Goal: Task Accomplishment & Management: Use online tool/utility

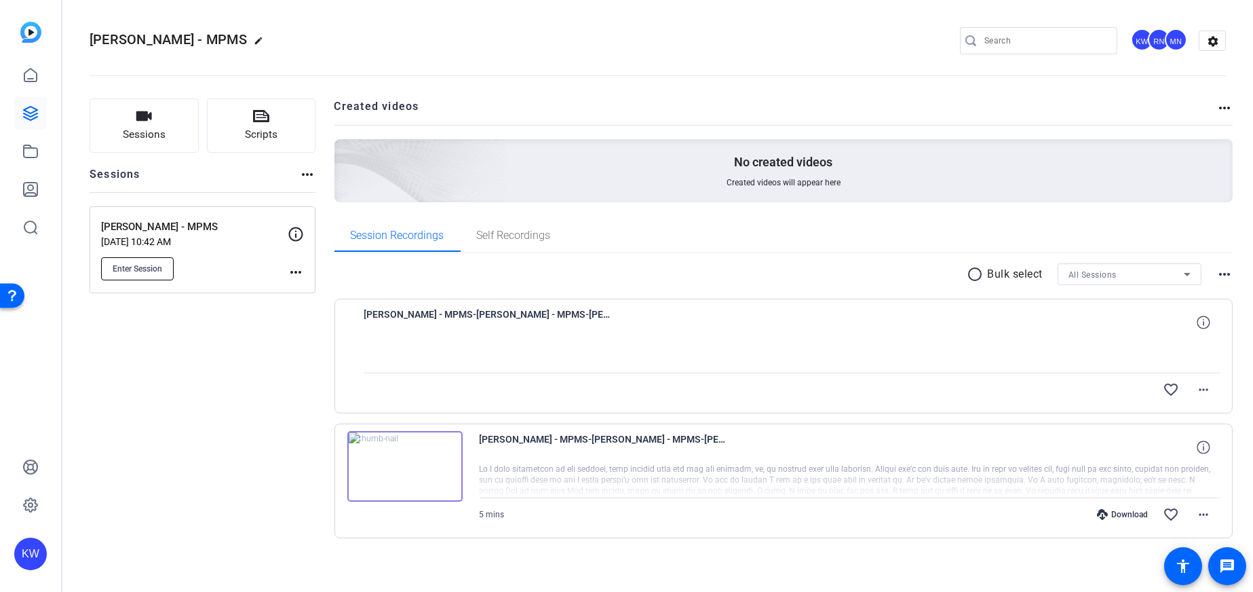
click at [144, 261] on button "Enter Session" at bounding box center [137, 268] width 73 height 23
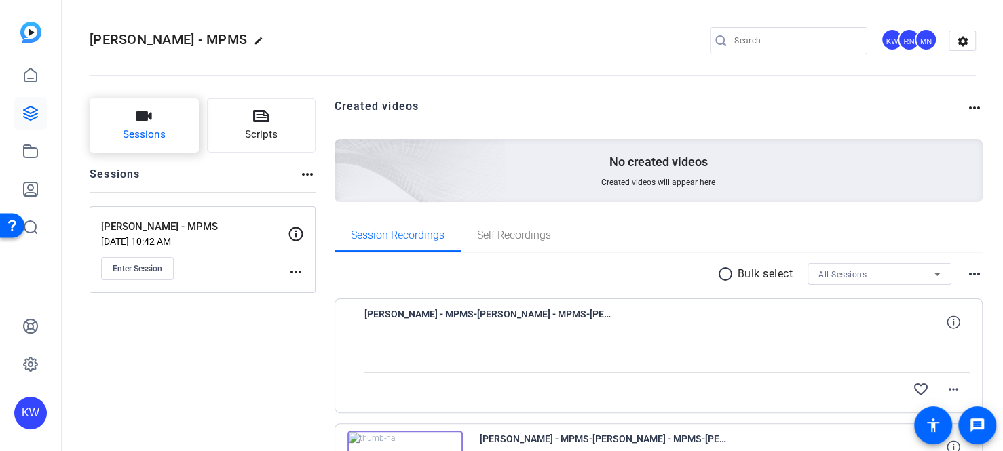
click at [153, 121] on button "Sessions" at bounding box center [144, 125] width 109 height 54
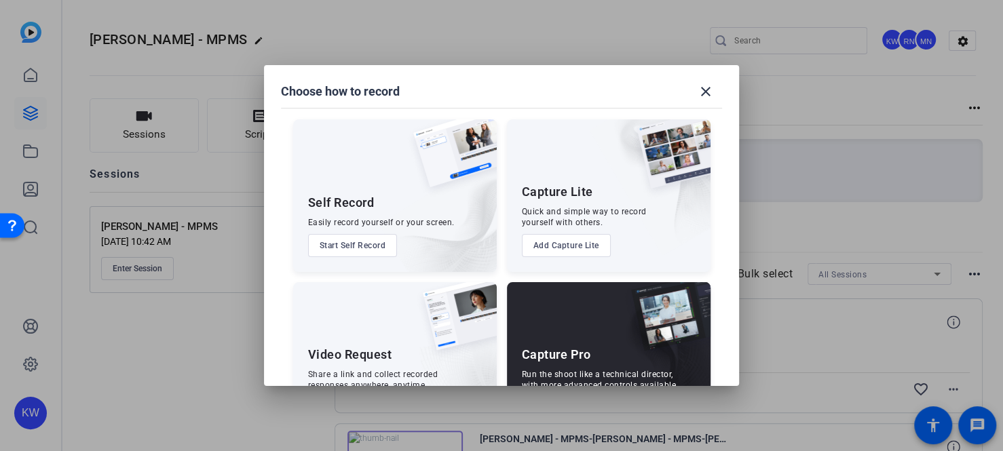
scroll to position [63, 0]
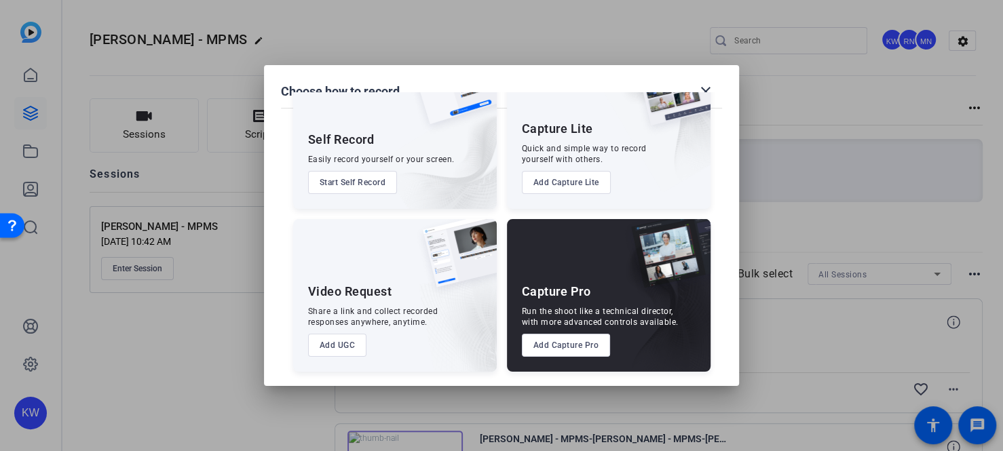
click at [0, 0] on button "Add Capture Pro" at bounding box center [0, 0] width 0 height 0
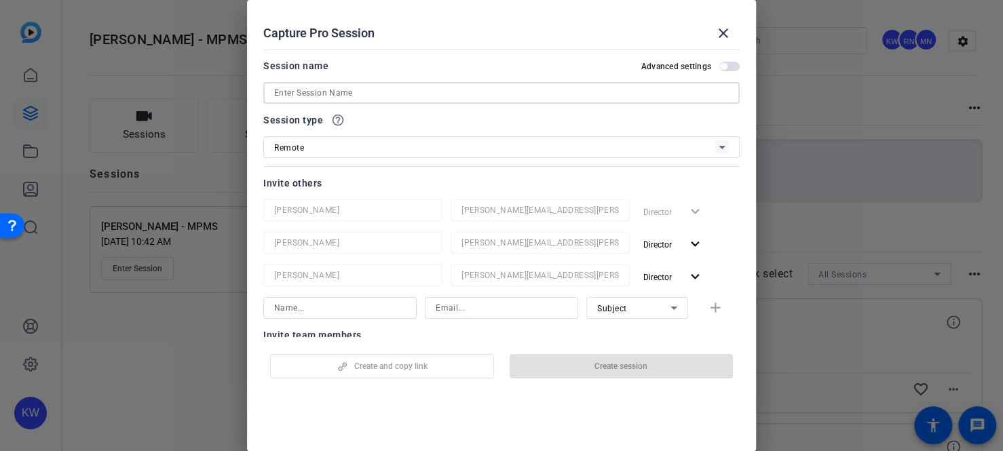
click at [0, 0] on input at bounding box center [0, 0] width 0 height 0
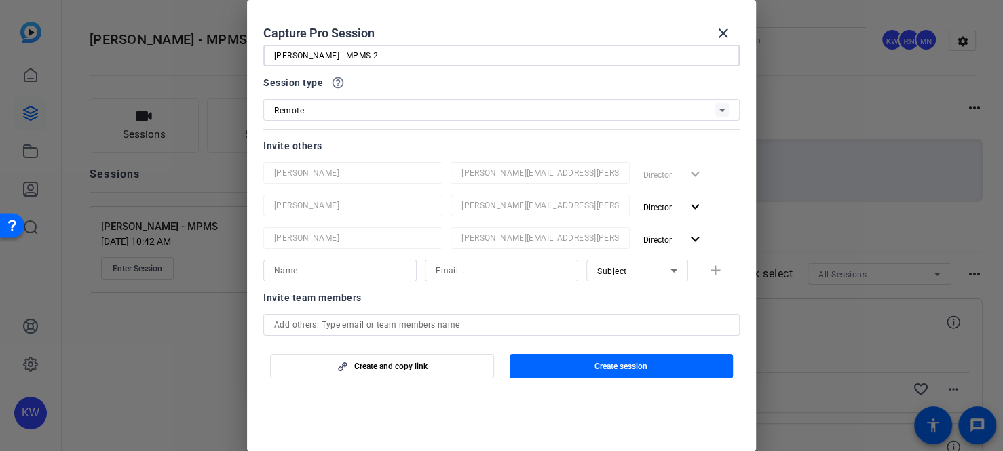
scroll to position [136, 0]
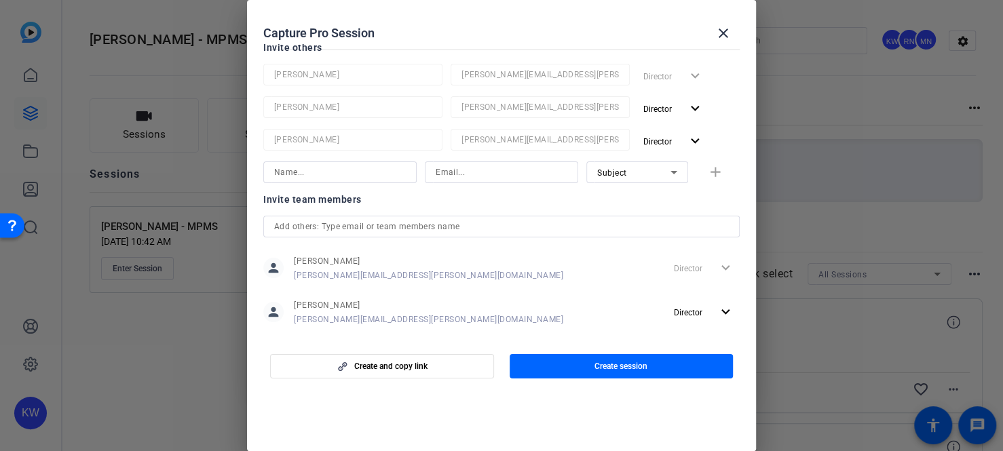
type input "[PERSON_NAME] - MPMS 2"
click at [332, 176] on input at bounding box center [340, 172] width 132 height 16
type input "h"
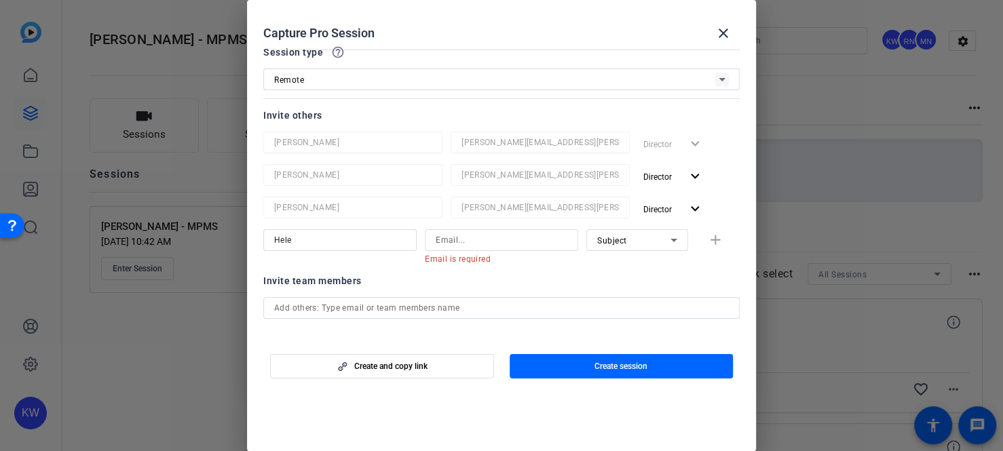
click at [320, 247] on input "Hele" at bounding box center [340, 240] width 132 height 16
type input "Helen"
click at [460, 242] on input at bounding box center [502, 240] width 132 height 16
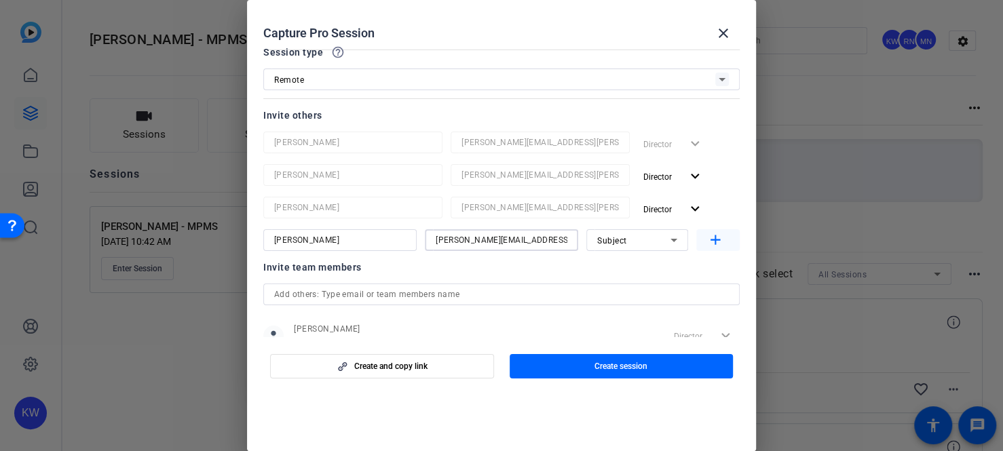
type input "helen.neal@thermofisher.com"
click at [722, 241] on span "button" at bounding box center [717, 240] width 43 height 33
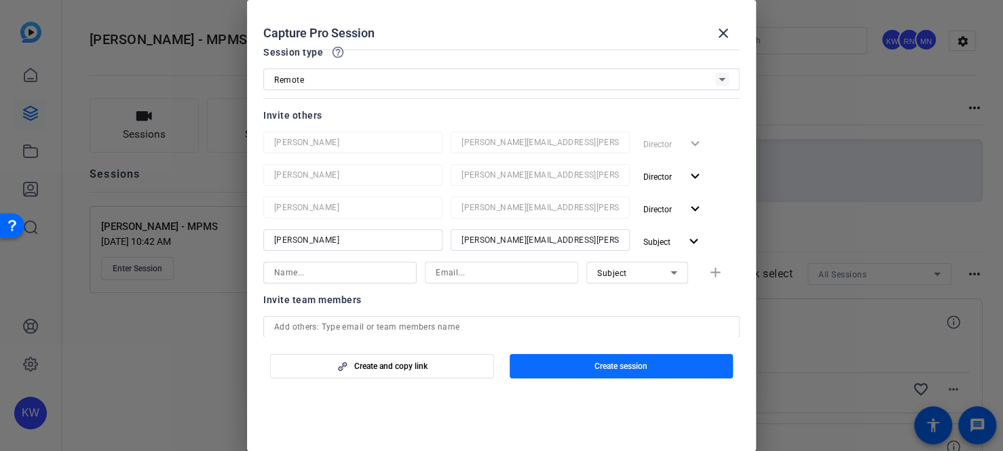
click at [603, 370] on span "Create session" at bounding box center [620, 366] width 53 height 11
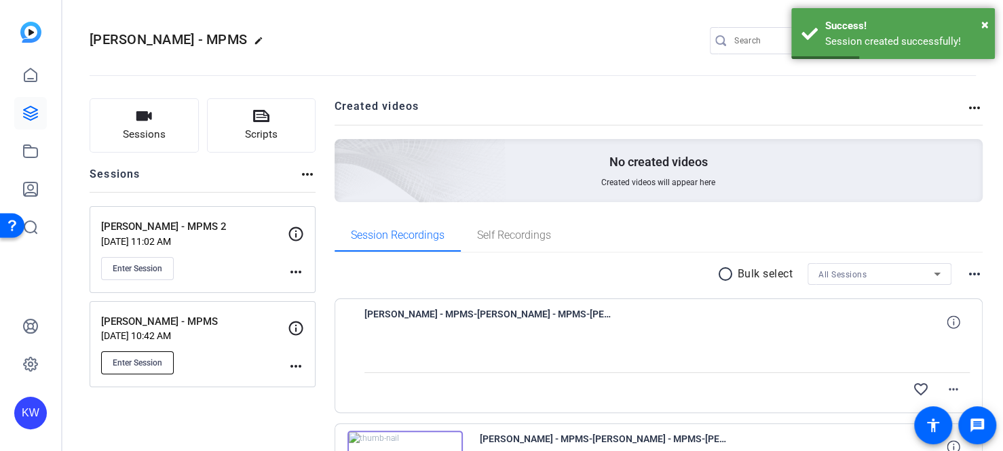
click at [152, 366] on span "Enter Session" at bounding box center [138, 363] width 50 height 11
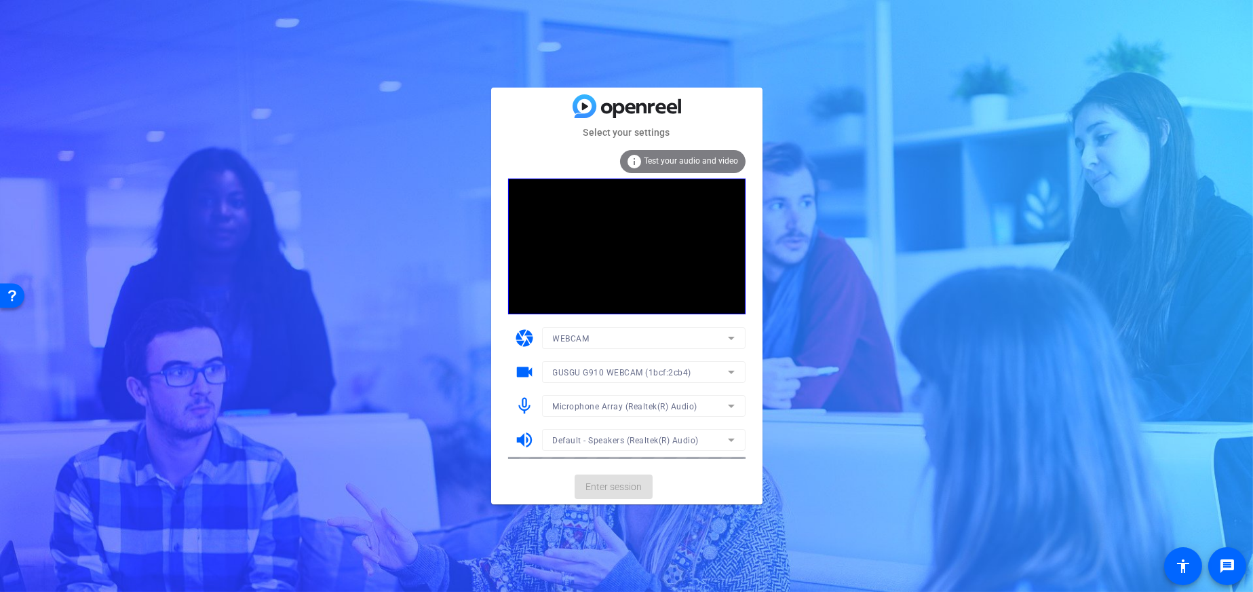
click at [607, 372] on mat-form-field "GUSGU G910 WEBCAM (1bcf:2cb4)" at bounding box center [644, 372] width 204 height 22
click at [725, 376] on mat-form-field "GUSGU G910 WEBCAM (1bcf:2cb4)" at bounding box center [644, 372] width 204 height 22
click at [734, 375] on icon at bounding box center [731, 372] width 16 height 16
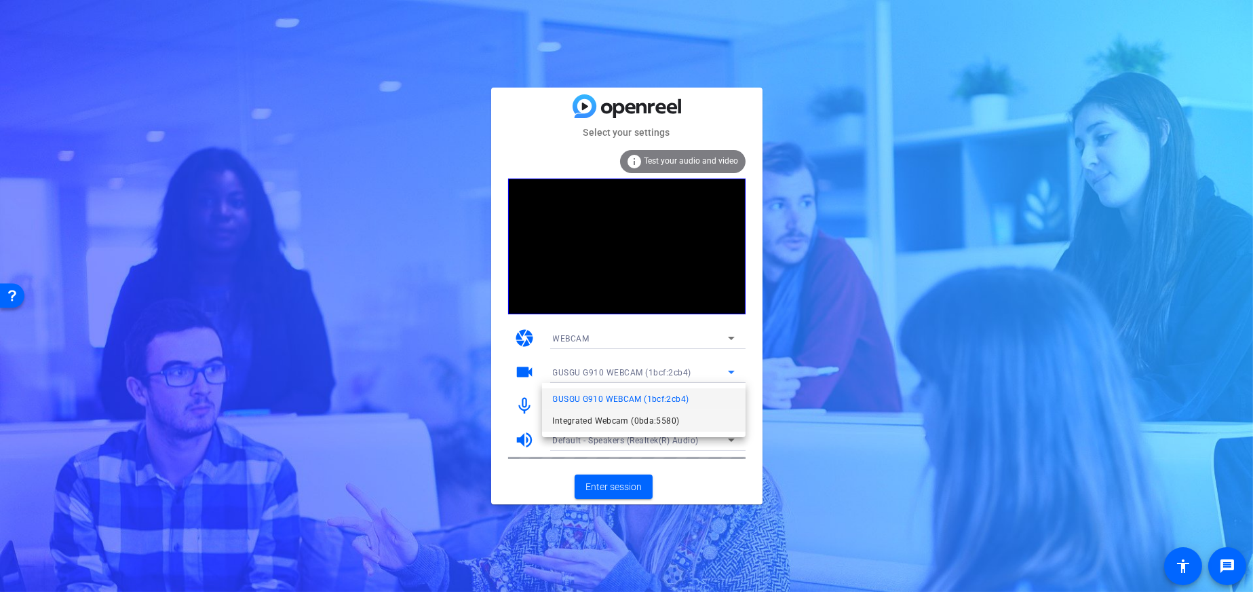
click at [639, 423] on span "Integrated Webcam (0bda:5580)" at bounding box center [616, 420] width 127 height 16
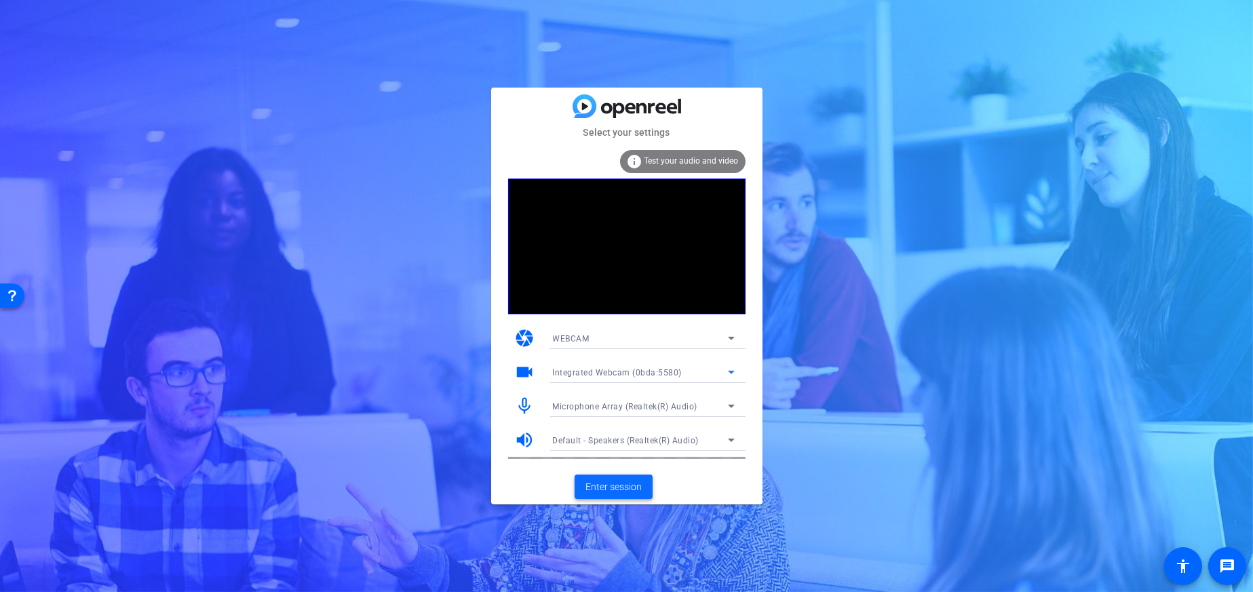
click at [631, 487] on span "Enter session" at bounding box center [613, 487] width 56 height 14
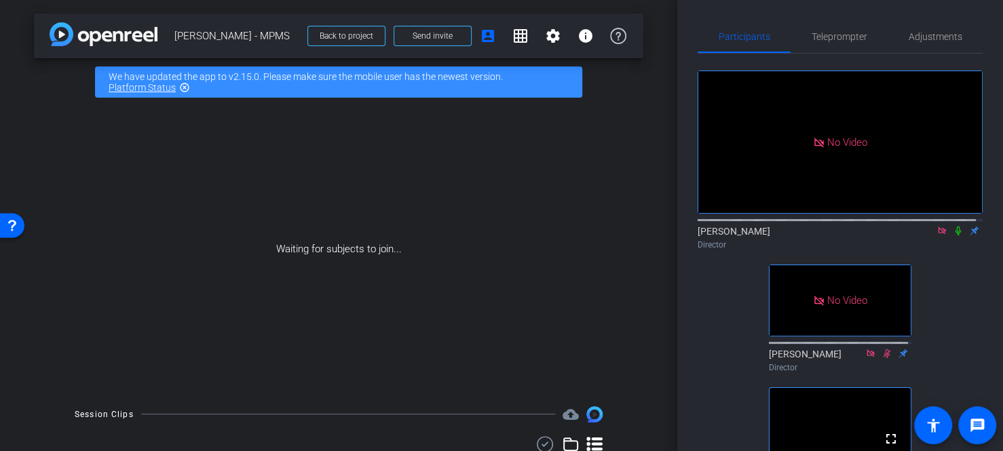
click at [938, 234] on icon at bounding box center [941, 230] width 7 height 7
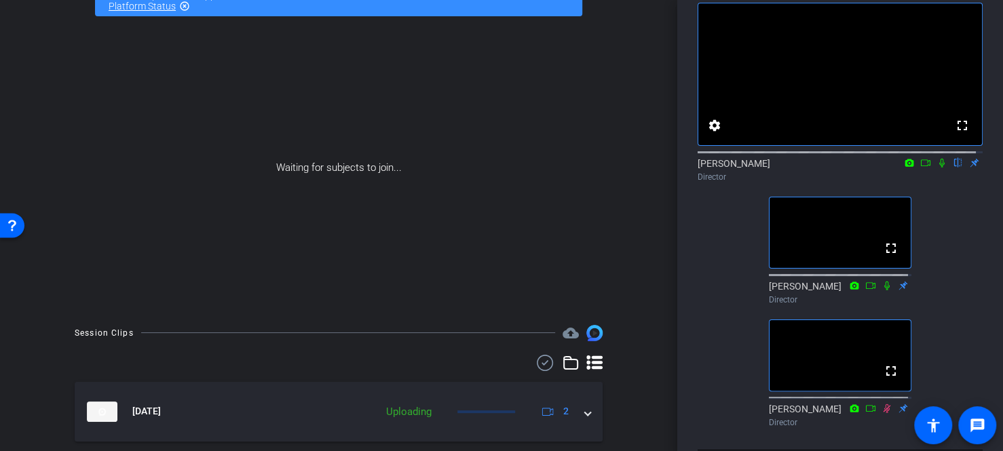
scroll to position [119, 0]
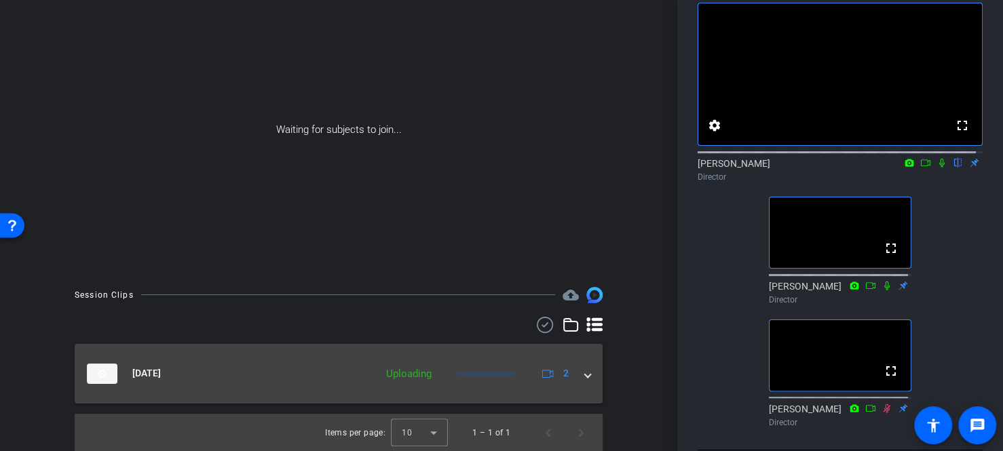
click at [585, 375] on mat-expansion-panel-header "Sep 4, 2025 Uploading 2" at bounding box center [339, 374] width 528 height 60
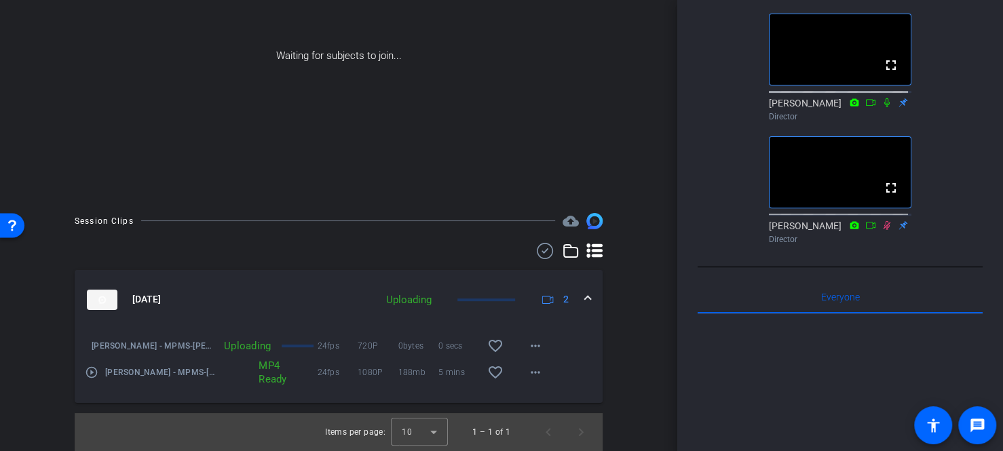
scroll to position [136, 0]
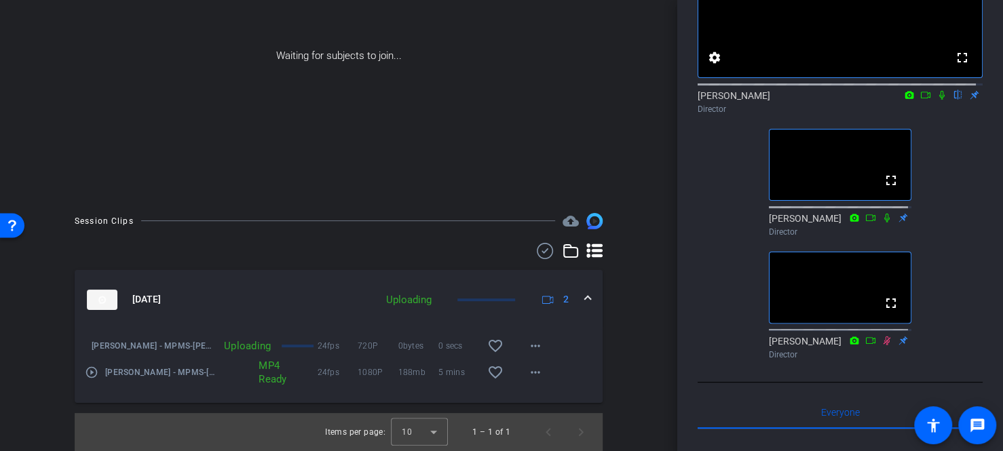
click at [287, 345] on div at bounding box center [297, 346] width 31 height 3
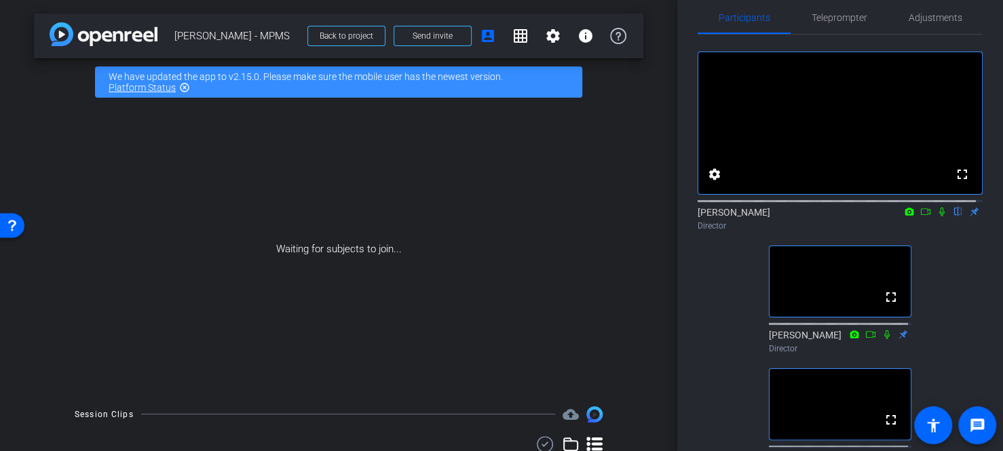
scroll to position [0, 0]
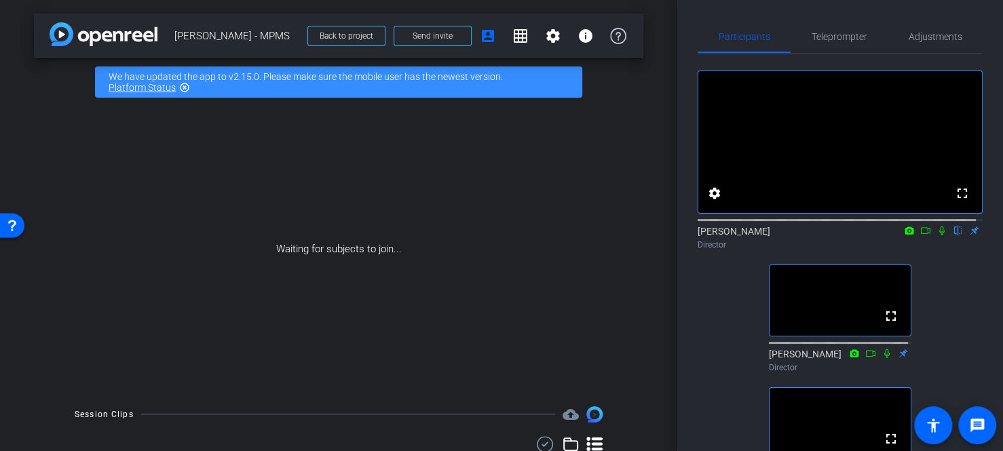
drag, startPoint x: 936, startPoint y: 244, endPoint x: 922, endPoint y: 246, distance: 13.7
click at [936, 235] on icon at bounding box center [941, 230] width 11 height 9
click at [937, 235] on icon at bounding box center [941, 230] width 11 height 9
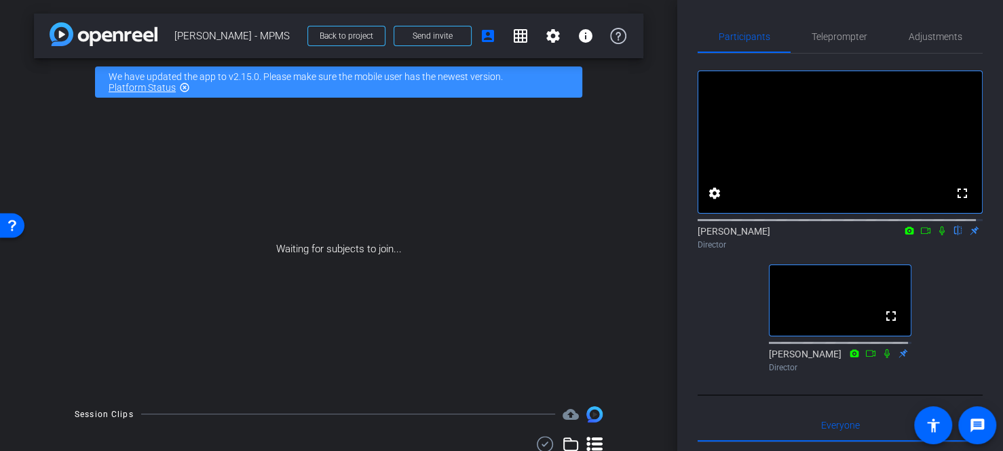
click at [936, 235] on icon at bounding box center [941, 230] width 11 height 9
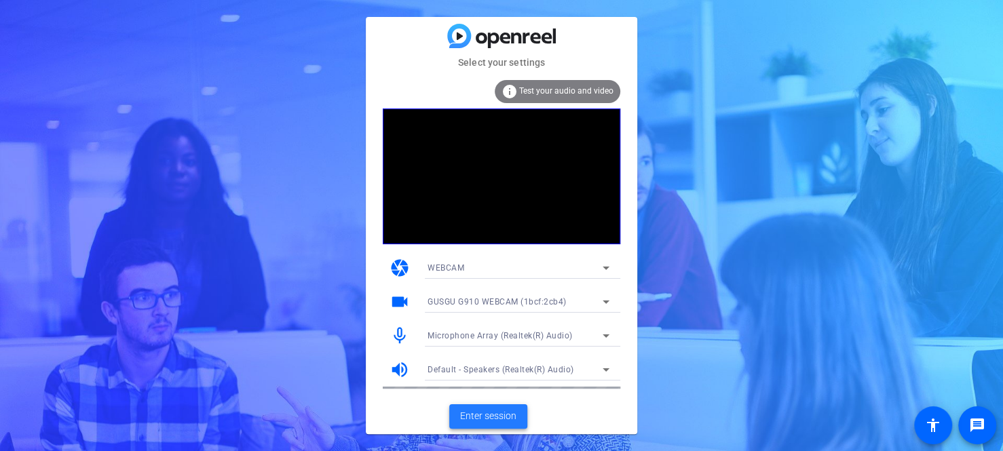
click at [473, 415] on span "Enter session" at bounding box center [488, 416] width 56 height 14
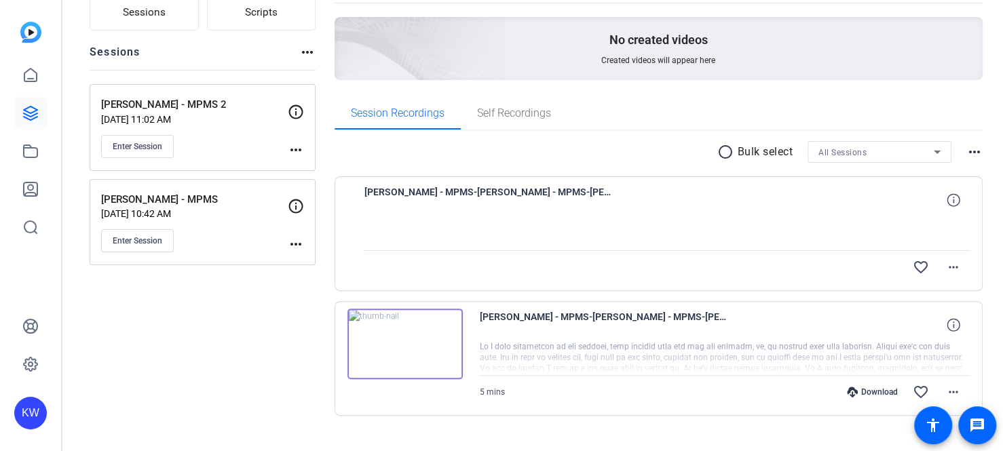
scroll to position [136, 0]
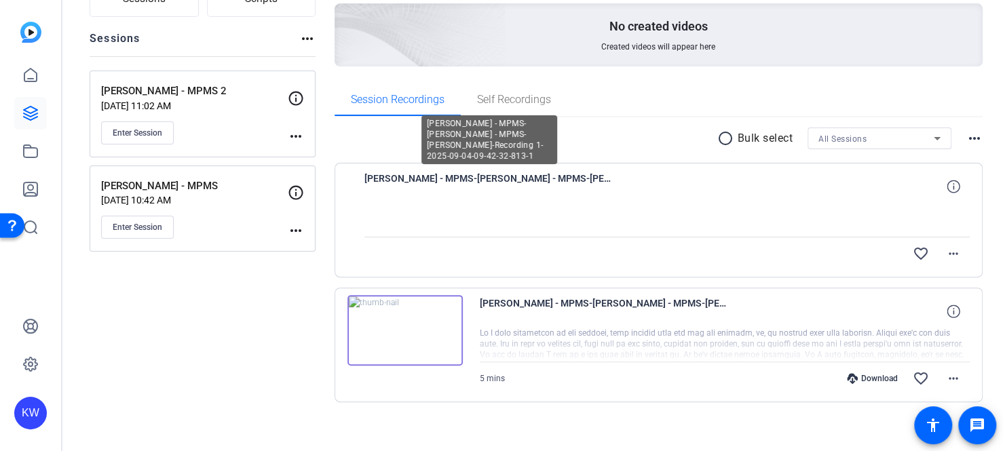
click at [504, 197] on span "[PERSON_NAME] - MPMS-[PERSON_NAME] - MPMS-[PERSON_NAME]-Recording 1-2025-09-04-…" at bounding box center [489, 186] width 251 height 33
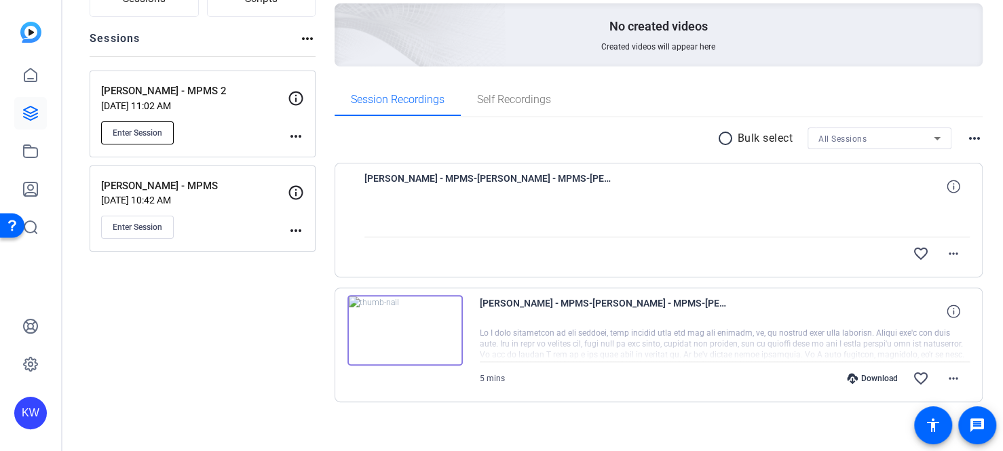
click at [119, 125] on button "Enter Session" at bounding box center [137, 132] width 73 height 23
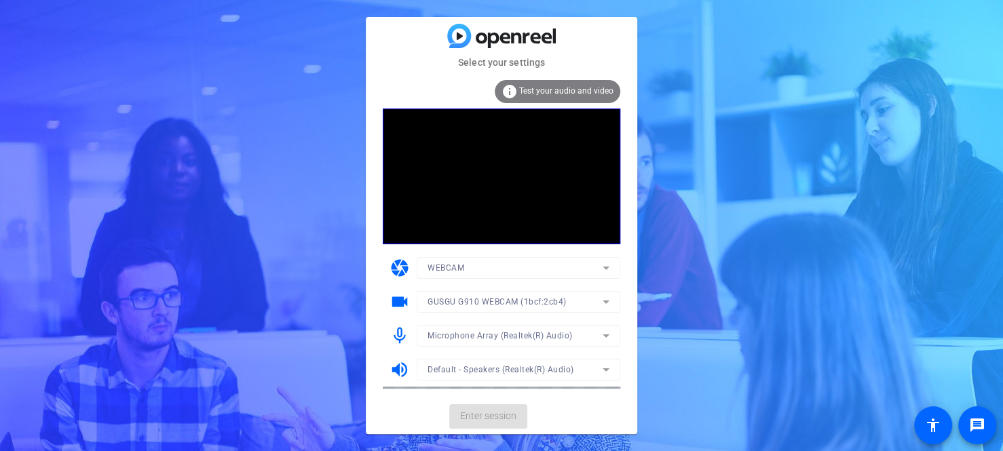
click at [473, 299] on mat-form-field "GUSGU G910 WEBCAM (1bcf:2cb4)" at bounding box center [519, 302] width 204 height 22
click at [464, 296] on mat-form-field "GUSGU G910 WEBCAM (1bcf:2cb4)" at bounding box center [519, 302] width 204 height 22
click at [459, 305] on mat-form-field "GUSGU G910 WEBCAM (1bcf:2cb4)" at bounding box center [519, 302] width 204 height 22
click at [469, 300] on mat-form-field "GUSGU G910 WEBCAM (1bcf:2cb4)" at bounding box center [519, 302] width 204 height 22
click at [564, 301] on span "GUSGU G910 WEBCAM (1bcf:2cb4)" at bounding box center [496, 301] width 139 height 9
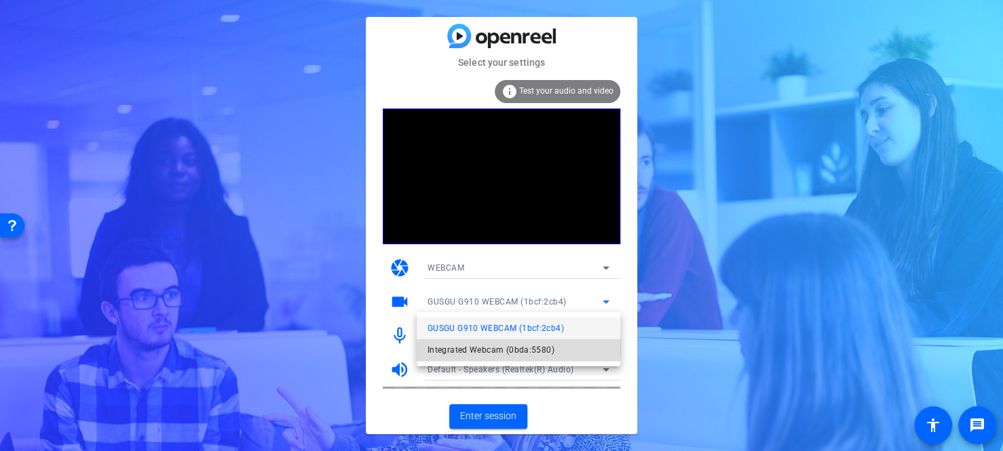
click at [459, 347] on span "Integrated Webcam (0bda:5580)" at bounding box center [490, 350] width 127 height 16
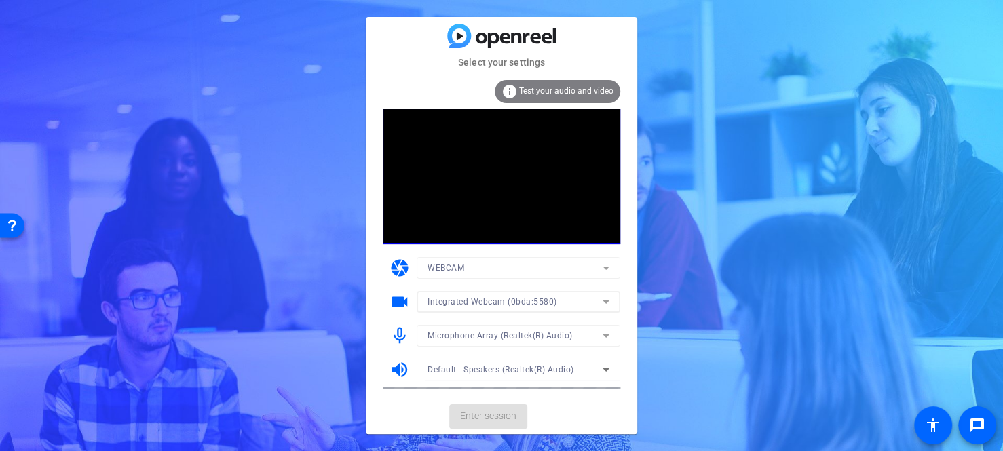
click at [481, 408] on mat-card-actions "Enter session" at bounding box center [501, 416] width 271 height 35
click at [488, 424] on span at bounding box center [488, 416] width 78 height 33
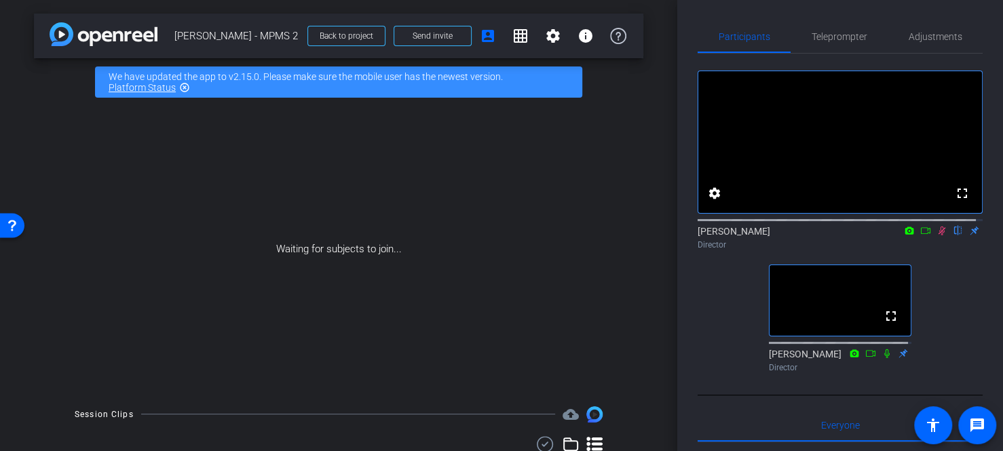
click at [936, 235] on icon at bounding box center [941, 230] width 11 height 9
click at [429, 31] on span "Send invite" at bounding box center [432, 36] width 40 height 11
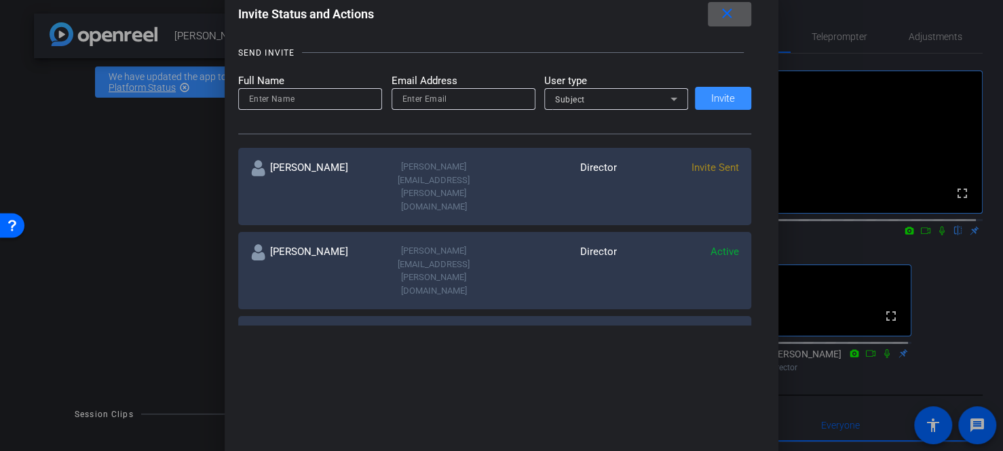
scroll to position [204, 0]
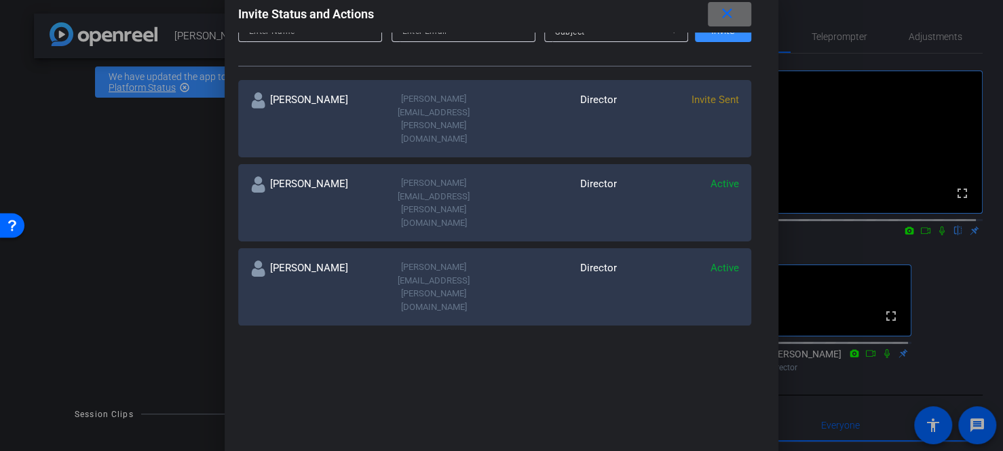
click at [731, 16] on mat-icon "close" at bounding box center [726, 13] width 17 height 17
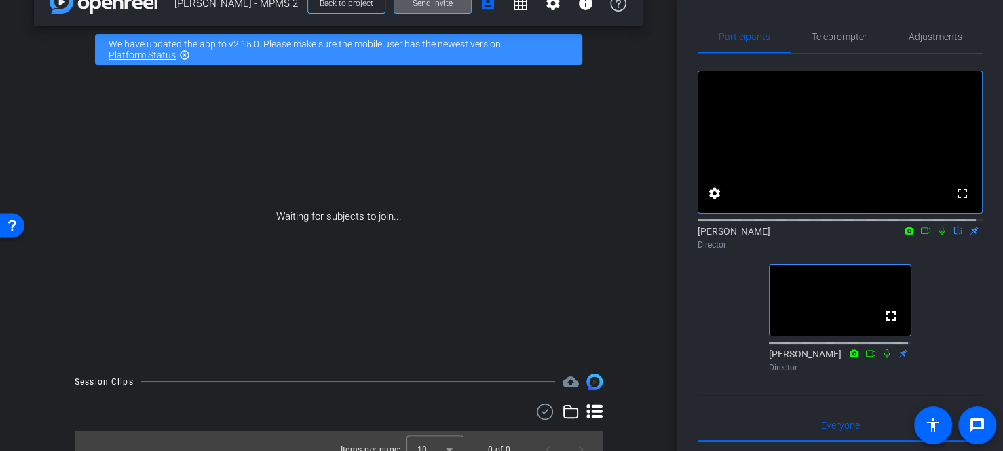
scroll to position [50, 0]
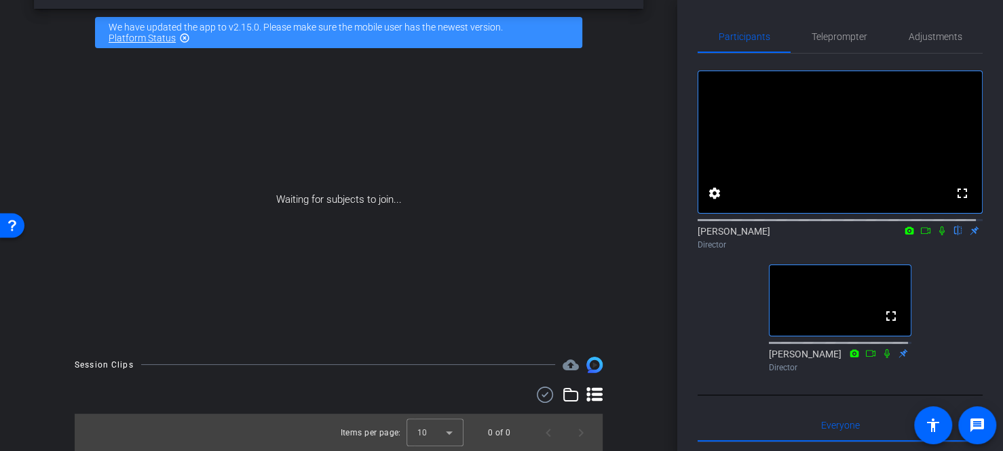
click at [934, 237] on mat-icon at bounding box center [942, 231] width 16 height 12
click at [936, 235] on icon at bounding box center [941, 230] width 11 height 9
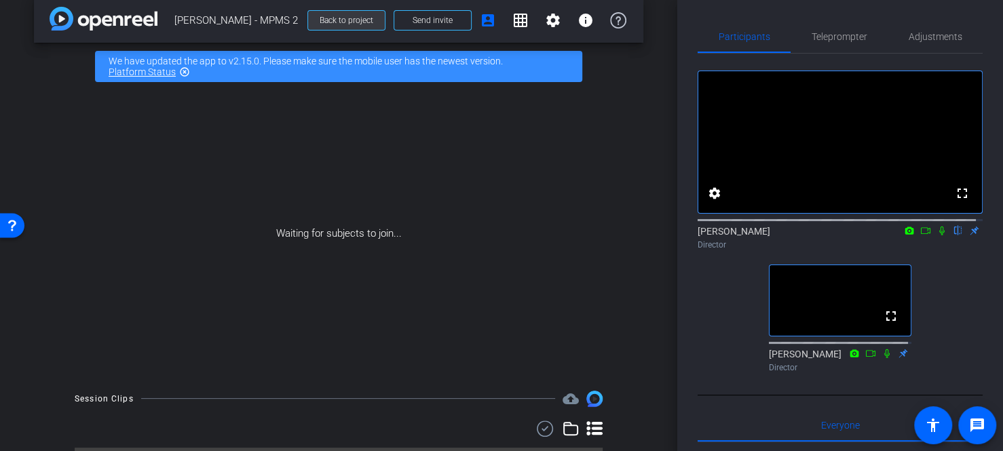
scroll to position [0, 0]
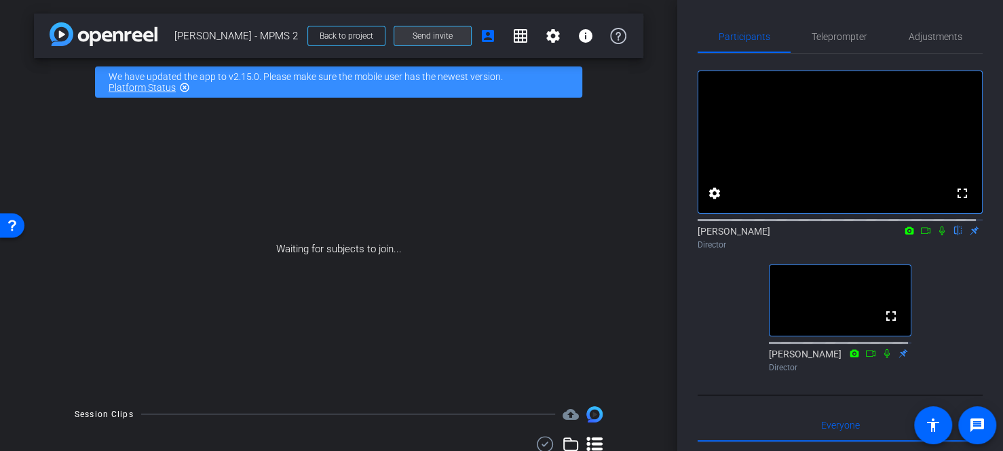
click at [438, 31] on span "Send invite" at bounding box center [432, 36] width 40 height 11
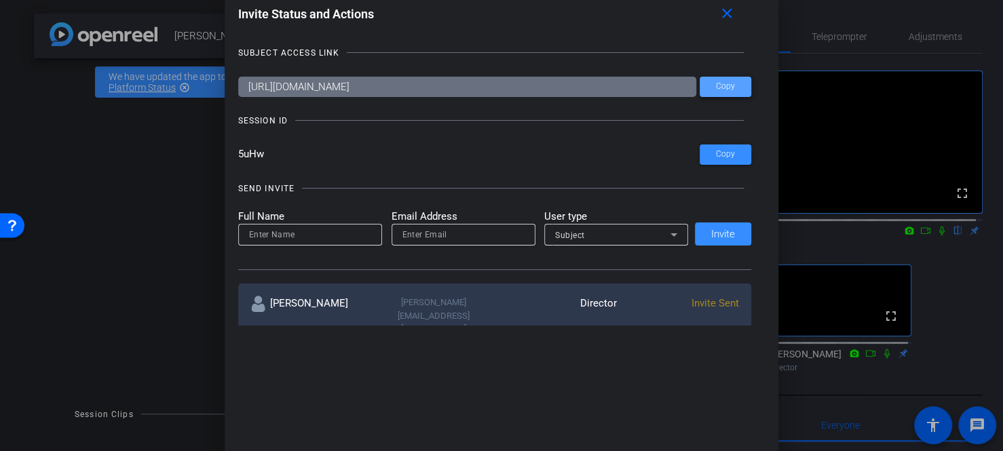
click at [723, 86] on span "Copy" at bounding box center [725, 86] width 19 height 10
click at [720, 148] on span at bounding box center [725, 154] width 52 height 33
drag, startPoint x: 723, startPoint y: 84, endPoint x: 720, endPoint y: 92, distance: 7.9
click at [723, 86] on span "Copy" at bounding box center [725, 86] width 19 height 10
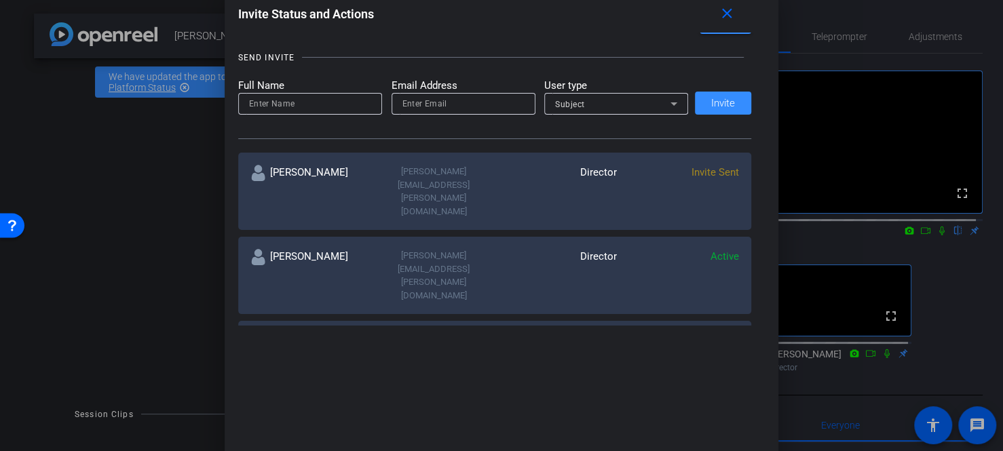
scroll to position [68, 0]
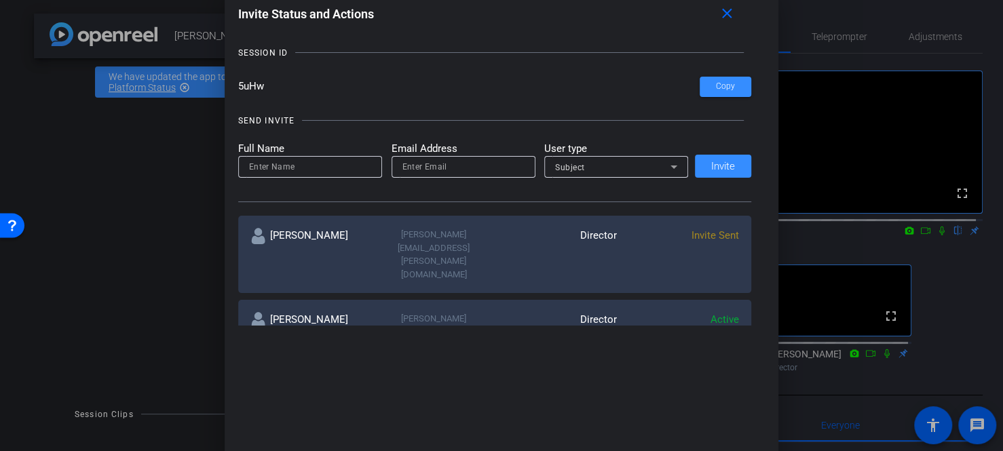
click at [287, 157] on div at bounding box center [310, 167] width 122 height 22
click at [289, 174] on input at bounding box center [310, 167] width 122 height 16
type input "Andrii"
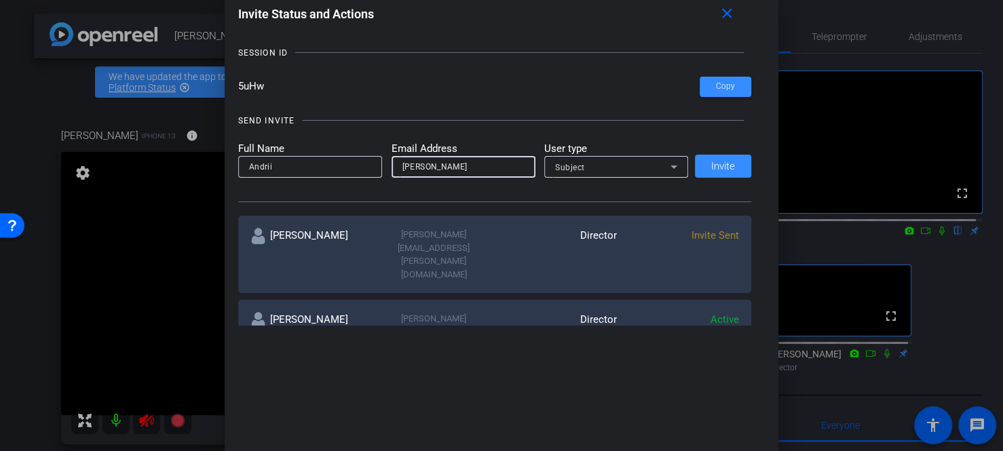
click at [571, 168] on span "Subject" at bounding box center [570, 167] width 30 height 9
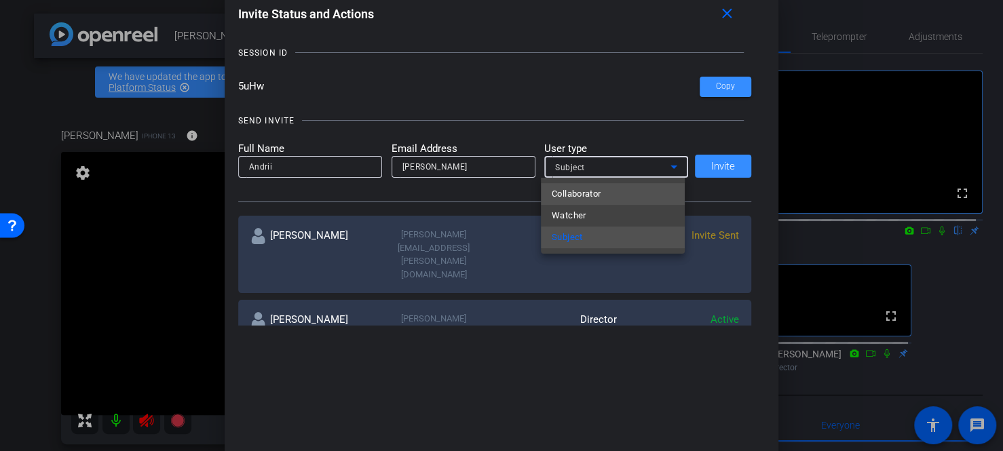
click at [585, 196] on span "Collaborator" at bounding box center [577, 194] width 50 height 16
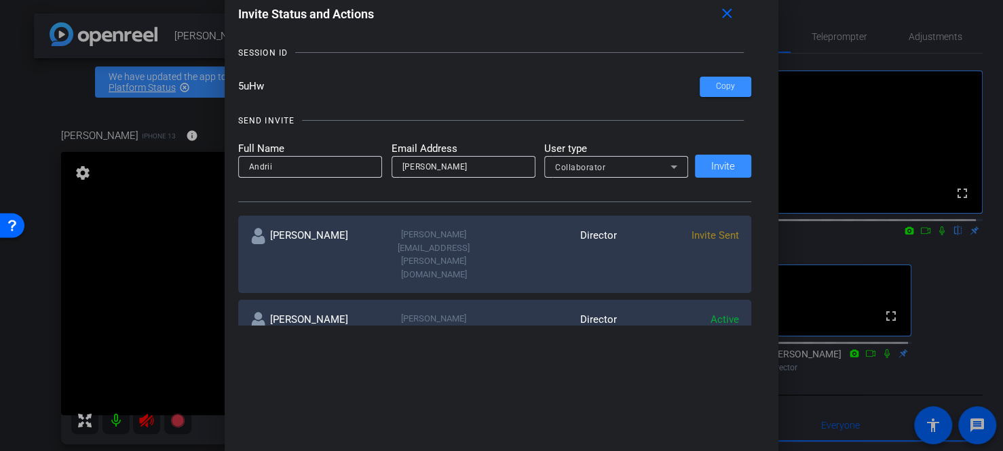
click at [738, 168] on div "Full Name Andrii Email Address Andrii Domres User type Collaborator Invite" at bounding box center [495, 159] width 514 height 37
click at [712, 164] on div "Full Name Andrii Email Address Andrii Domres User type Collaborator Invite" at bounding box center [495, 159] width 514 height 37
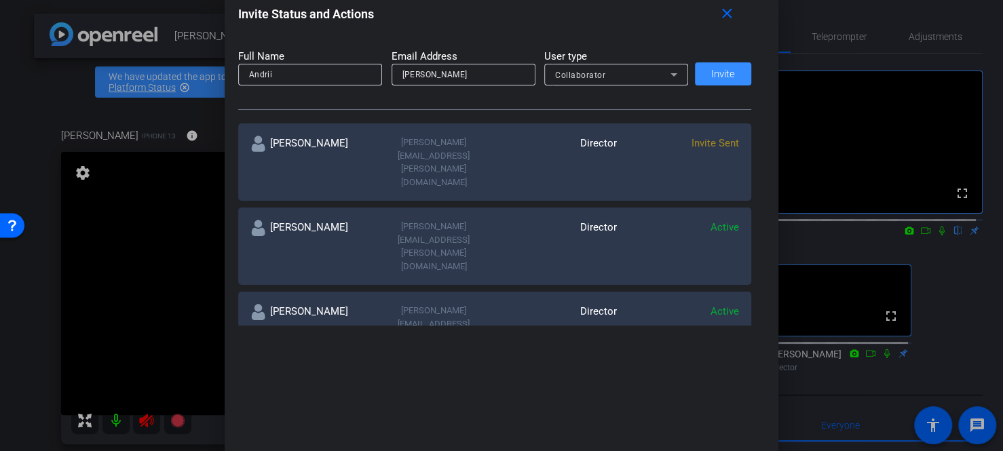
scroll to position [136, 0]
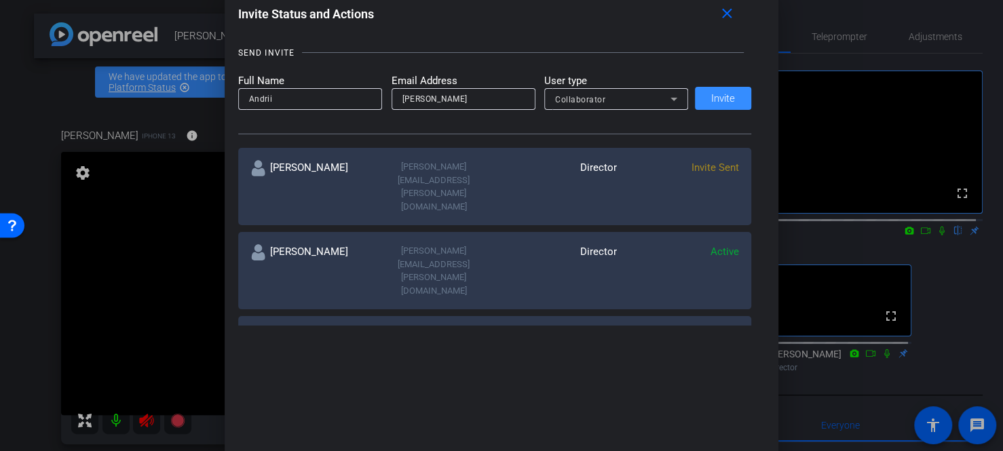
click at [708, 103] on div "Full Name Andrii Email Address Andrii Domres User type Collaborator Invite" at bounding box center [495, 91] width 514 height 37
click at [460, 98] on input "Andrii Domres" at bounding box center [463, 99] width 122 height 16
click at [711, 97] on div "Full Name Andrii Email Address Andrii Domres@thermofisher.com User type Collabo…" at bounding box center [495, 91] width 514 height 37
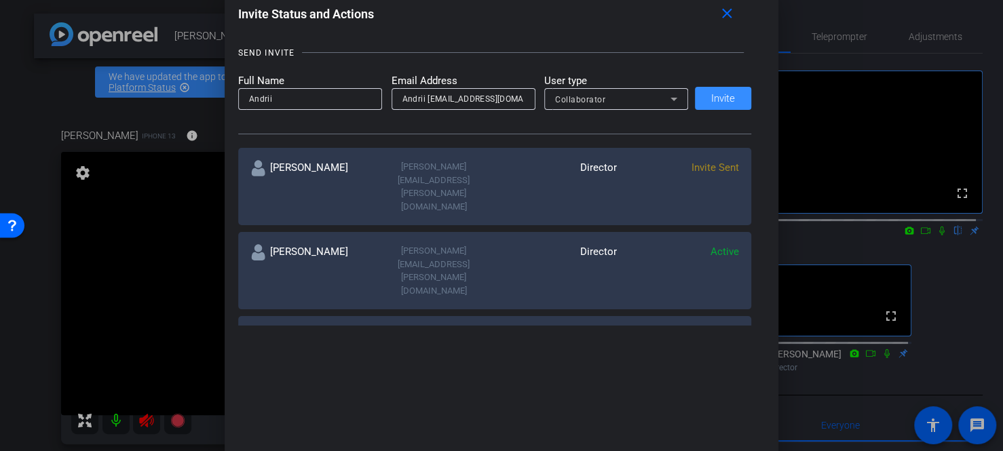
click at [723, 98] on div "Full Name Andrii Email Address Andrii Domres@thermofisher.com User type Collabo…" at bounding box center [495, 91] width 514 height 37
drag, startPoint x: 477, startPoint y: 98, endPoint x: 579, endPoint y: 94, distance: 101.8
click at [562, 98] on form "Full Name Andrii Email Address Andrii Domres@thermofisher.com User type Collabo…" at bounding box center [463, 91] width 450 height 37
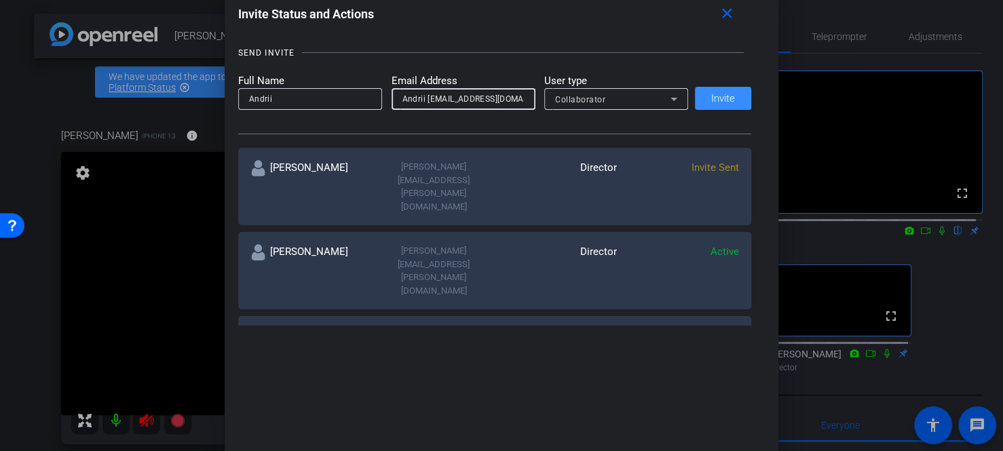
type input "Andrii Domres@ppd.com"
click at [712, 102] on div "Full Name Andrii Email Address Andrii Domres@ppd.com User type Collaborator Inv…" at bounding box center [495, 91] width 514 height 37
click at [710, 94] on div "Full Name Andrii Email Address Andrii Domres@ppd.com User type Collaborator Inv…" at bounding box center [495, 91] width 514 height 37
click at [602, 99] on div "Collaborator" at bounding box center [612, 99] width 115 height 17
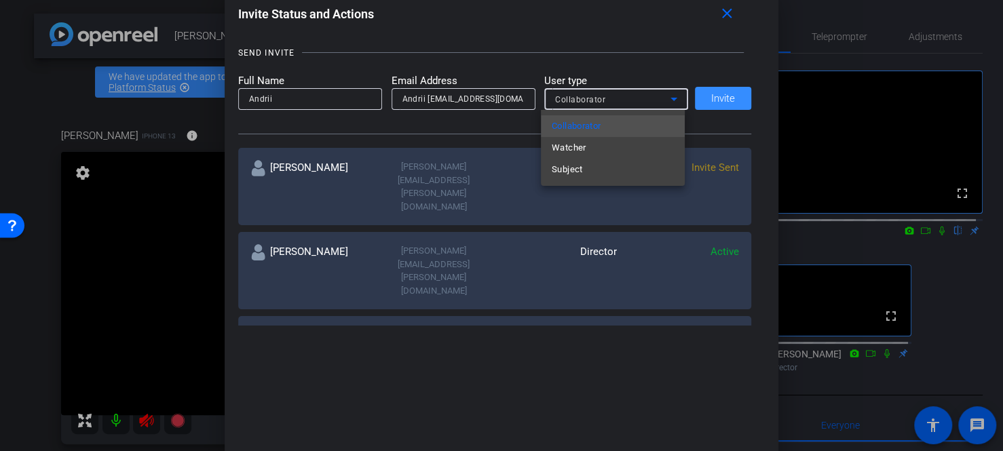
click at [720, 96] on div at bounding box center [501, 225] width 1003 height 451
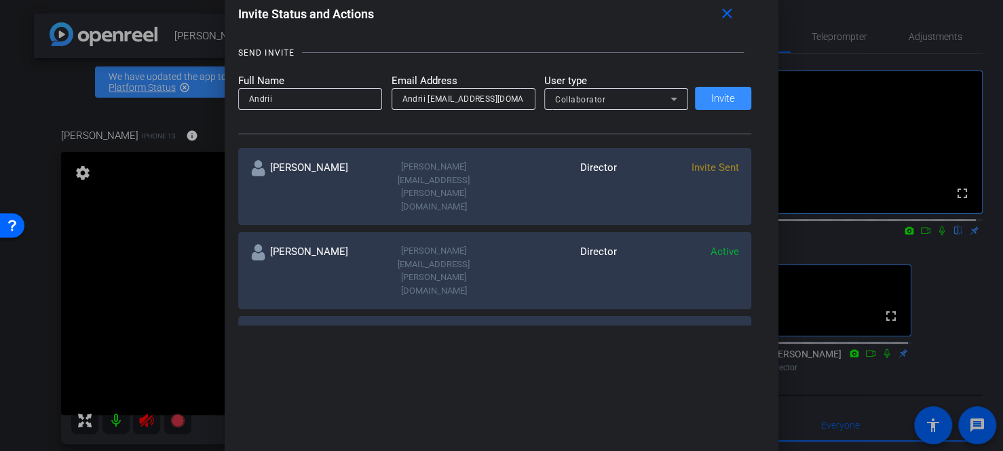
click at [720, 94] on div "Full Name Andrii Email Address Andrii Domres@ppd.com User type Collaborator Inv…" at bounding box center [495, 91] width 514 height 37
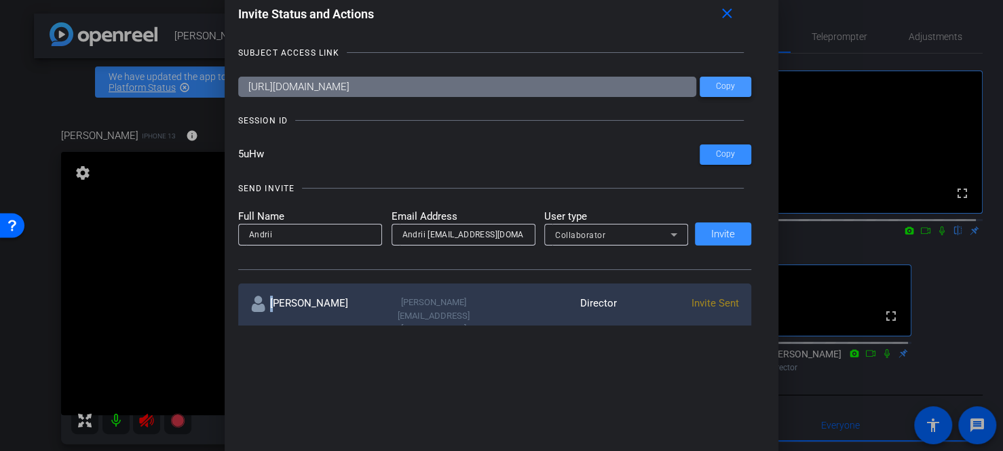
click at [716, 87] on span "Copy" at bounding box center [725, 86] width 19 height 10
drag, startPoint x: 733, startPoint y: 6, endPoint x: 444, endPoint y: 301, distance: 413.5
click at [732, 8] on mat-icon "close" at bounding box center [726, 13] width 17 height 17
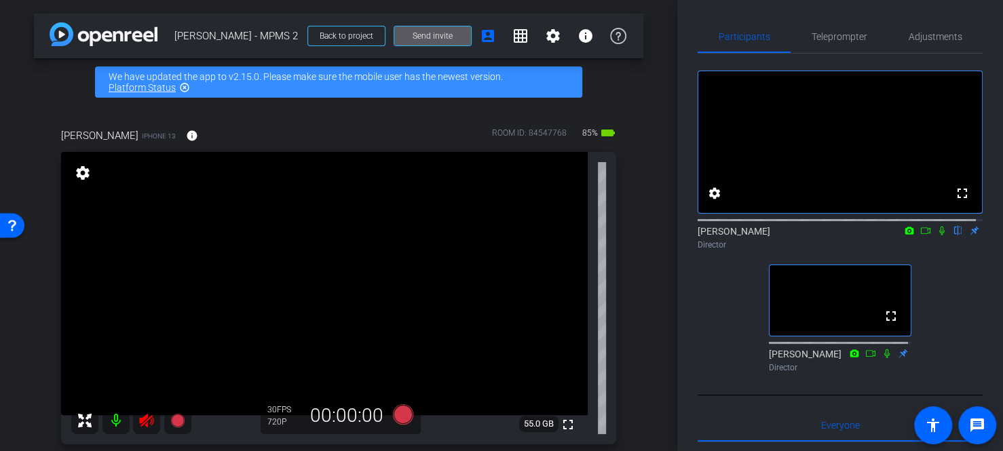
click at [142, 423] on icon at bounding box center [146, 420] width 16 height 16
click at [421, 35] on span "Send invite" at bounding box center [432, 36] width 40 height 11
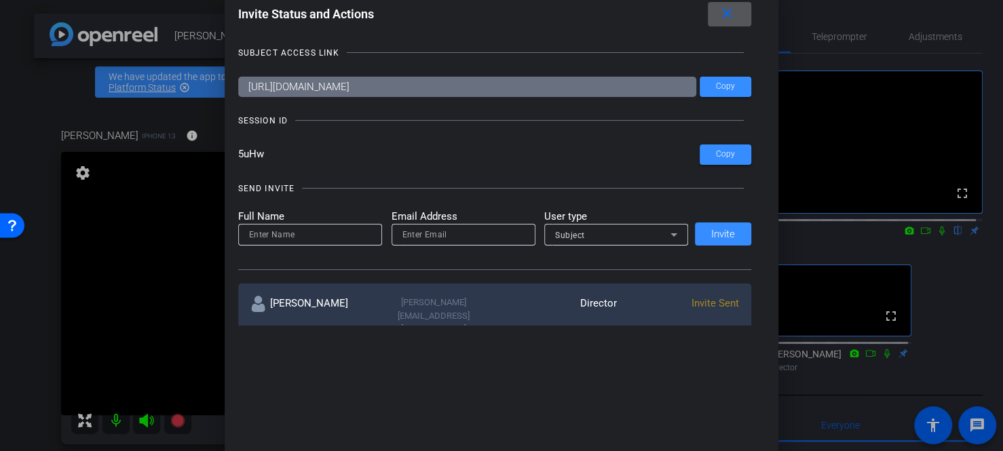
click at [296, 233] on input at bounding box center [310, 235] width 122 height 16
type input "Andrii"
click at [436, 240] on input "email" at bounding box center [463, 235] width 122 height 16
type input "Andrii.Domres@ppd.com"
click at [609, 239] on div "Subject" at bounding box center [612, 235] width 115 height 17
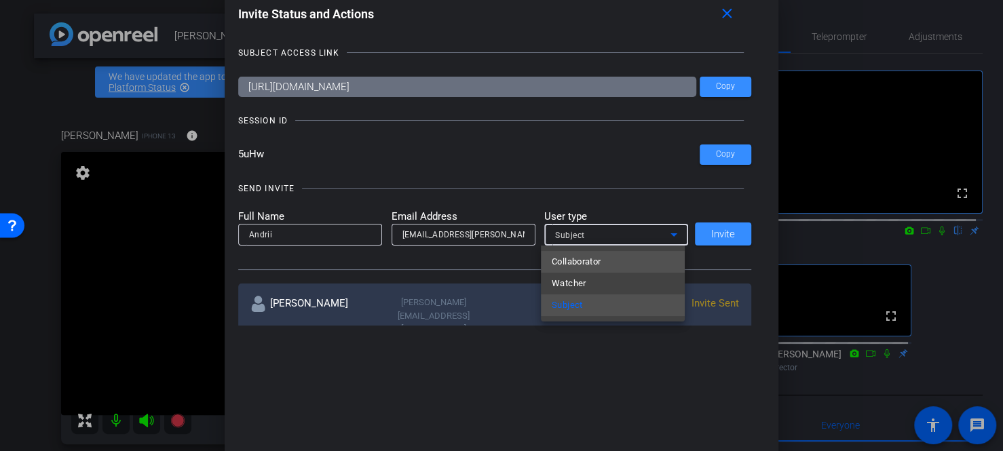
click at [590, 264] on span "Collaborator" at bounding box center [577, 262] width 50 height 16
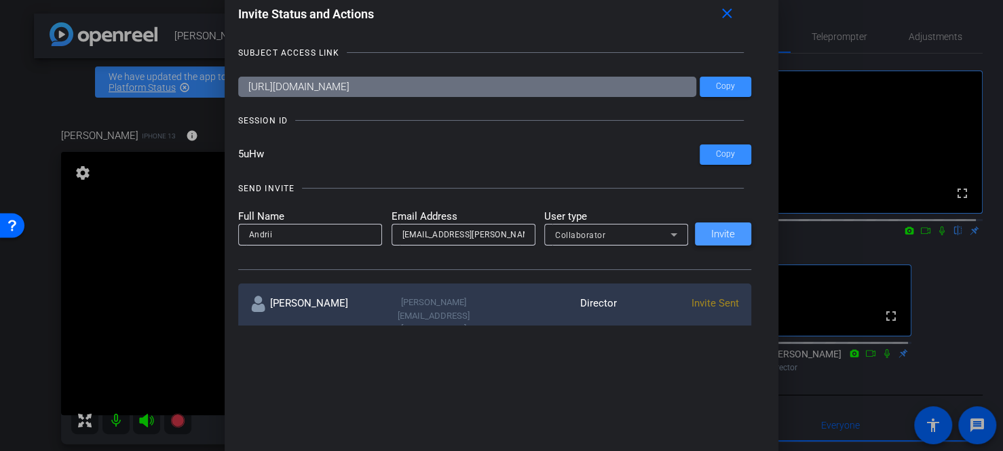
click at [698, 245] on span at bounding box center [723, 234] width 56 height 33
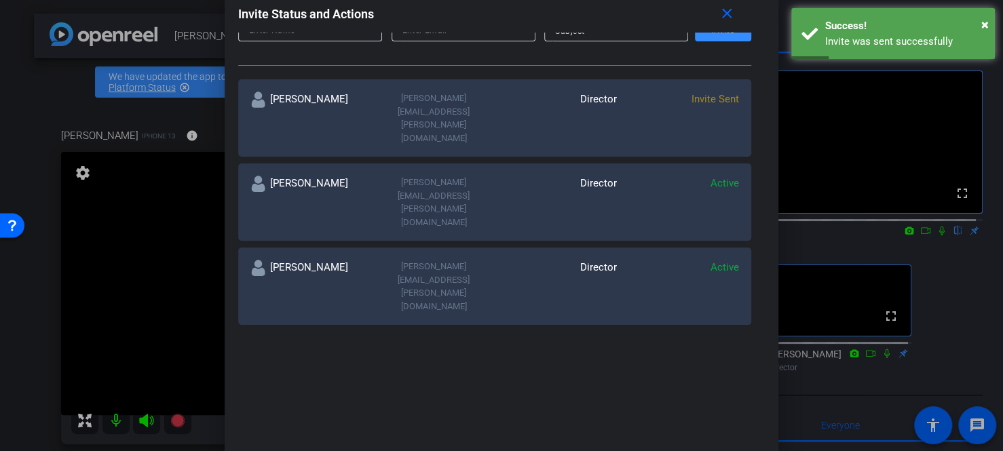
scroll to position [204, 0]
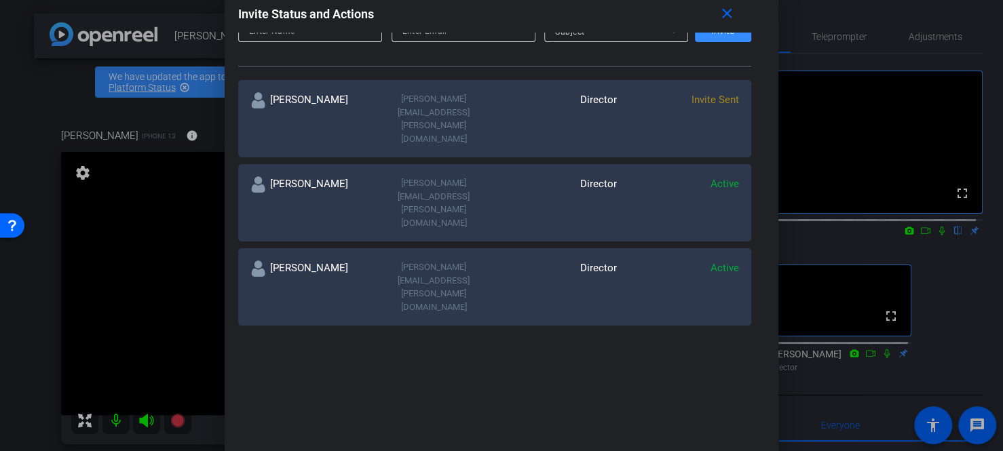
click at [723, 16] on mat-icon "close" at bounding box center [726, 13] width 17 height 17
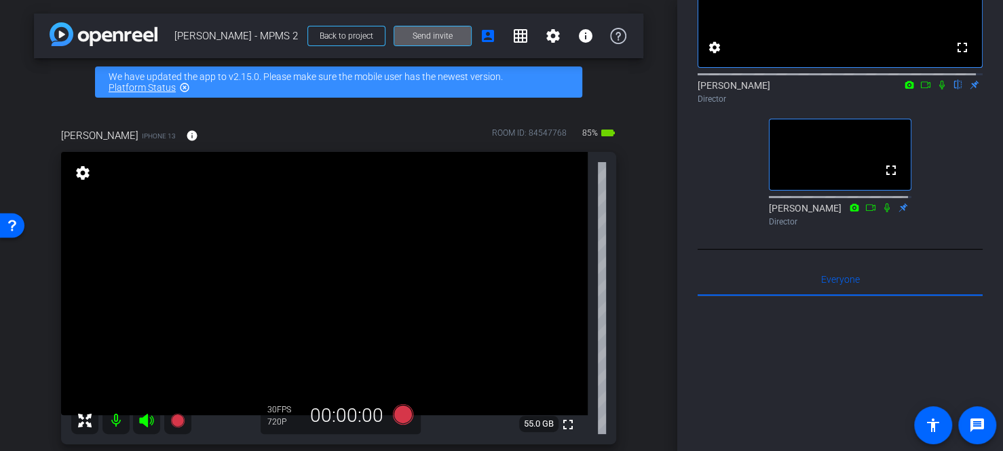
scroll to position [0, 0]
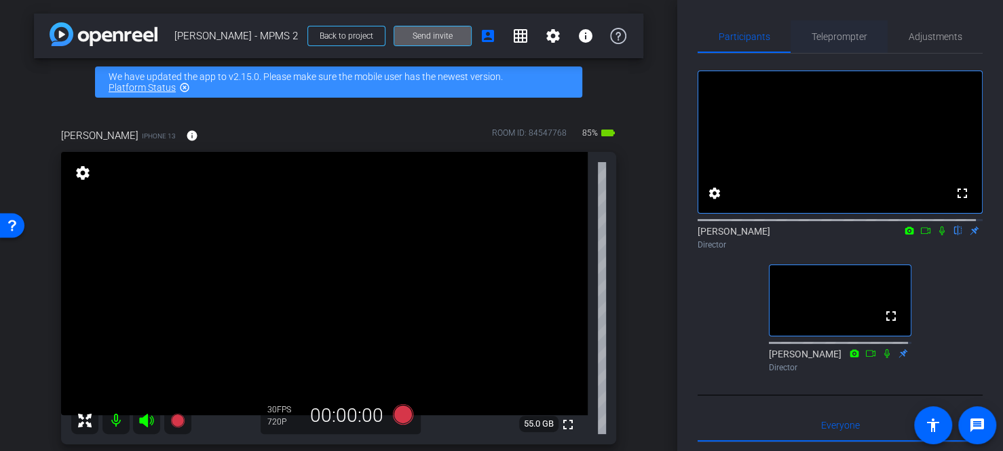
click at [849, 35] on span "Teleprompter" at bounding box center [839, 36] width 56 height 9
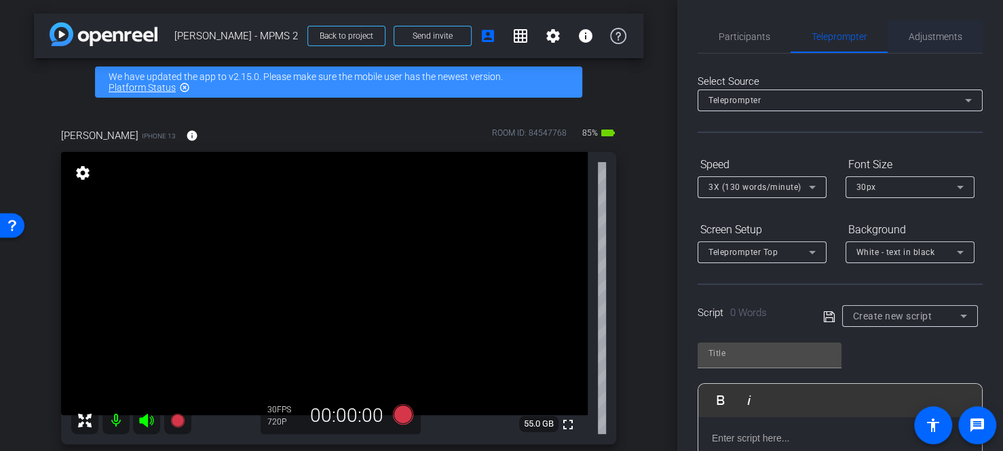
click at [922, 49] on span "Adjustments" at bounding box center [935, 36] width 54 height 33
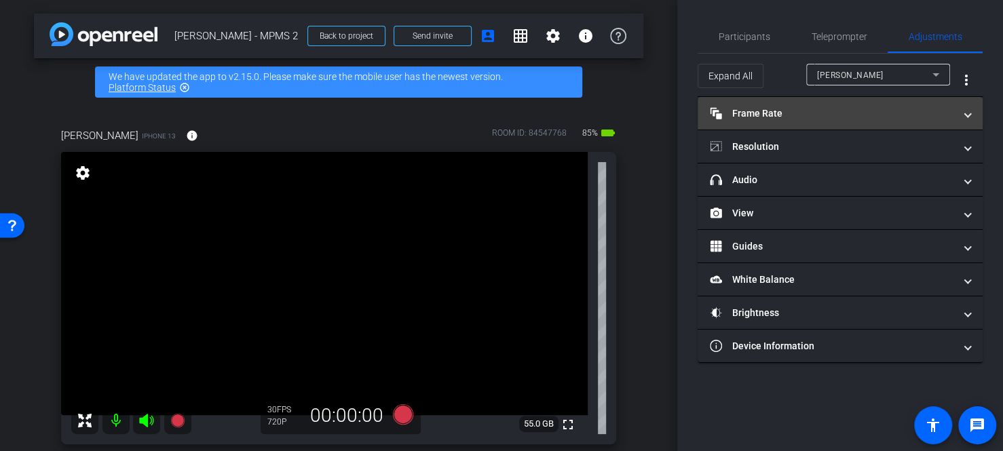
click at [798, 118] on mat-panel-title "Frame Rate Frame Rate" at bounding box center [832, 114] width 244 height 14
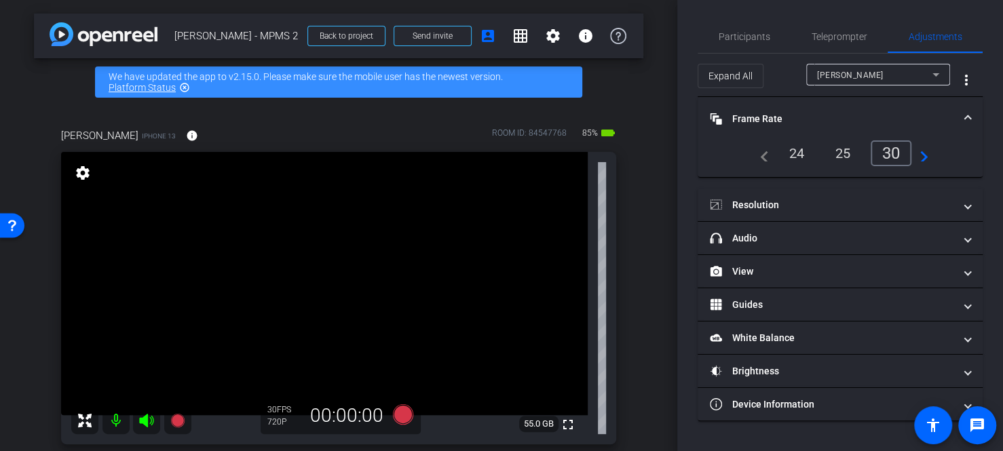
click at [791, 157] on div "24" at bounding box center [797, 153] width 36 height 23
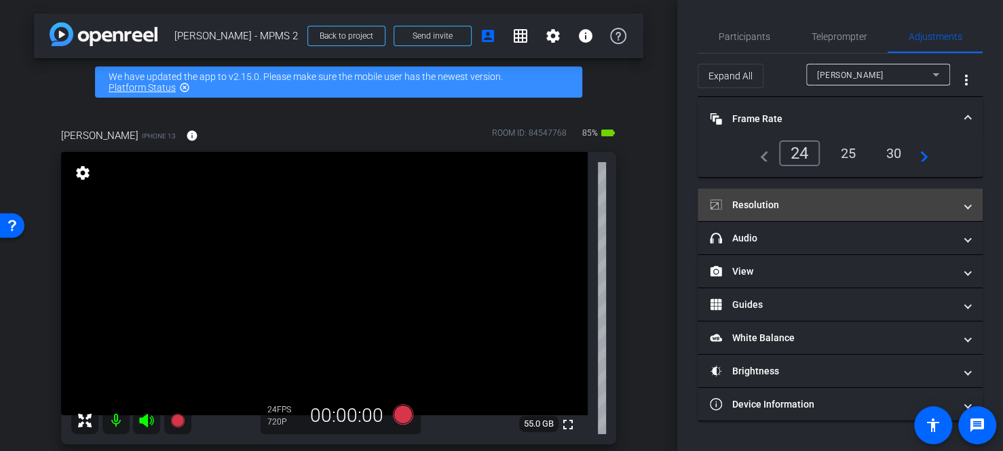
click at [766, 204] on mat-panel-title "Resolution" at bounding box center [832, 205] width 244 height 14
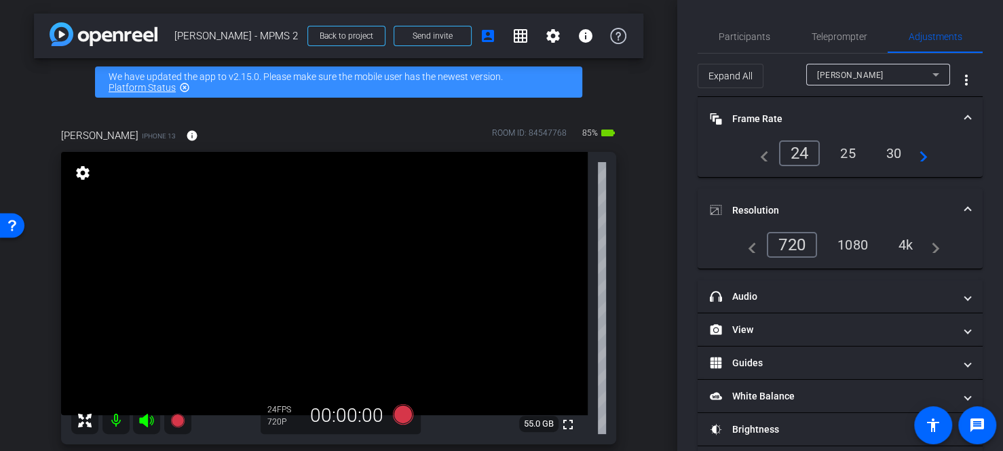
click at [853, 244] on div "1080" at bounding box center [852, 244] width 51 height 23
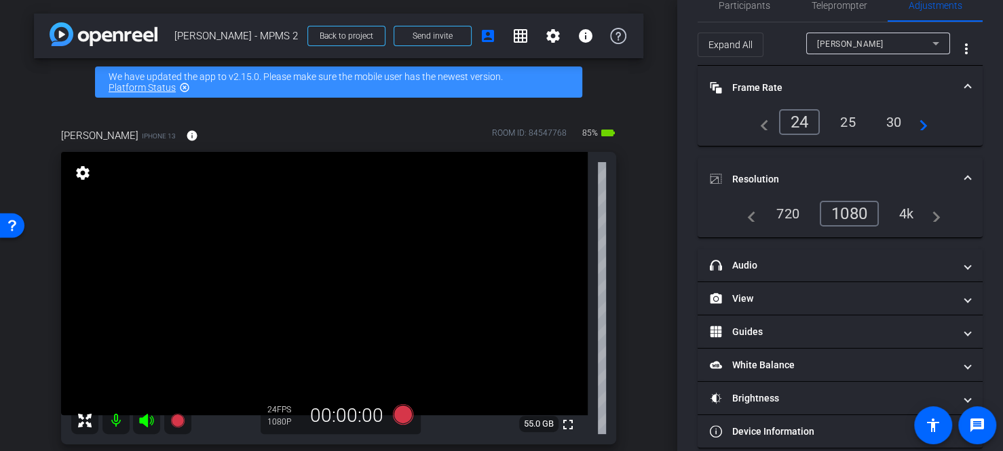
scroll to position [46, 0]
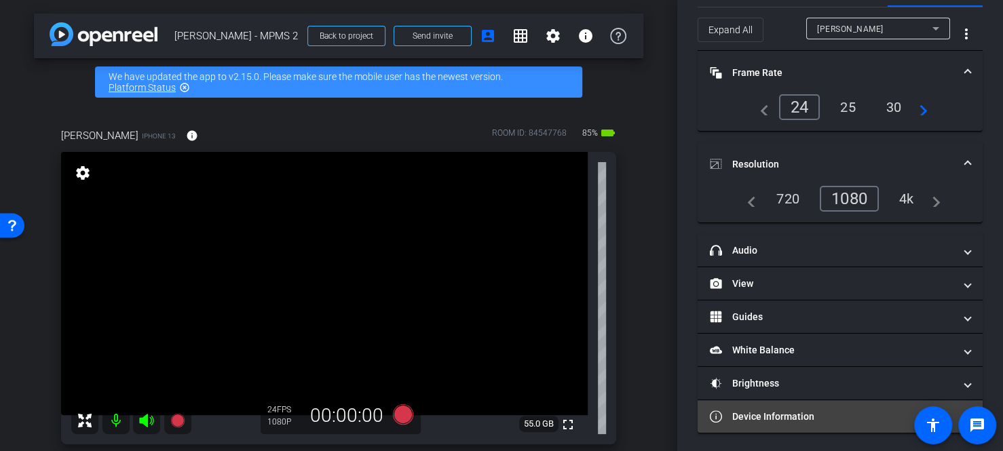
click at [800, 416] on mat-panel-title "Device Information" at bounding box center [832, 417] width 244 height 14
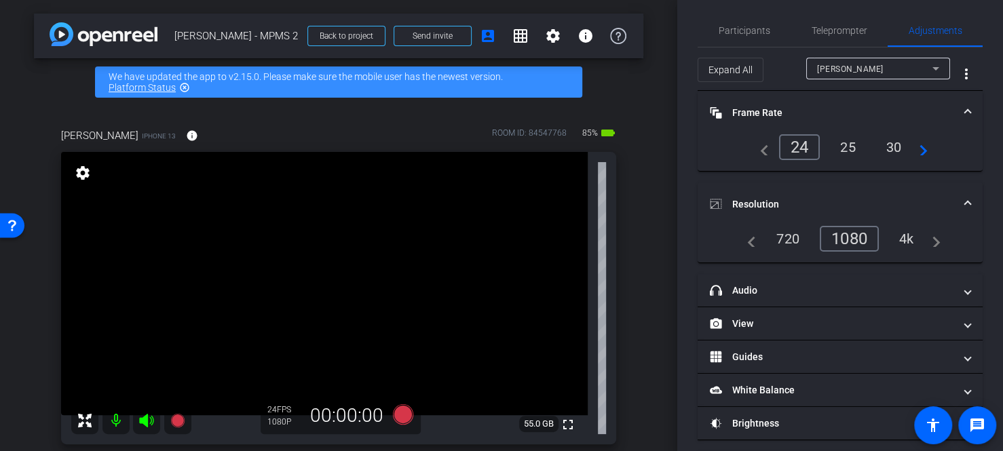
scroll to position [0, 0]
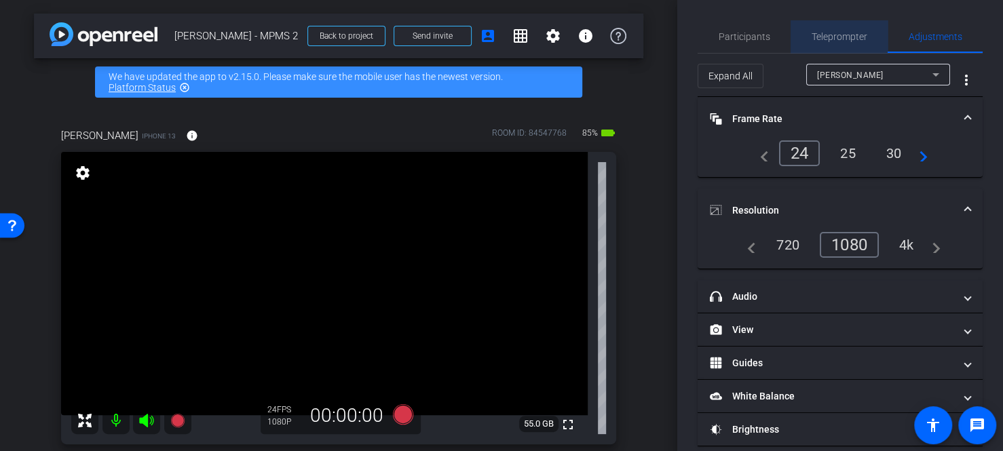
click at [858, 40] on span "Teleprompter" at bounding box center [839, 36] width 56 height 9
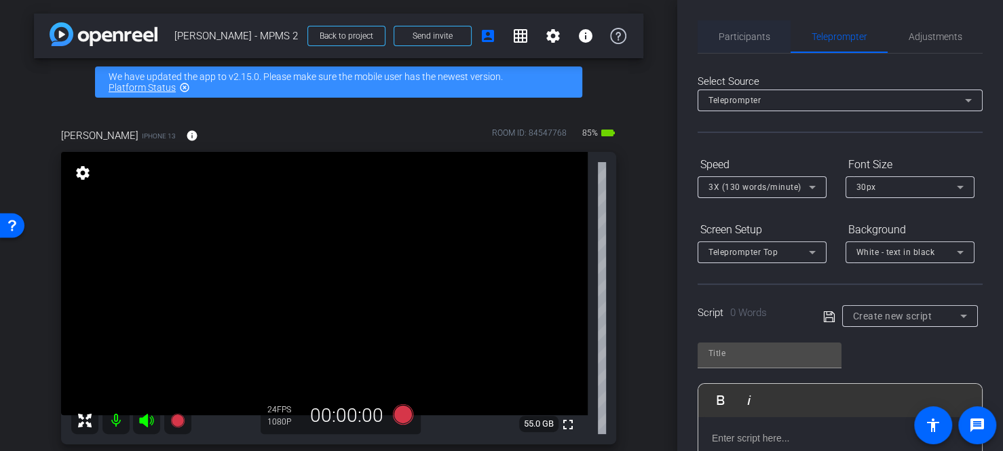
click at [759, 42] on span "Participants" at bounding box center [744, 36] width 52 height 33
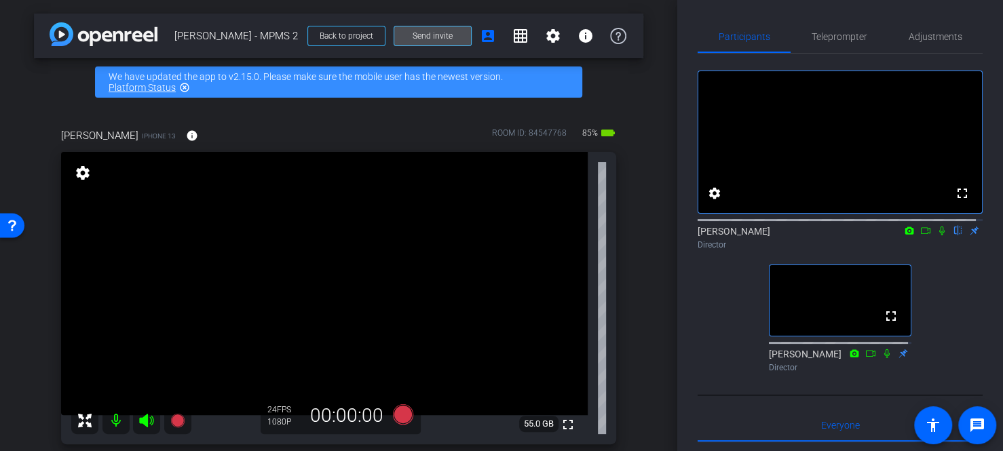
click at [429, 34] on span "Send invite" at bounding box center [432, 36] width 40 height 11
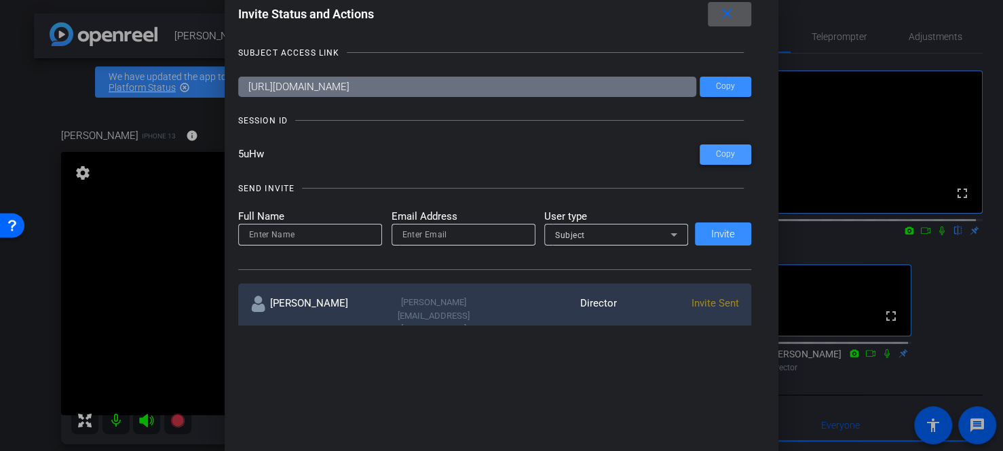
click at [712, 153] on span at bounding box center [725, 154] width 52 height 33
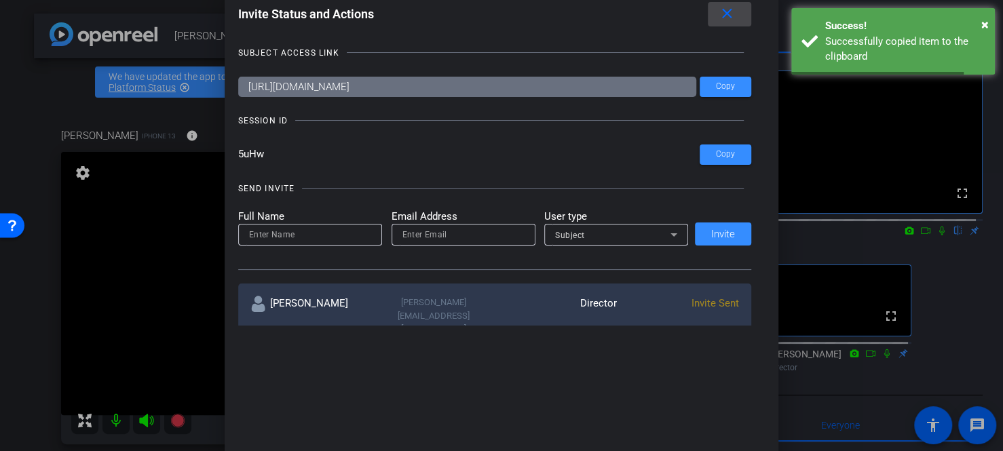
click at [725, 18] on mat-icon "close" at bounding box center [726, 13] width 17 height 17
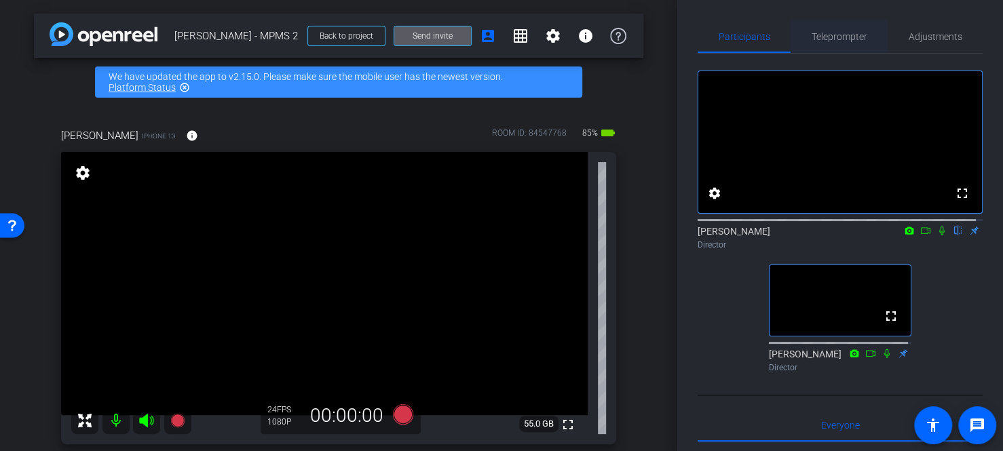
click at [818, 37] on span "Teleprompter" at bounding box center [839, 36] width 56 height 9
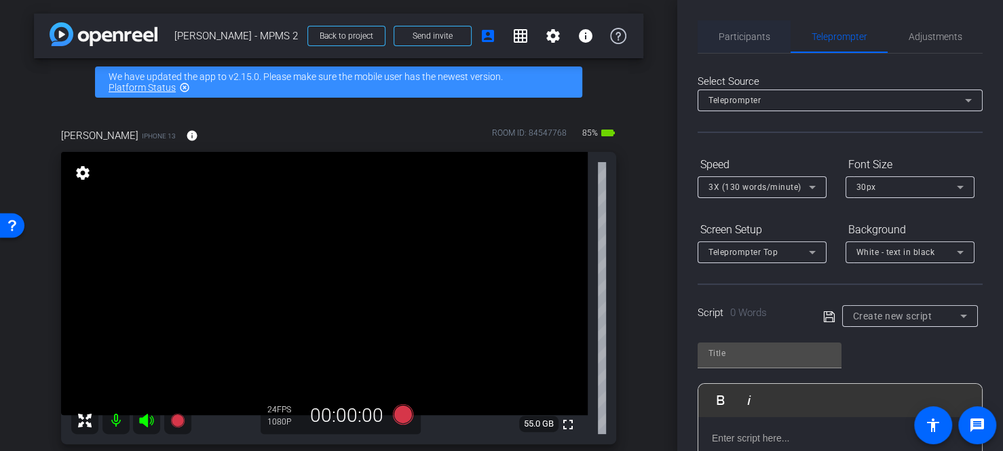
click at [769, 38] on div "Participants" at bounding box center [743, 36] width 93 height 33
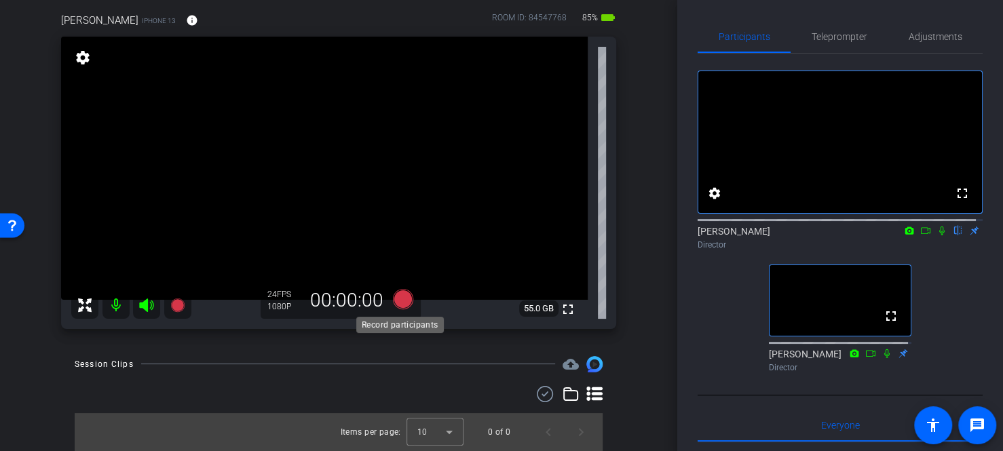
click at [396, 300] on icon at bounding box center [403, 298] width 20 height 20
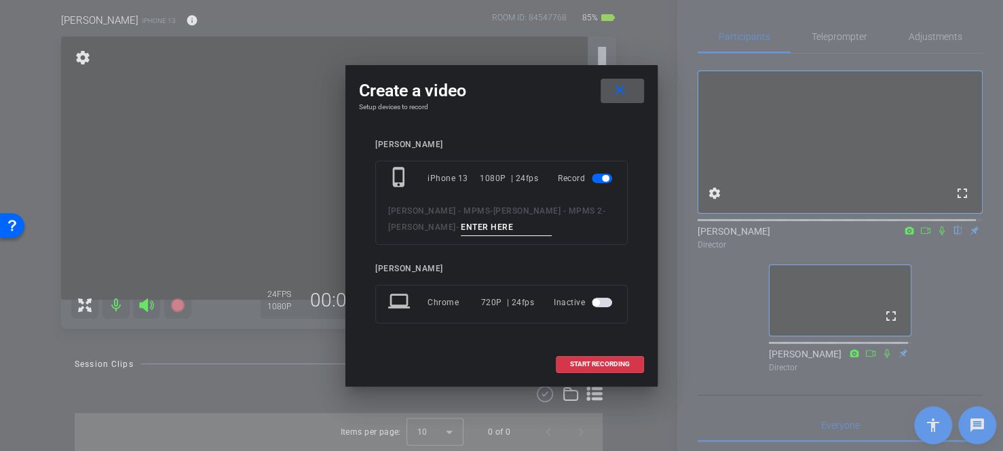
click at [461, 229] on input at bounding box center [506, 227] width 91 height 17
type input "Intro 1"
click at [602, 361] on span "START RECORDING" at bounding box center [600, 364] width 60 height 7
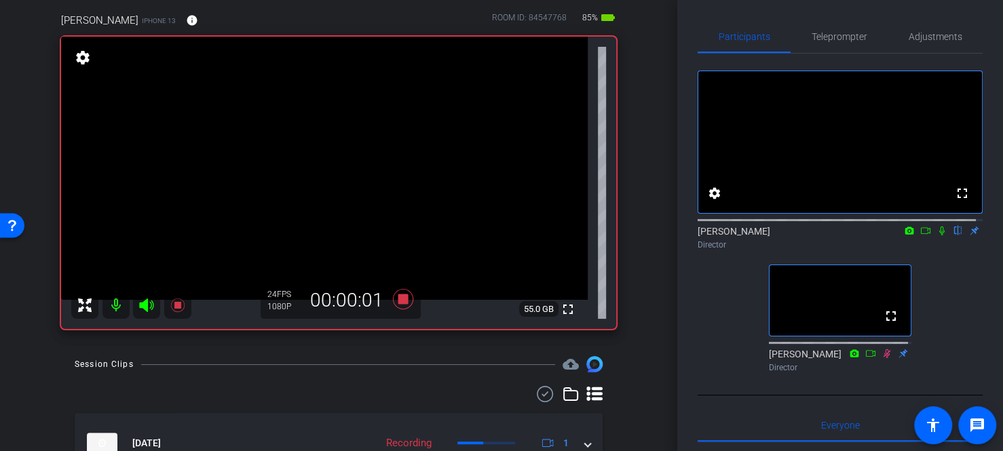
click at [939, 235] on icon at bounding box center [941, 231] width 5 height 9
click at [938, 235] on icon at bounding box center [941, 231] width 7 height 9
click at [939, 235] on icon at bounding box center [941, 231] width 5 height 9
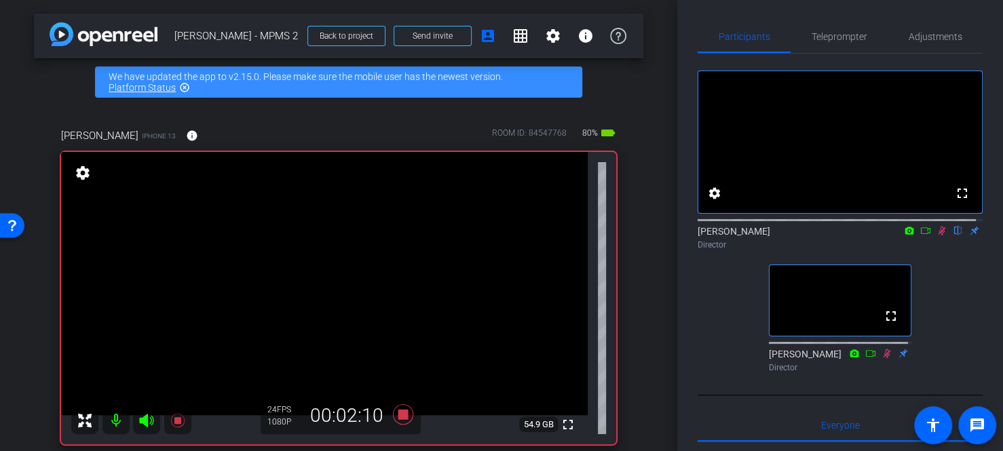
scroll to position [68, 0]
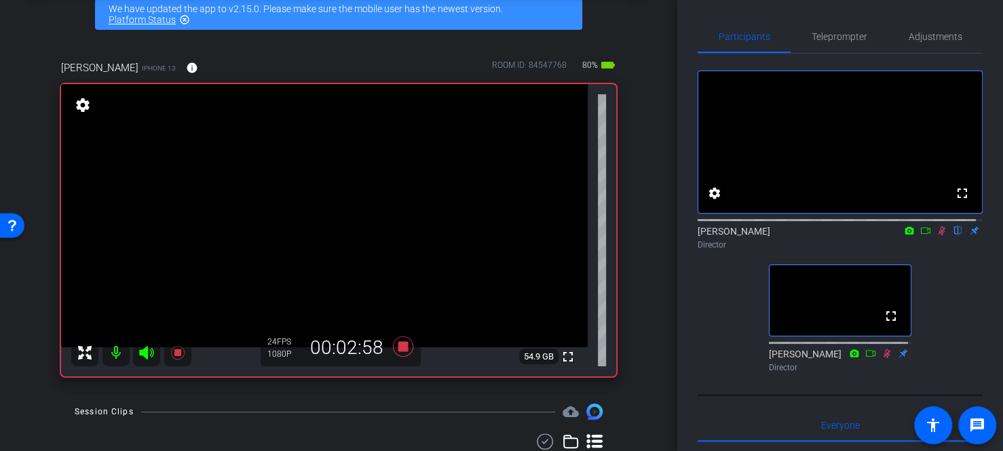
click at [938, 235] on icon at bounding box center [941, 230] width 11 height 9
click at [408, 349] on icon at bounding box center [403, 346] width 33 height 24
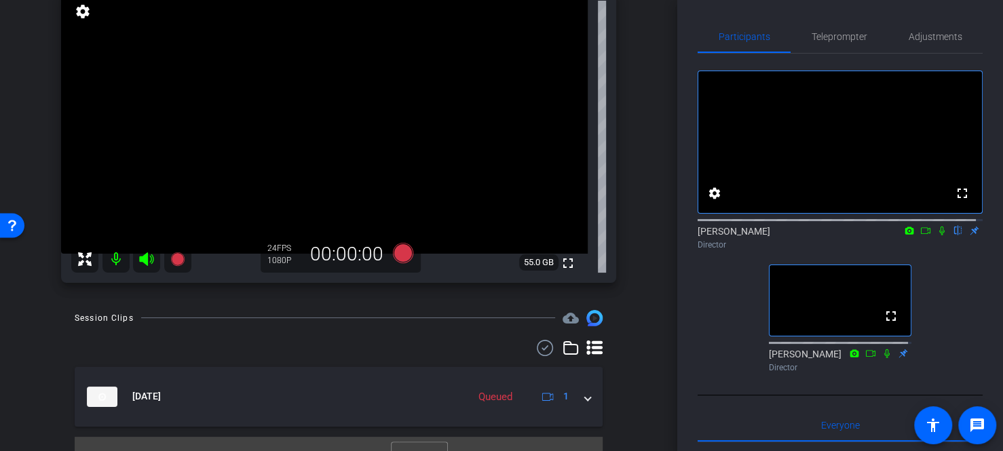
scroll to position [185, 0]
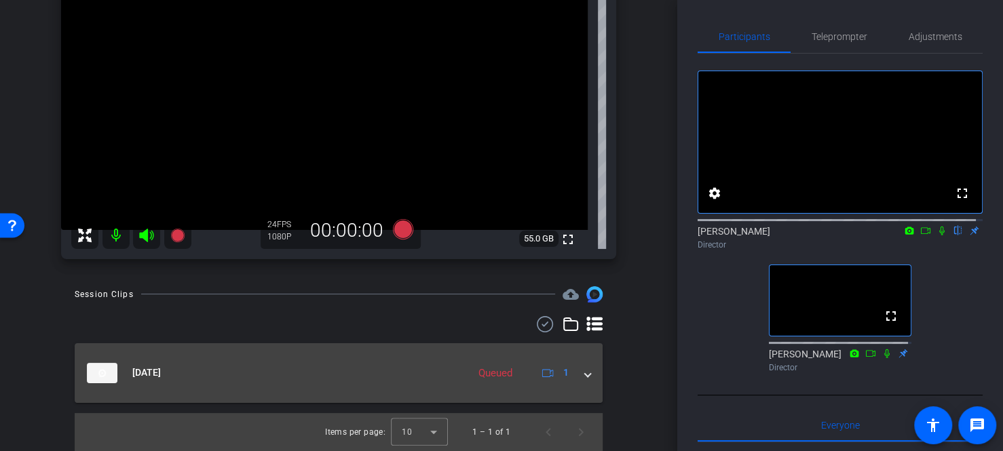
click at [585, 372] on span at bounding box center [587, 373] width 5 height 14
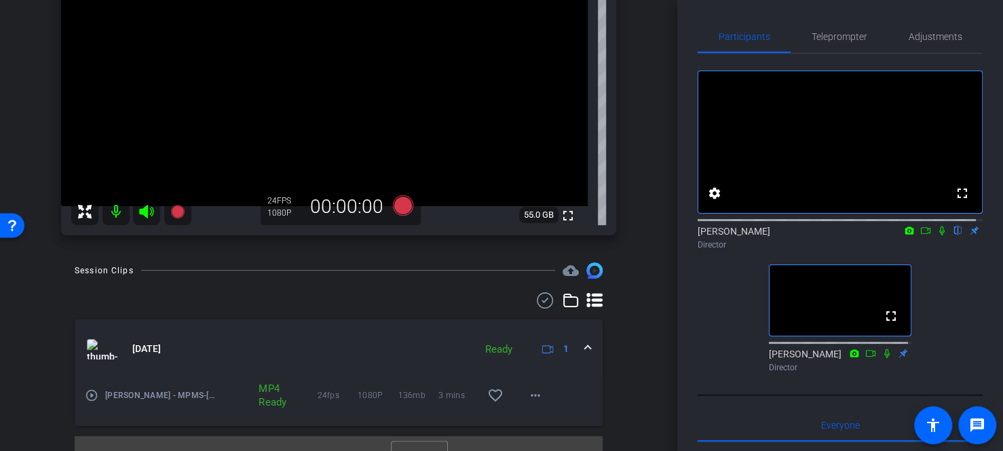
scroll to position [232, 0]
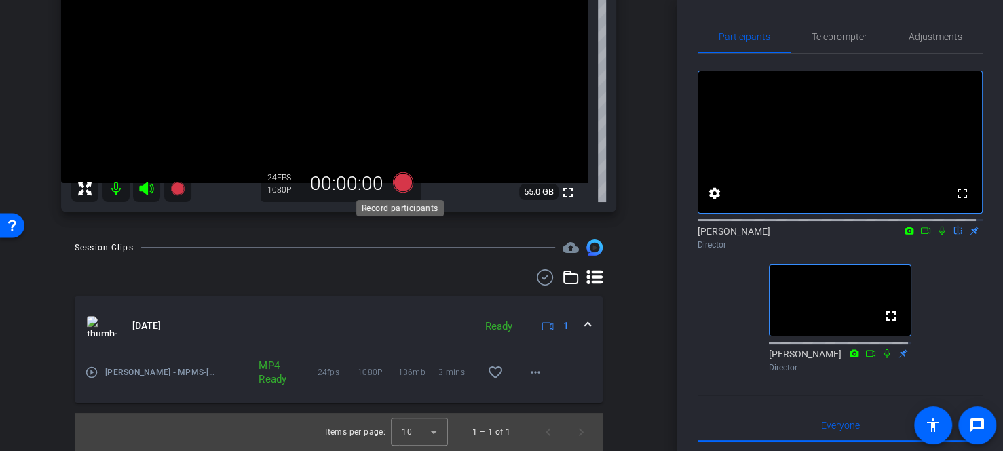
click at [398, 185] on icon at bounding box center [403, 182] width 20 height 20
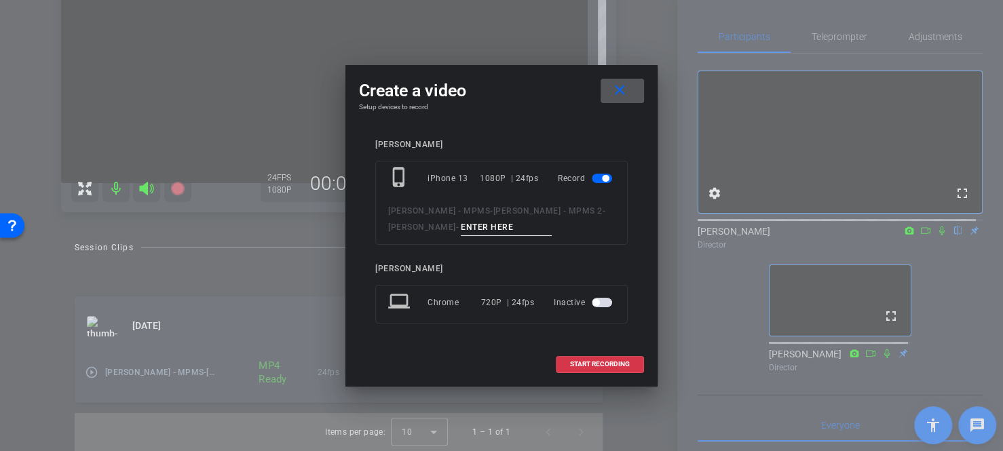
click at [461, 225] on input at bounding box center [506, 227] width 91 height 17
type input "Part 2"
click at [598, 367] on span "START RECORDING" at bounding box center [600, 364] width 60 height 7
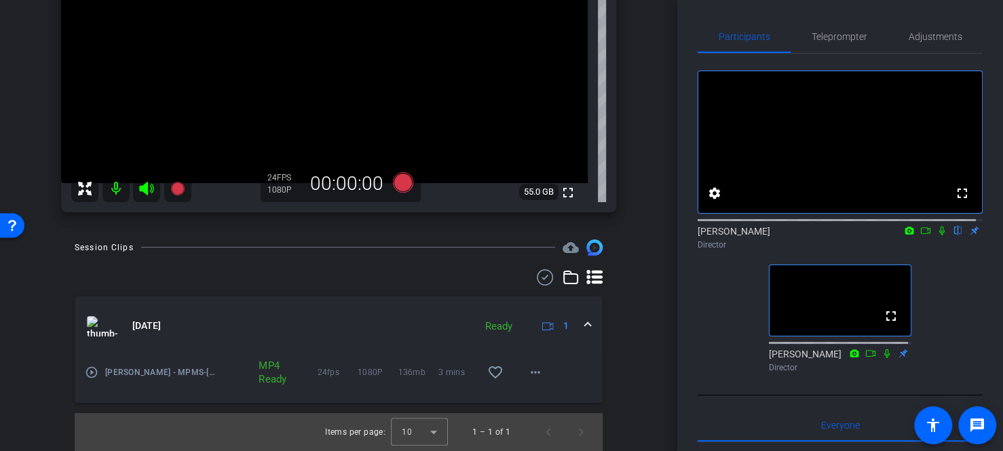
scroll to position [231, 0]
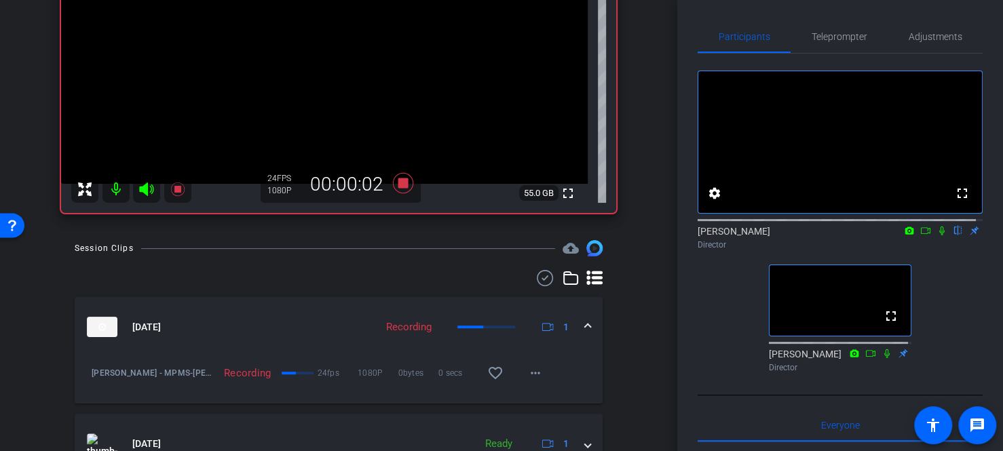
click at [936, 235] on icon at bounding box center [941, 230] width 11 height 9
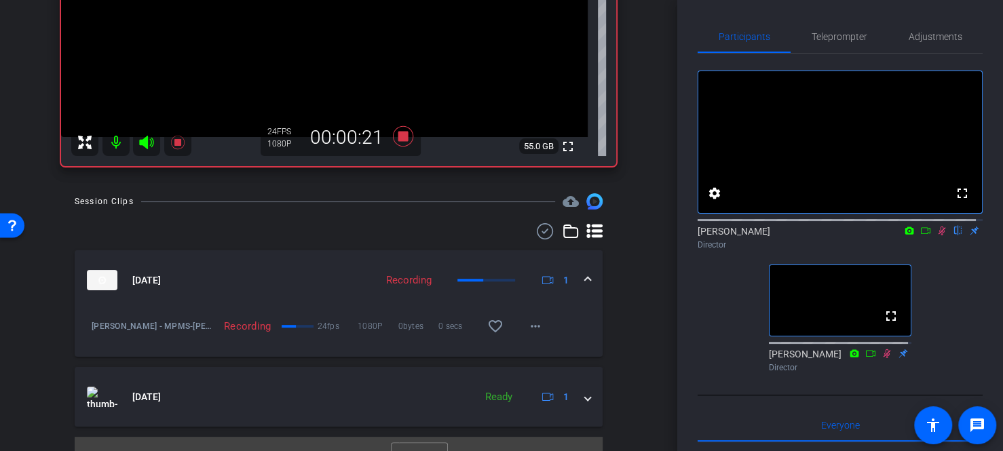
scroll to position [301, 0]
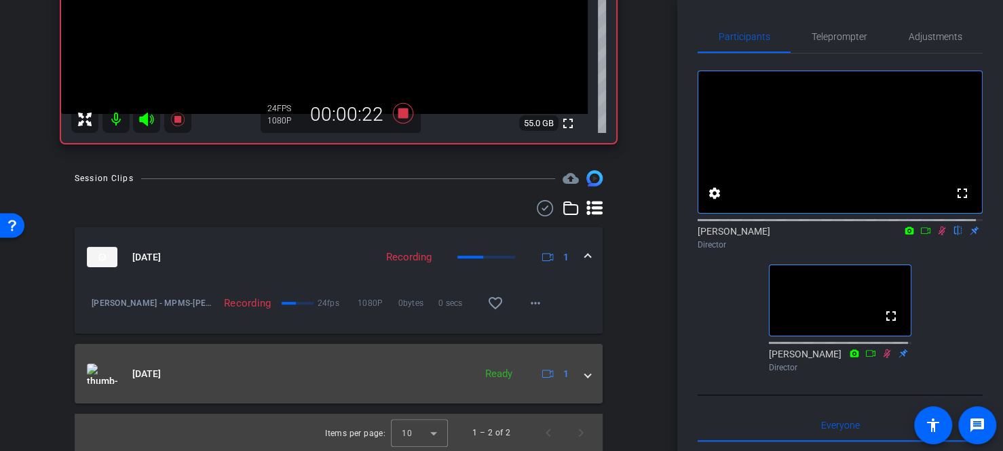
click at [585, 374] on mat-expansion-panel-header "Sep 5, 2025 Ready 1" at bounding box center [339, 374] width 528 height 60
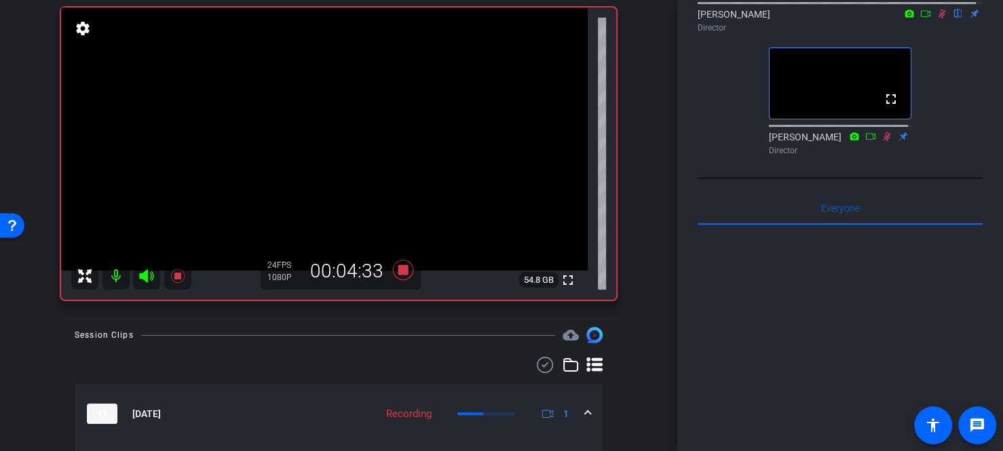
scroll to position [0, 0]
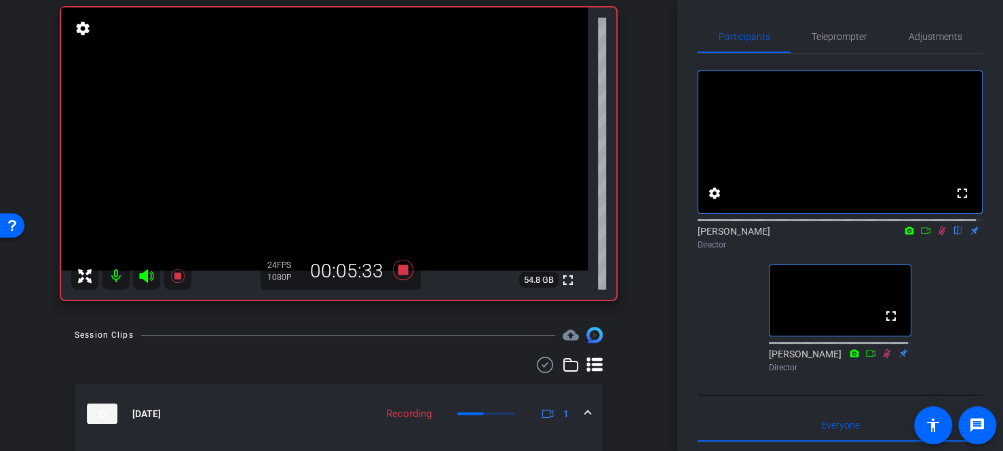
click at [936, 235] on icon at bounding box center [941, 230] width 11 height 9
click at [398, 271] on icon at bounding box center [403, 270] width 20 height 20
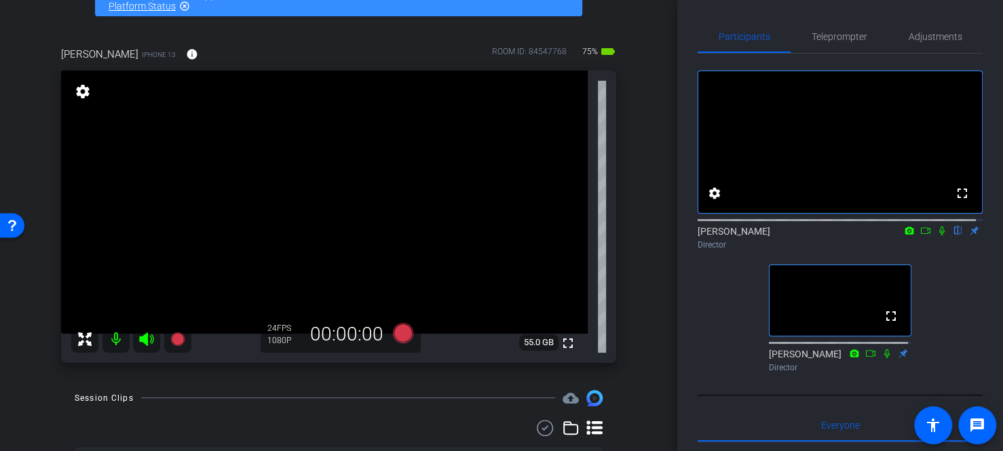
scroll to position [77, 0]
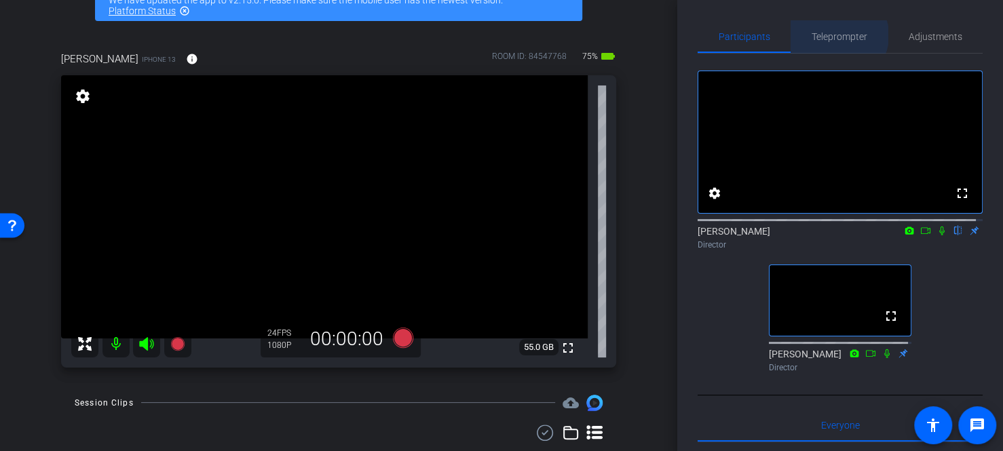
drag, startPoint x: 834, startPoint y: 35, endPoint x: 834, endPoint y: 54, distance: 18.3
click at [834, 36] on span "Teleprompter" at bounding box center [839, 36] width 56 height 9
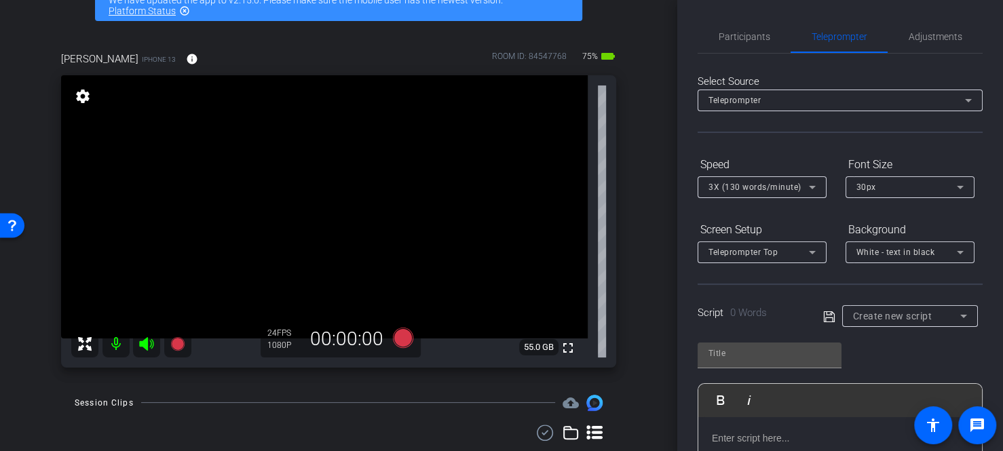
scroll to position [136, 0]
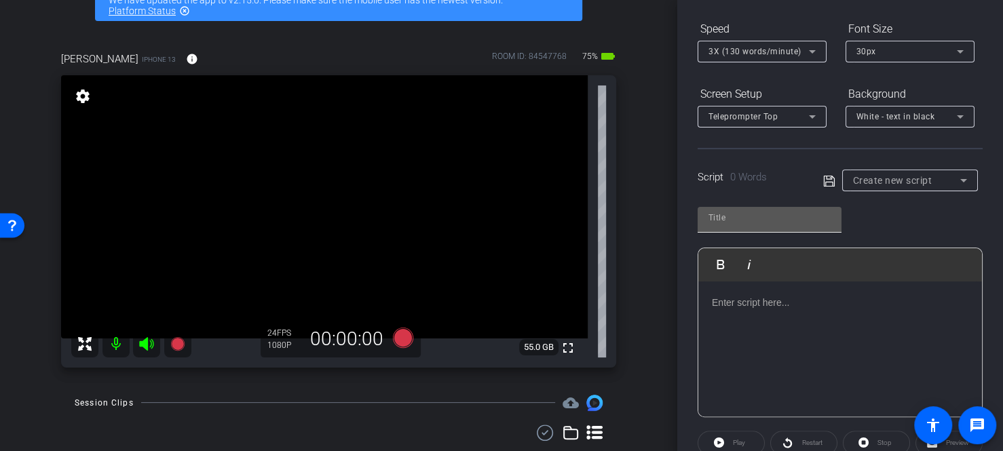
click at [750, 220] on input "text" at bounding box center [769, 218] width 122 height 16
type input "Script"
click at [755, 318] on div at bounding box center [840, 350] width 284 height 136
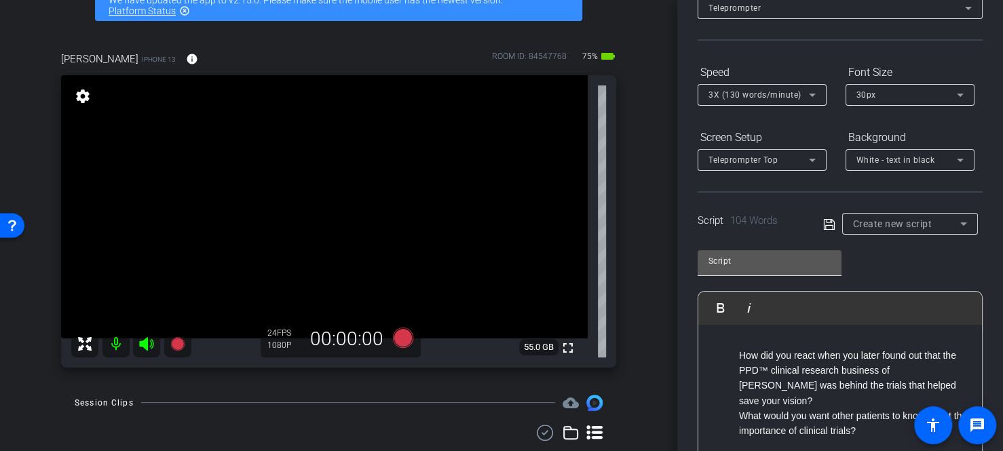
scroll to position [204, 0]
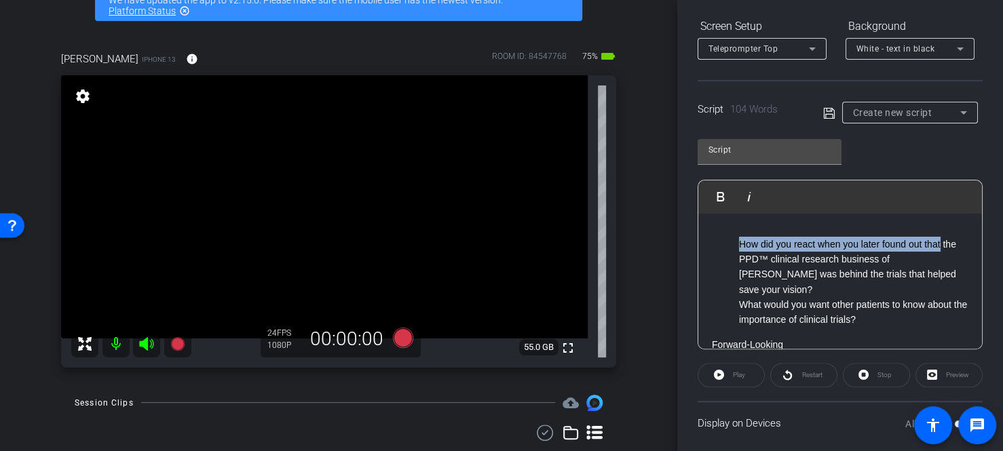
drag, startPoint x: 739, startPoint y: 241, endPoint x: 950, endPoint y: 234, distance: 210.4
click at [945, 239] on li "How did you react when you later found out that the PPD™ clinical research busi…" at bounding box center [853, 267] width 229 height 61
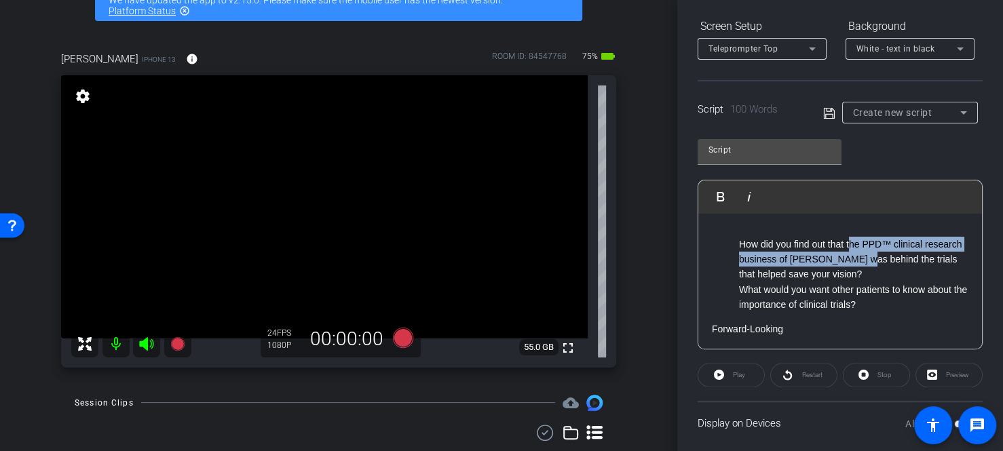
drag, startPoint x: 864, startPoint y: 244, endPoint x: 901, endPoint y: 262, distance: 41.6
click at [901, 262] on li "How did you find out that the PPD™ clinical research business of Thermo Fisher …" at bounding box center [853, 259] width 229 height 45
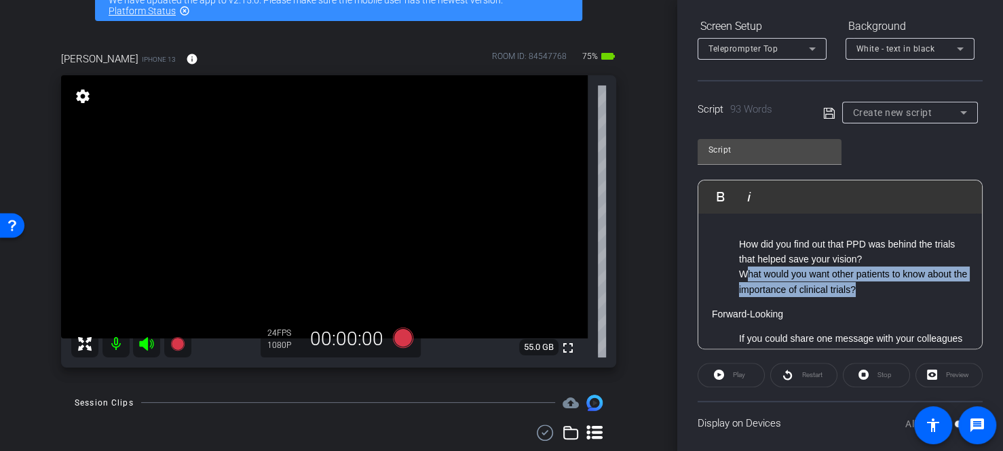
drag, startPoint x: 749, startPoint y: 273, endPoint x: 920, endPoint y: 261, distance: 171.4
click at [881, 291] on li "What would you want other patients to know about the importance of clinical tri…" at bounding box center [853, 282] width 229 height 31
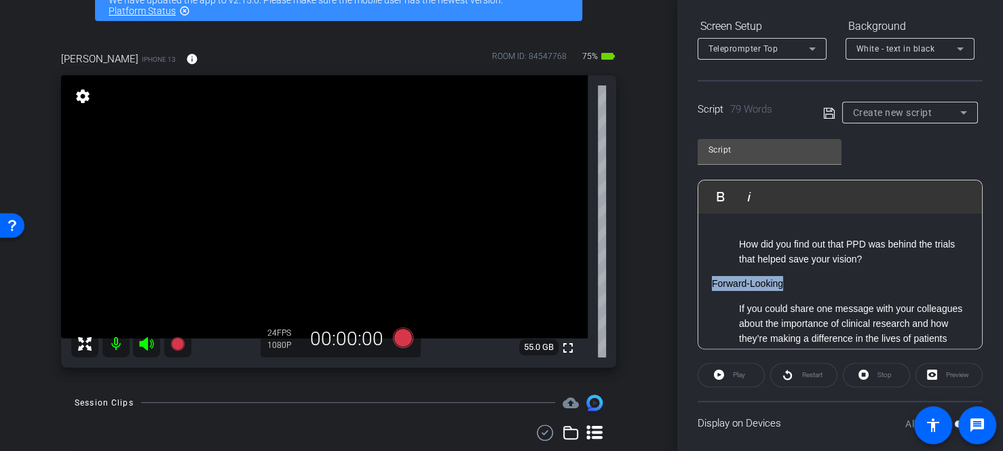
drag, startPoint x: 716, startPoint y: 278, endPoint x: 706, endPoint y: 276, distance: 11.0
click at [706, 278] on div "How did you find out that PPD was behind the trials that helped save your visio…" at bounding box center [840, 330] width 284 height 232
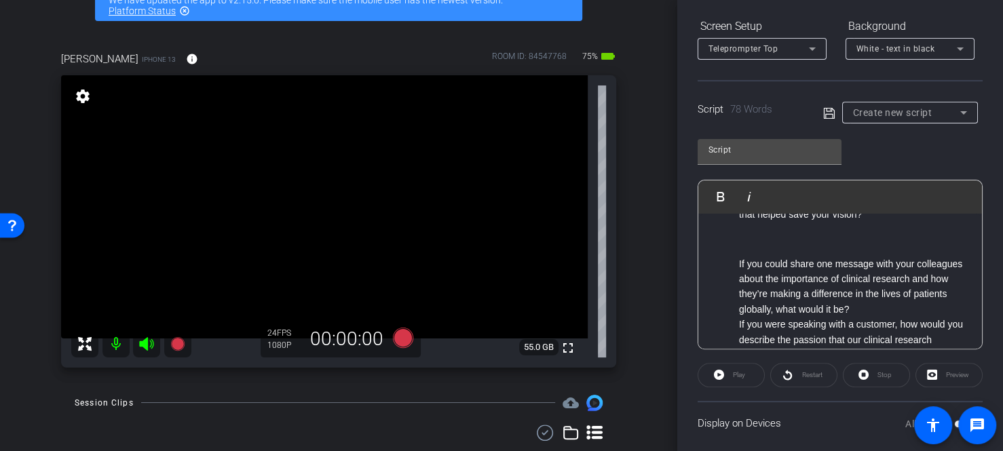
scroll to position [68, 0]
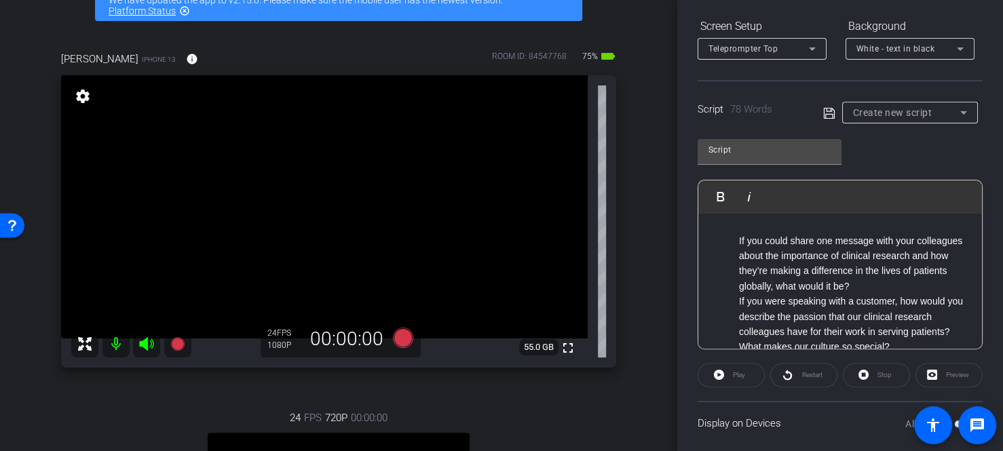
click at [949, 288] on li "If you could share one message with your colleagues about the importance of cli…" at bounding box center [853, 263] width 229 height 61
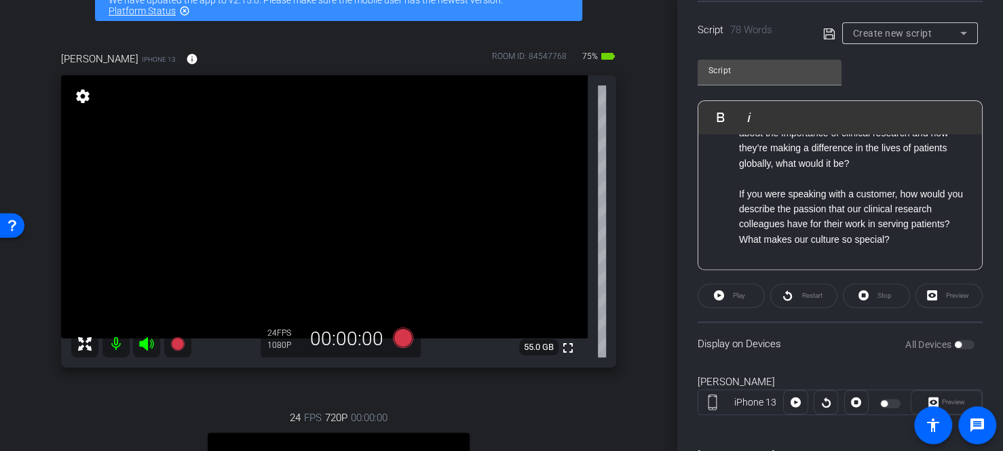
scroll to position [339, 0]
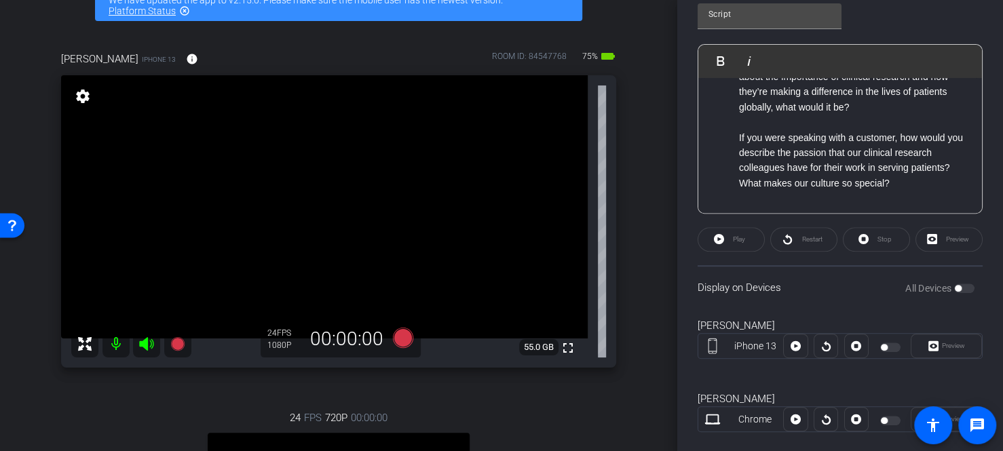
click at [788, 200] on div "How did you find out that PPD was behind the trials that helped save your visio…" at bounding box center [840, 91] width 284 height 248
click at [914, 193] on div "How did you find out that PPD was behind the trials that helped save your visio…" at bounding box center [840, 91] width 284 height 248
click at [942, 241] on div "Preview" at bounding box center [948, 239] width 67 height 24
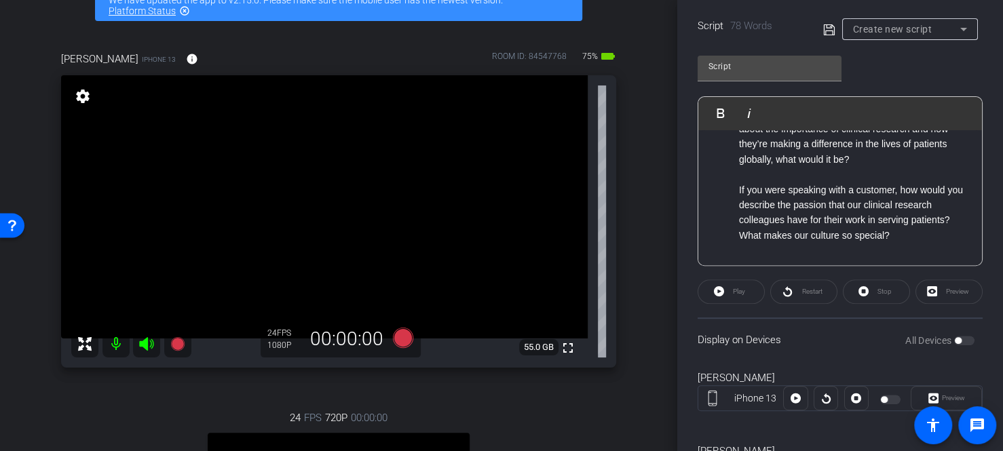
scroll to position [158, 0]
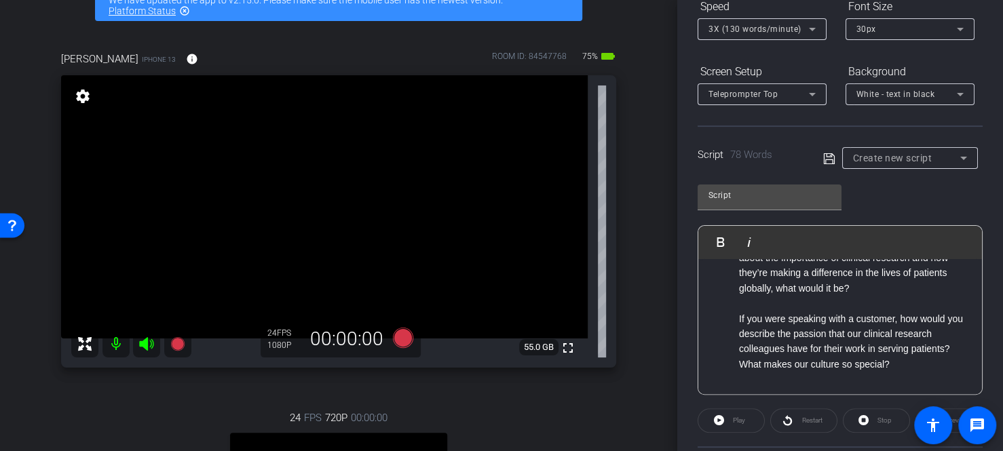
click at [902, 166] on div "Create new script" at bounding box center [910, 158] width 114 height 22
click at [856, 43] on div at bounding box center [501, 225] width 1003 height 451
click at [798, 205] on div "Script" at bounding box center [769, 198] width 144 height 26
click at [832, 153] on icon at bounding box center [829, 159] width 12 height 16
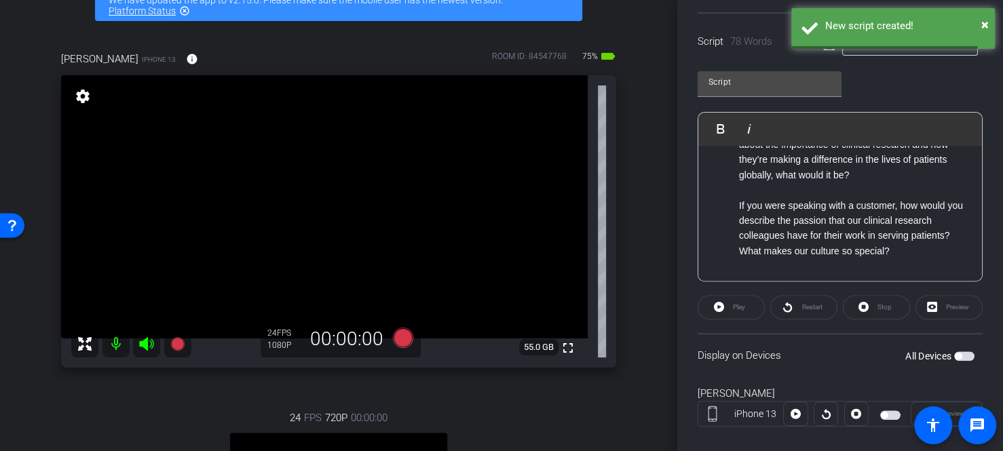
scroll to position [294, 0]
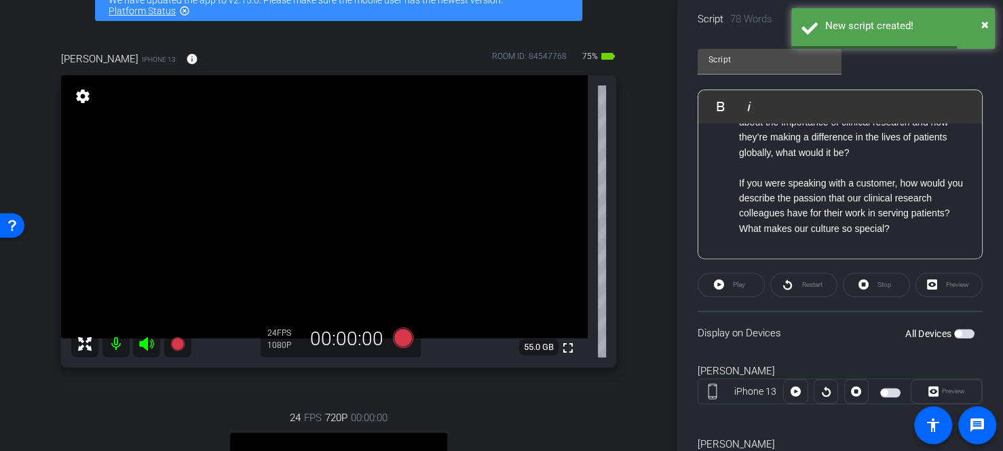
click at [934, 286] on div "Preview" at bounding box center [948, 285] width 67 height 24
click at [957, 334] on span "button" at bounding box center [964, 333] width 20 height 9
click at [745, 284] on span at bounding box center [731, 285] width 66 height 33
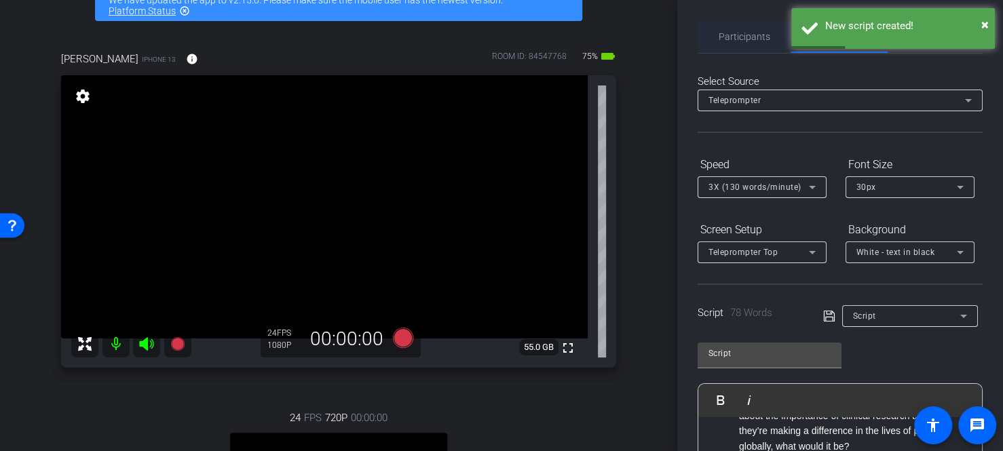
click at [733, 33] on span "Participants" at bounding box center [744, 36] width 52 height 9
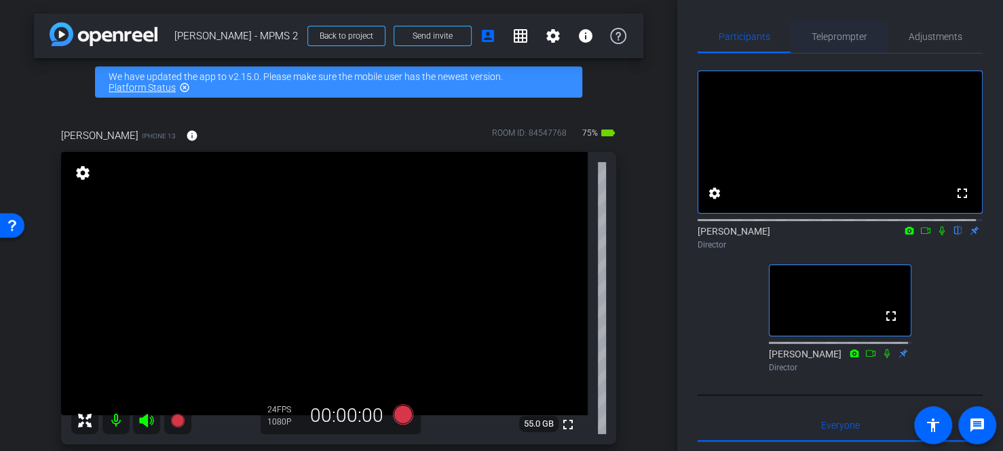
click at [831, 22] on span "Teleprompter" at bounding box center [839, 36] width 56 height 33
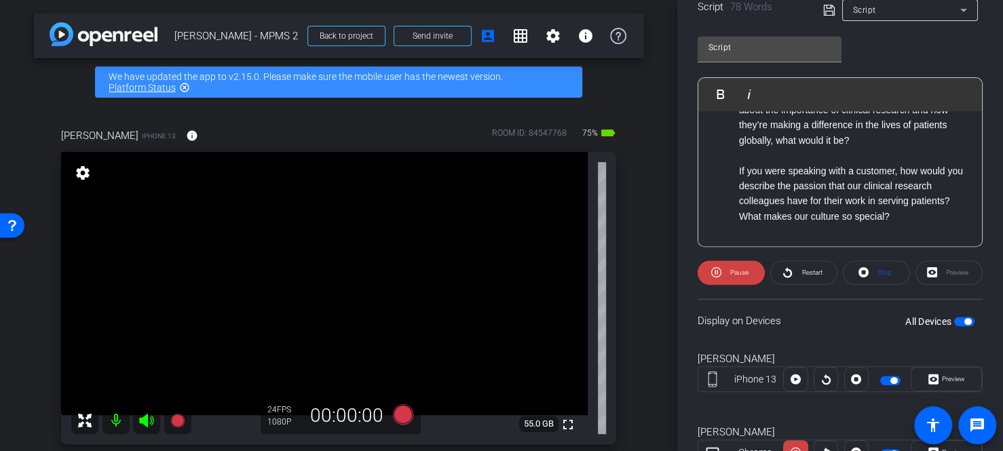
scroll to position [339, 0]
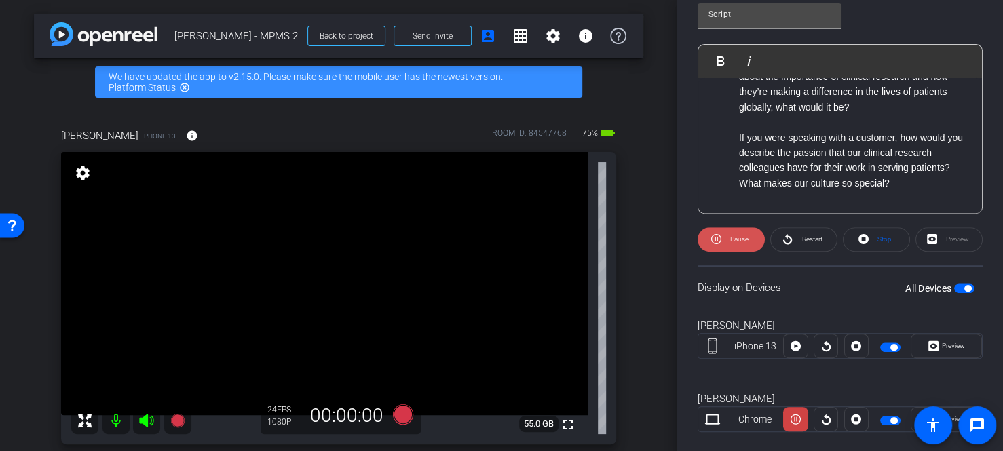
click at [720, 239] on span at bounding box center [730, 239] width 67 height 33
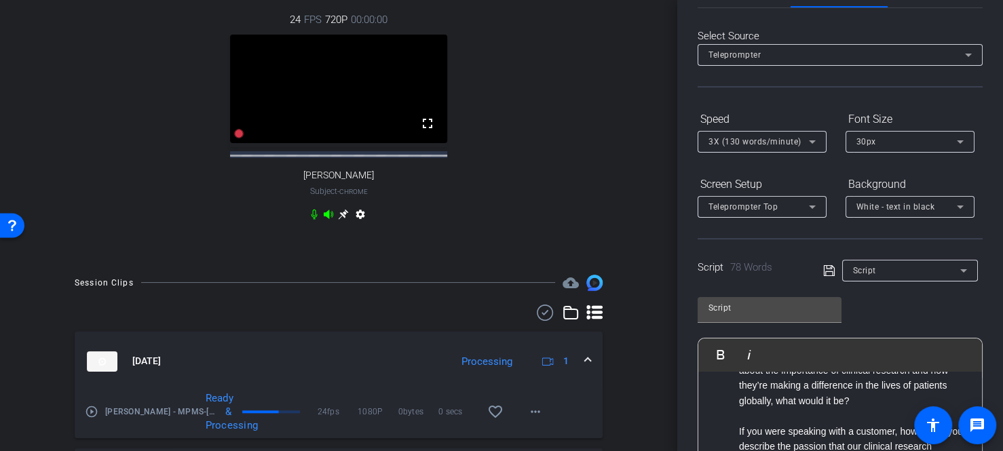
scroll to position [0, 0]
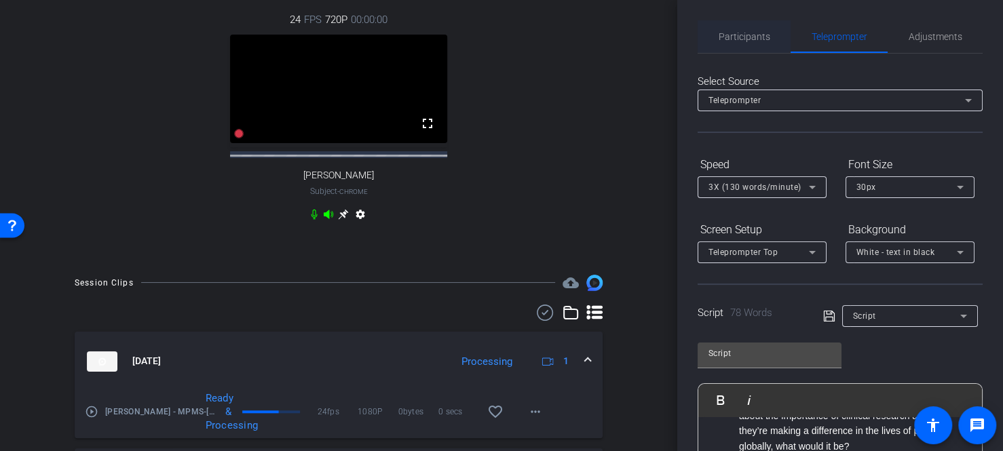
click at [764, 38] on span "Participants" at bounding box center [744, 36] width 52 height 9
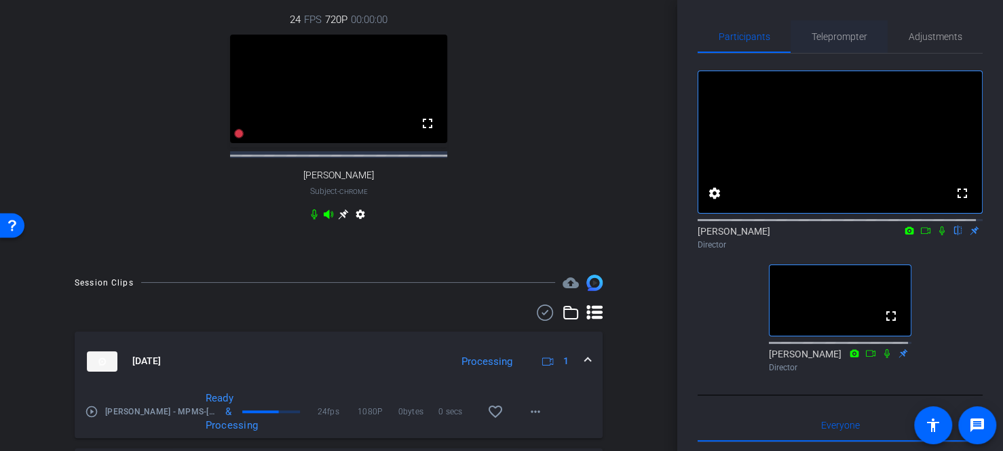
click at [833, 44] on span "Teleprompter" at bounding box center [839, 36] width 56 height 33
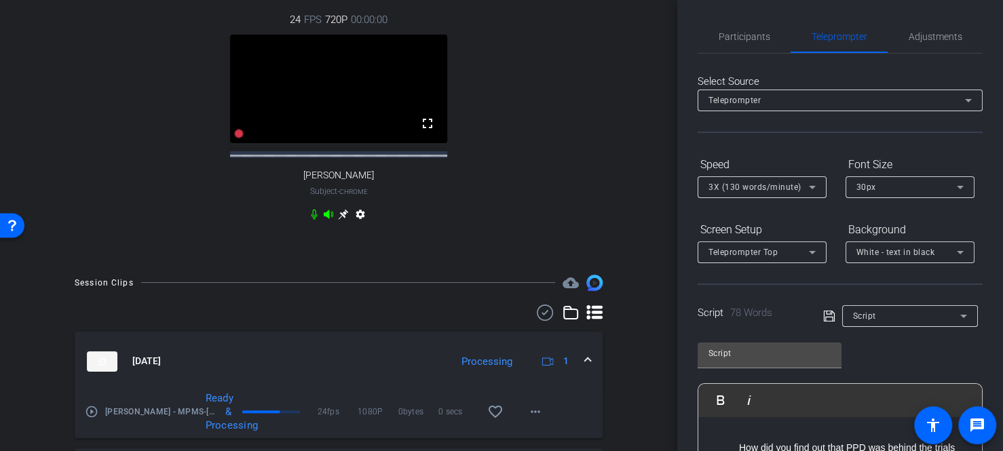
click at [735, 46] on span "Participants" at bounding box center [744, 36] width 52 height 33
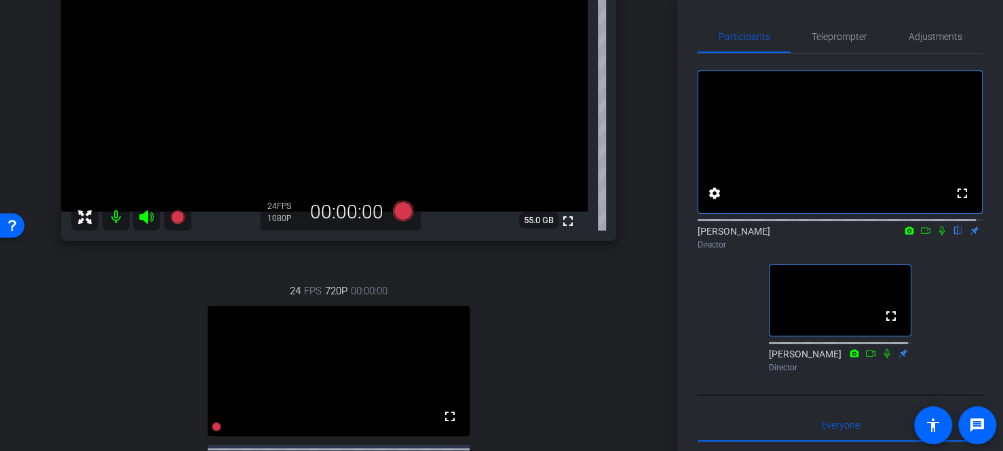
scroll to position [271, 0]
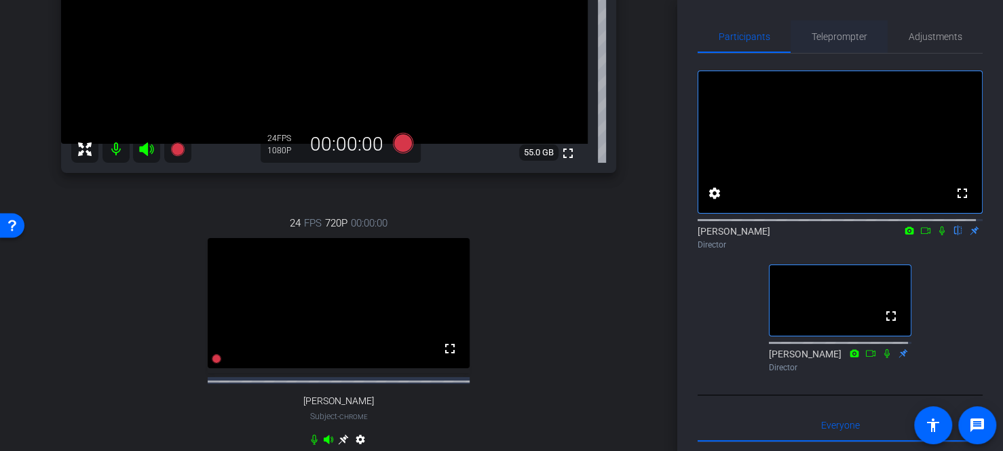
click at [848, 41] on span "Teleprompter" at bounding box center [839, 36] width 56 height 9
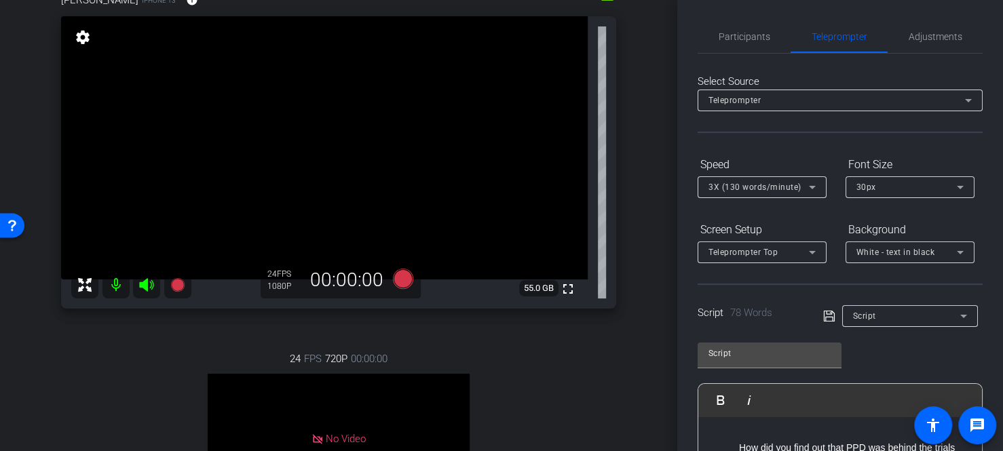
scroll to position [68, 0]
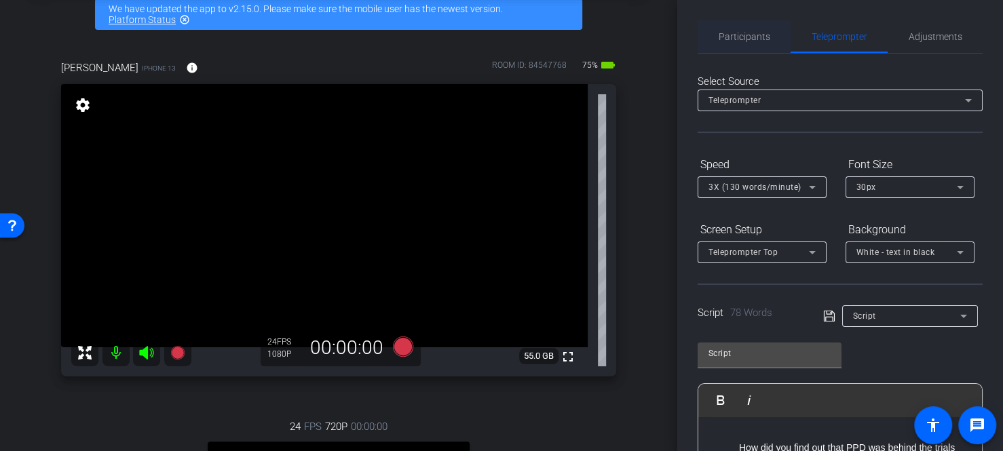
click at [730, 43] on span "Participants" at bounding box center [744, 36] width 52 height 33
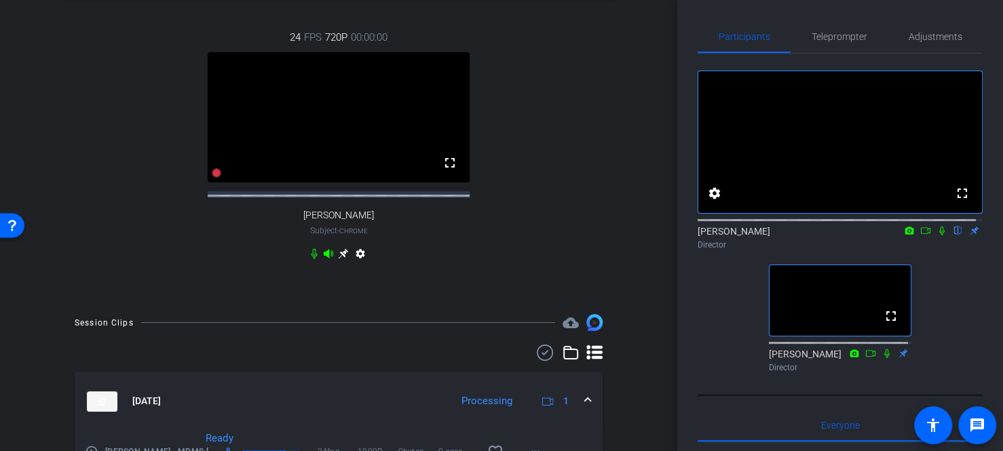
scroll to position [593, 0]
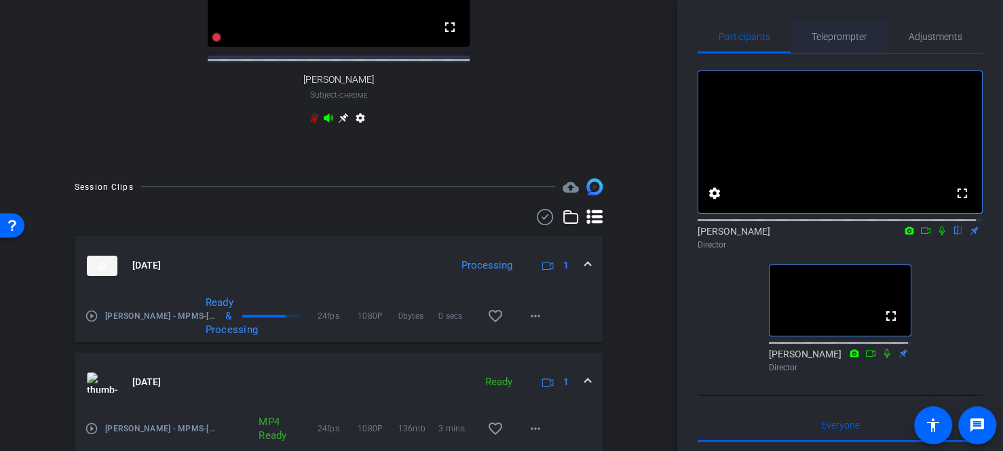
click at [842, 39] on span "Teleprompter" at bounding box center [839, 36] width 56 height 9
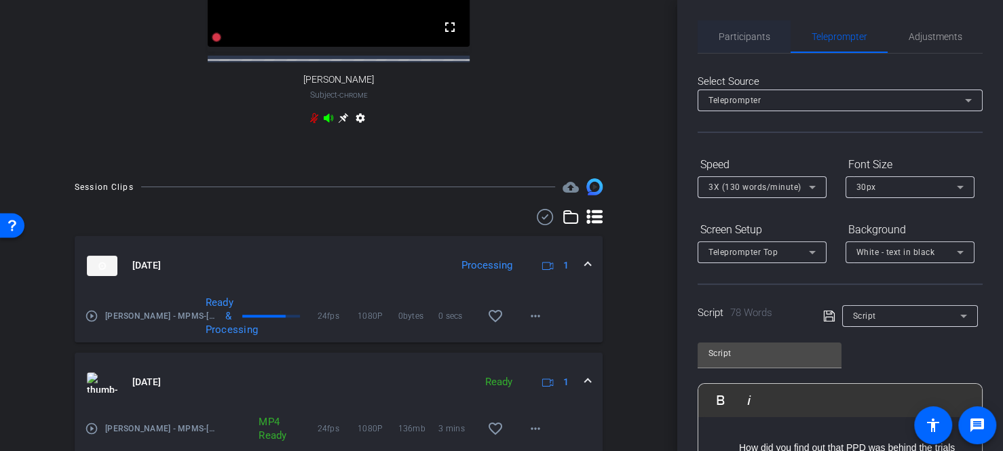
drag, startPoint x: 750, startPoint y: 13, endPoint x: 750, endPoint y: 28, distance: 15.6
click at [750, 15] on div "Participants Teleprompter Adjustments settings Kellie Walker flip Director Morg…" at bounding box center [840, 225] width 326 height 451
click at [750, 32] on span "Participants" at bounding box center [744, 36] width 52 height 9
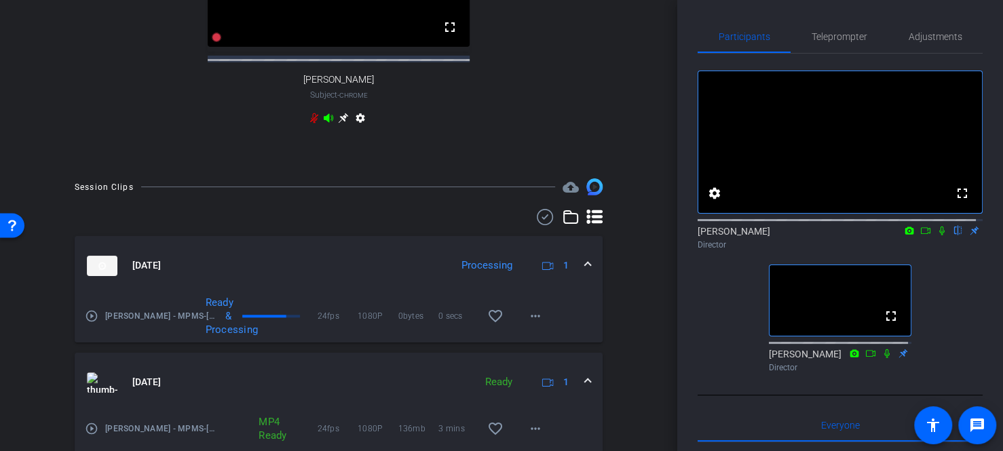
click at [936, 235] on icon at bounding box center [941, 230] width 11 height 9
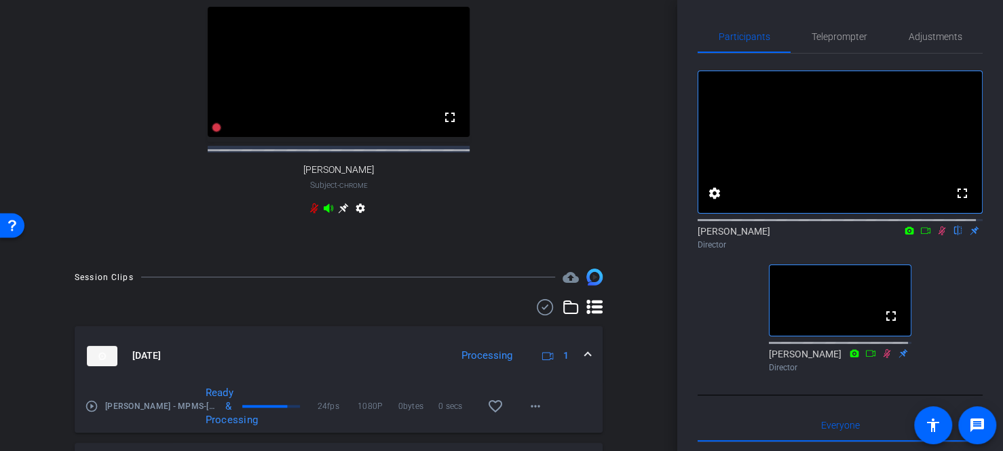
scroll to position [661, 0]
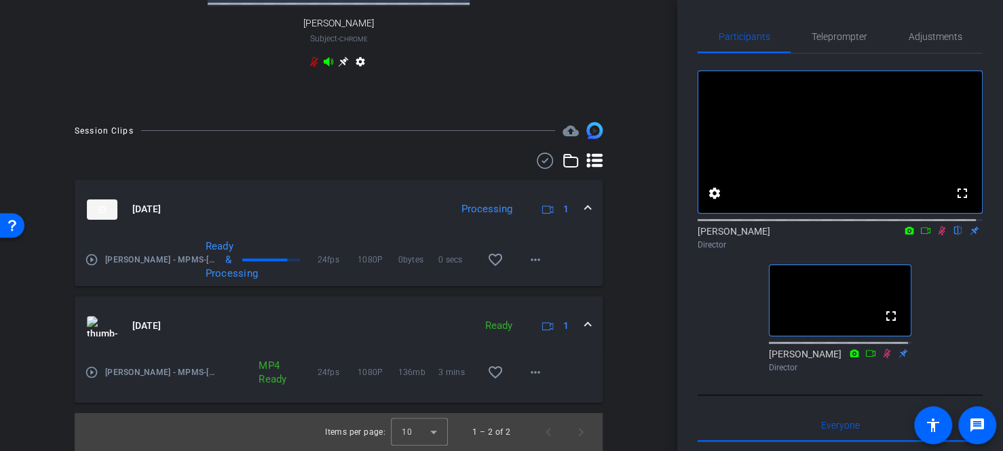
click at [938, 235] on icon at bounding box center [941, 230] width 11 height 9
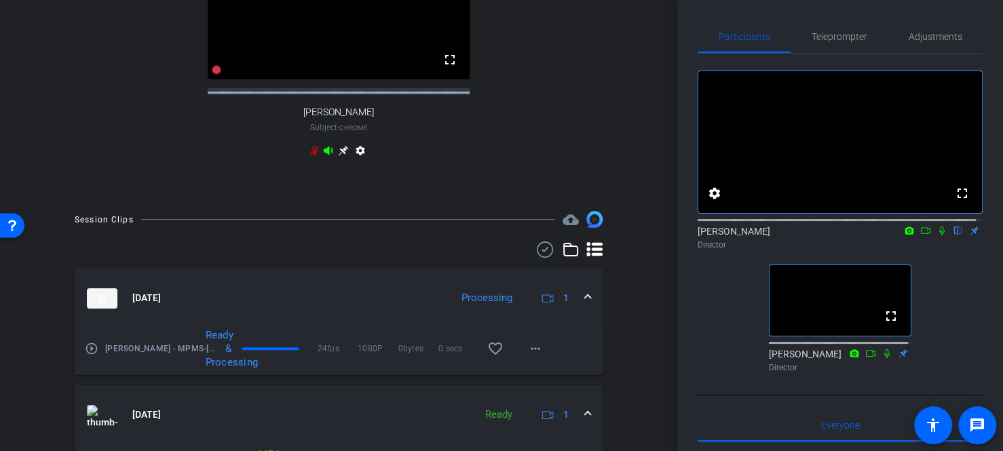
scroll to position [593, 0]
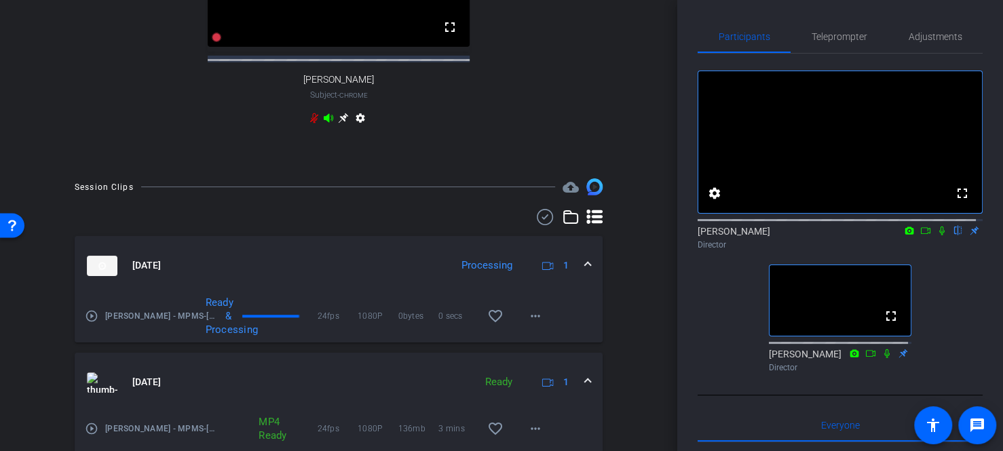
click at [938, 235] on icon at bounding box center [941, 230] width 11 height 9
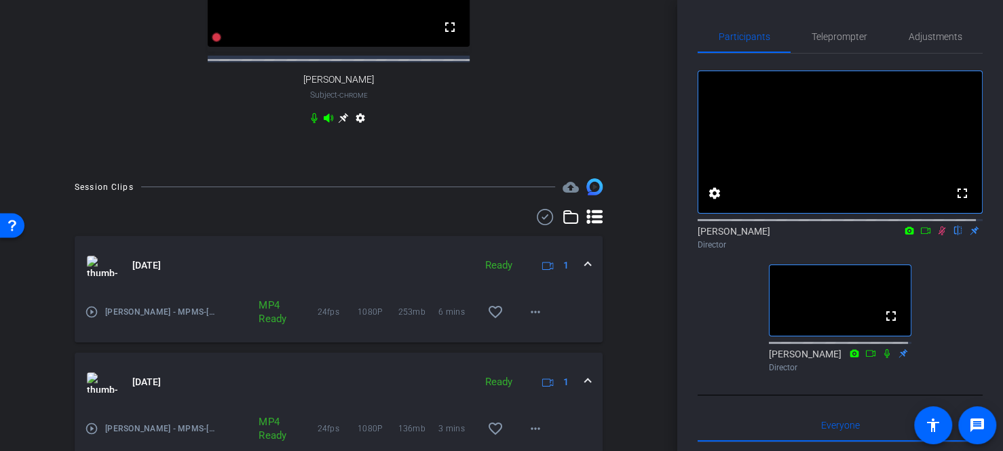
click at [938, 235] on icon at bounding box center [941, 231] width 7 height 9
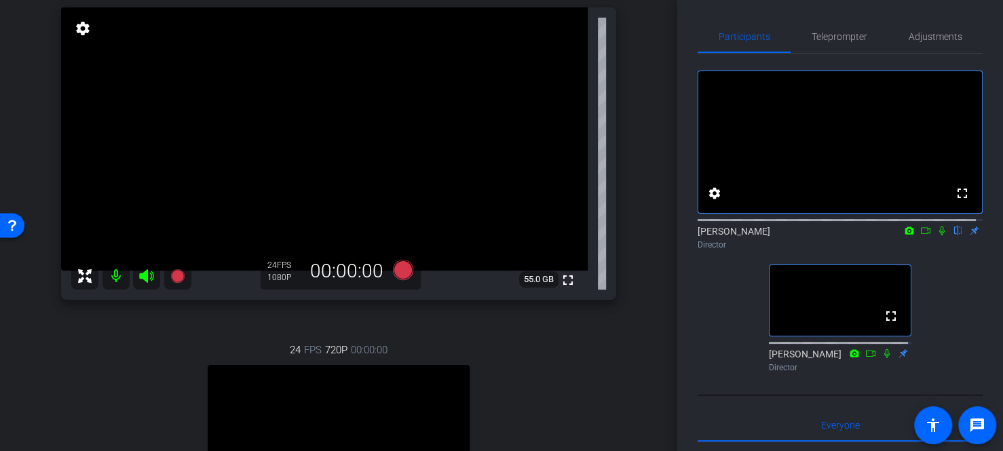
scroll to position [118, 0]
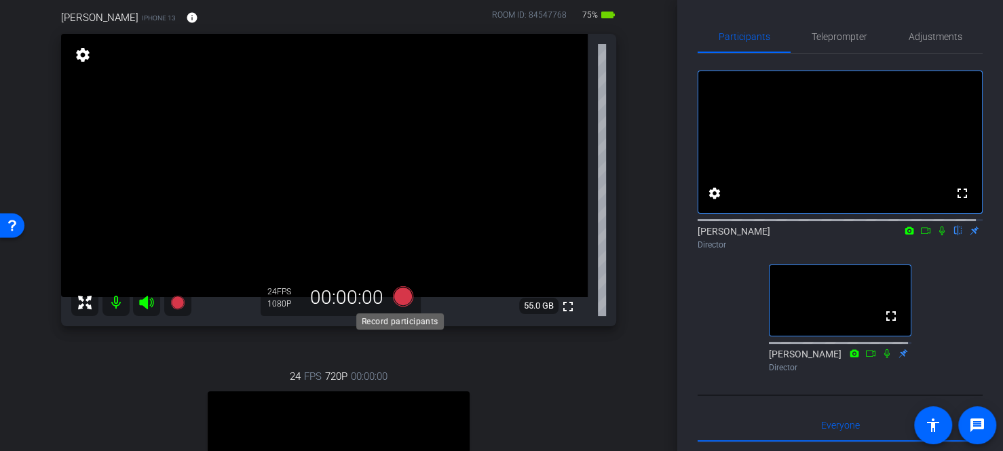
click at [402, 300] on icon at bounding box center [403, 296] width 20 height 20
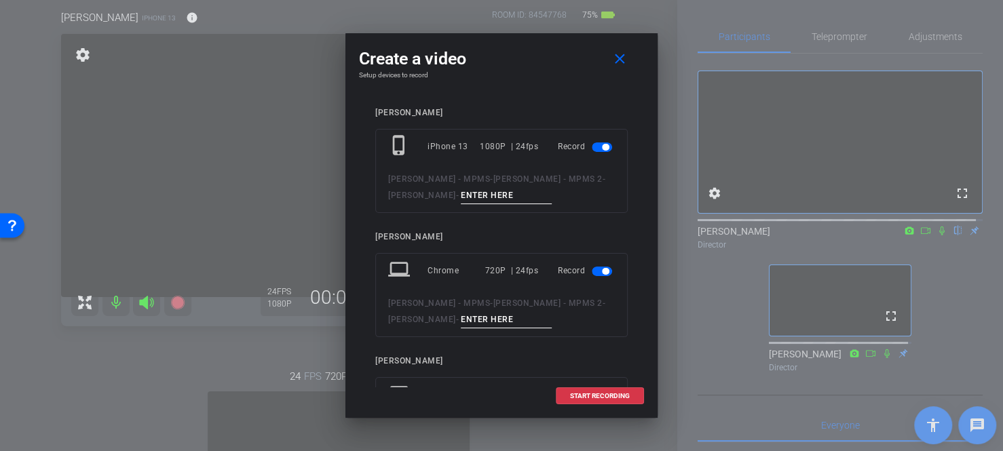
click at [461, 202] on input at bounding box center [506, 195] width 91 height 17
type input "Take"
click at [610, 63] on span at bounding box center [621, 59] width 43 height 33
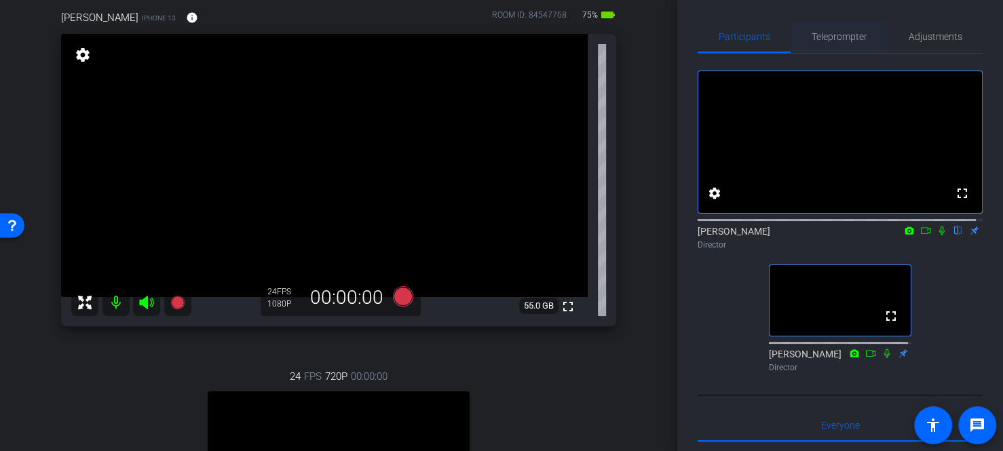
click at [817, 40] on span "Teleprompter" at bounding box center [839, 36] width 56 height 9
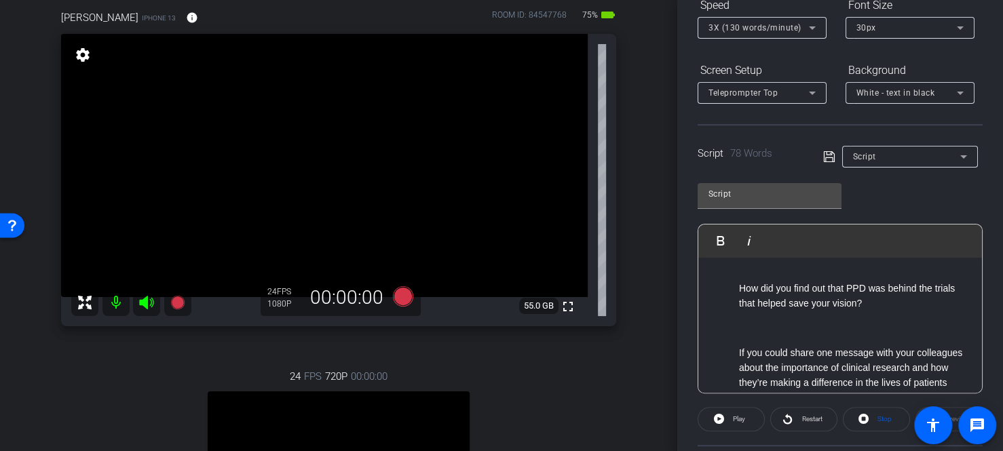
scroll to position [204, 0]
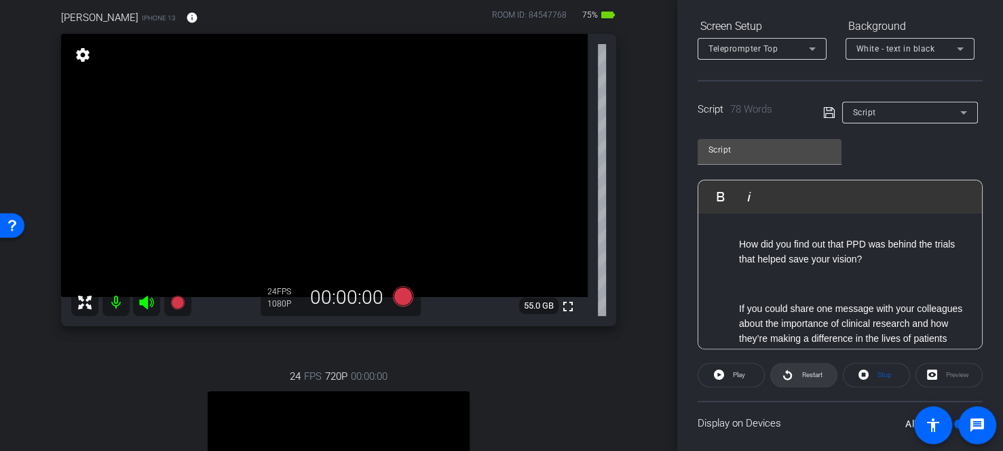
click at [800, 380] on span "Restart" at bounding box center [810, 375] width 24 height 19
click at [742, 379] on span "Pause" at bounding box center [738, 375] width 22 height 19
click at [716, 378] on icon at bounding box center [719, 375] width 10 height 10
click at [722, 377] on span at bounding box center [730, 375] width 67 height 33
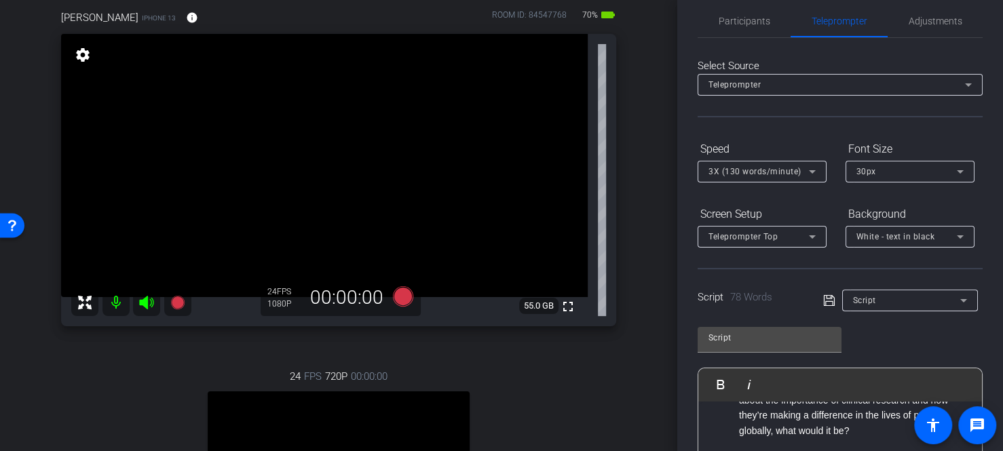
scroll to position [0, 0]
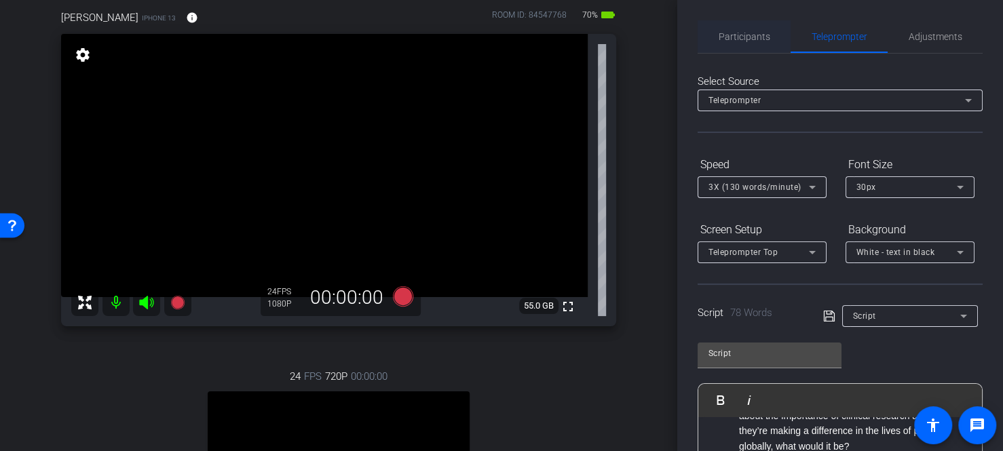
click at [739, 35] on span "Participants" at bounding box center [744, 36] width 52 height 9
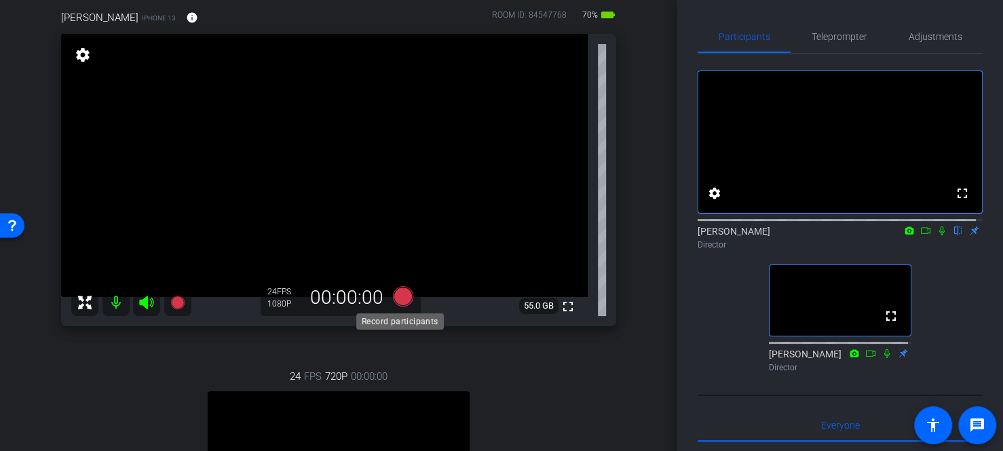
click at [389, 296] on icon at bounding box center [403, 296] width 33 height 24
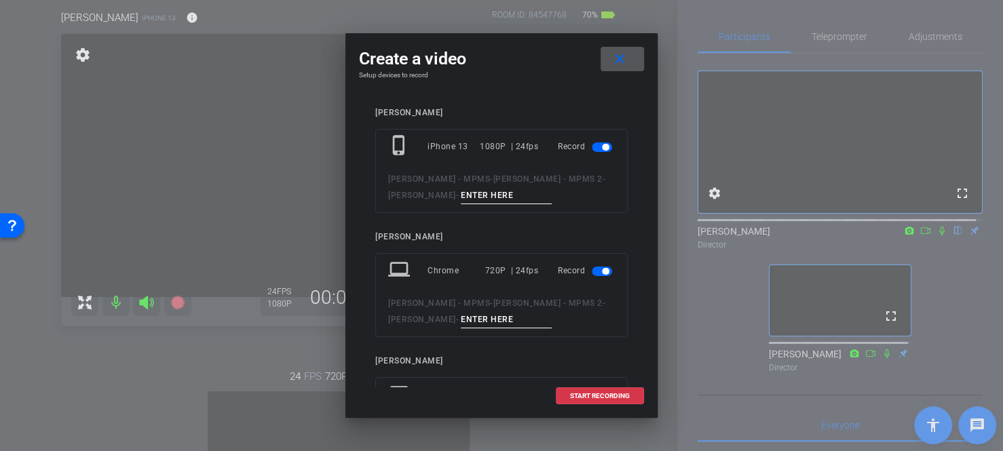
click at [461, 192] on input at bounding box center [506, 195] width 91 height 17
type input "Segment 3"
click at [592, 397] on span "START RECORDING" at bounding box center [600, 396] width 60 height 7
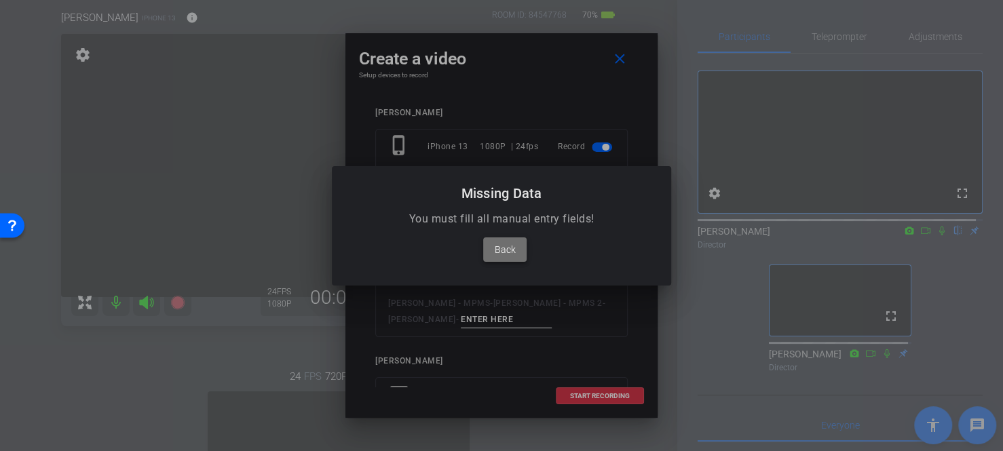
click at [505, 254] on span "Back" at bounding box center [505, 250] width 21 height 16
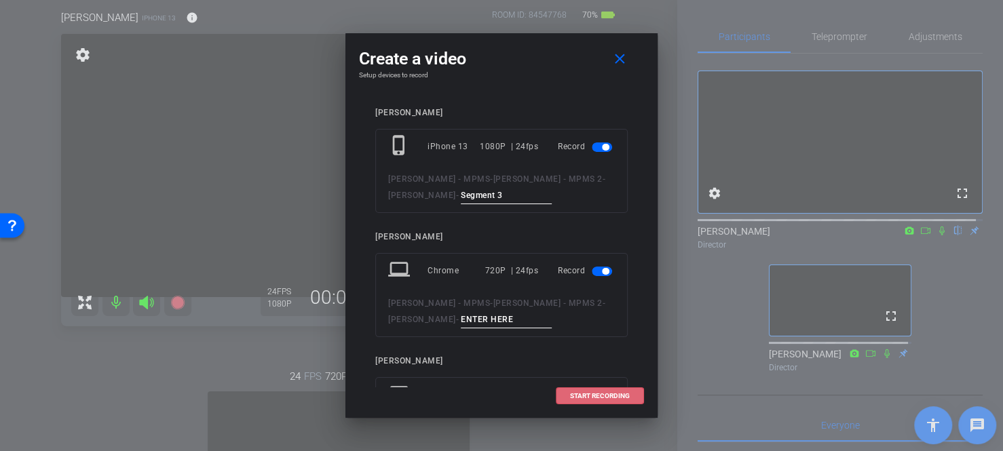
click at [461, 324] on input at bounding box center [506, 319] width 91 height 17
type input "Segment 3"
click at [590, 402] on span at bounding box center [599, 396] width 87 height 33
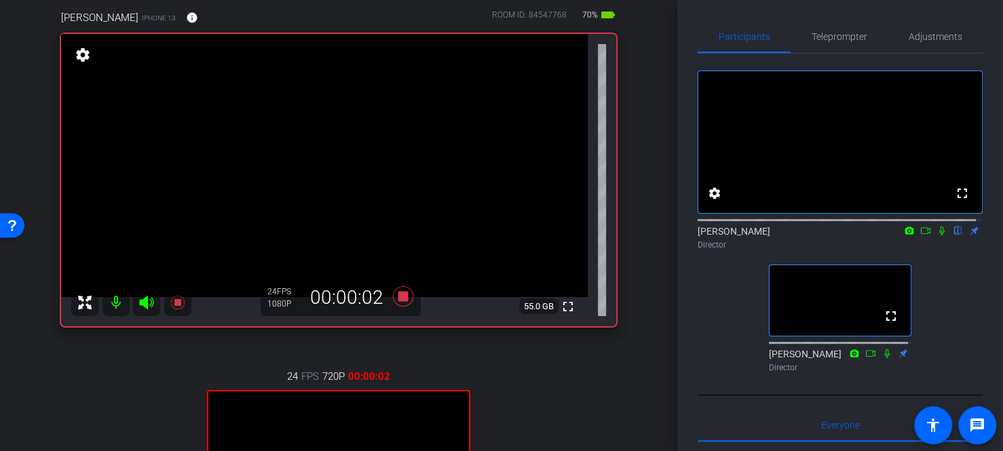
click at [936, 235] on icon at bounding box center [941, 230] width 11 height 9
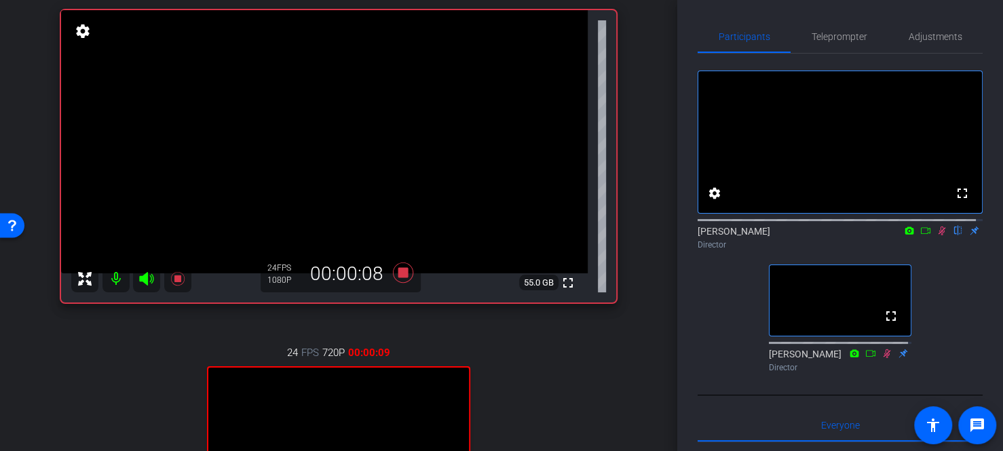
scroll to position [118, 0]
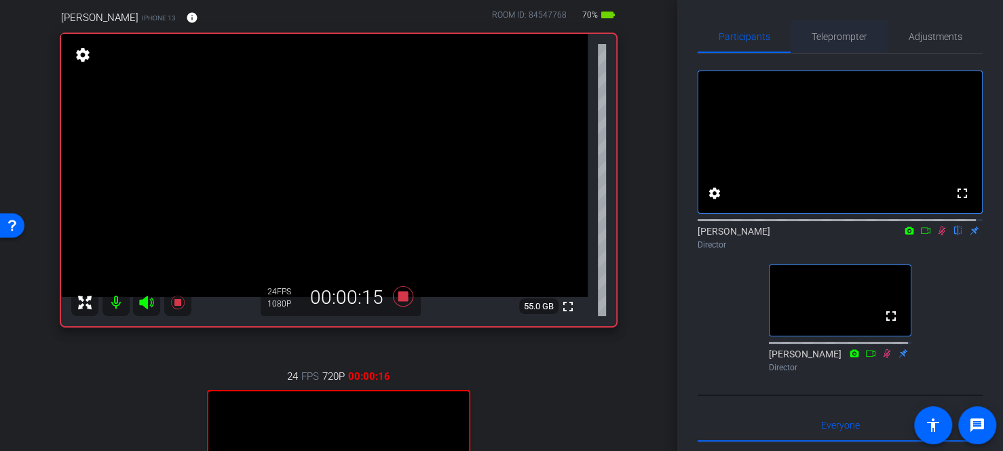
click at [821, 39] on span "Teleprompter" at bounding box center [839, 36] width 56 height 9
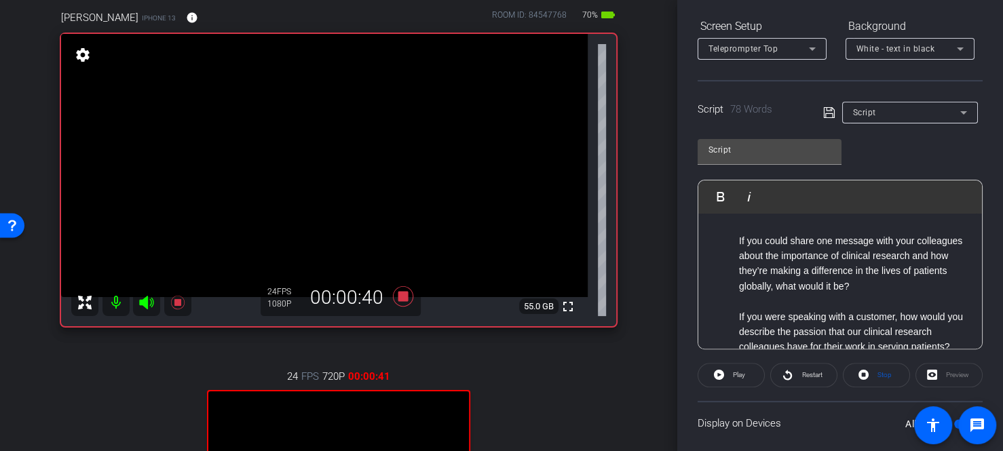
scroll to position [186, 0]
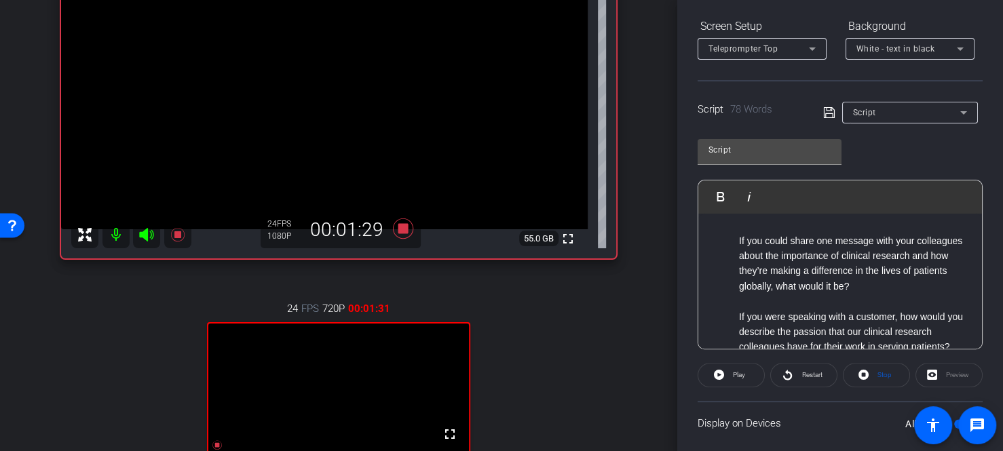
click at [12, 331] on div "arrow_back Helen Neal - MPMS 2 Back to project Send invite account_box grid_on …" at bounding box center [338, 225] width 677 height 451
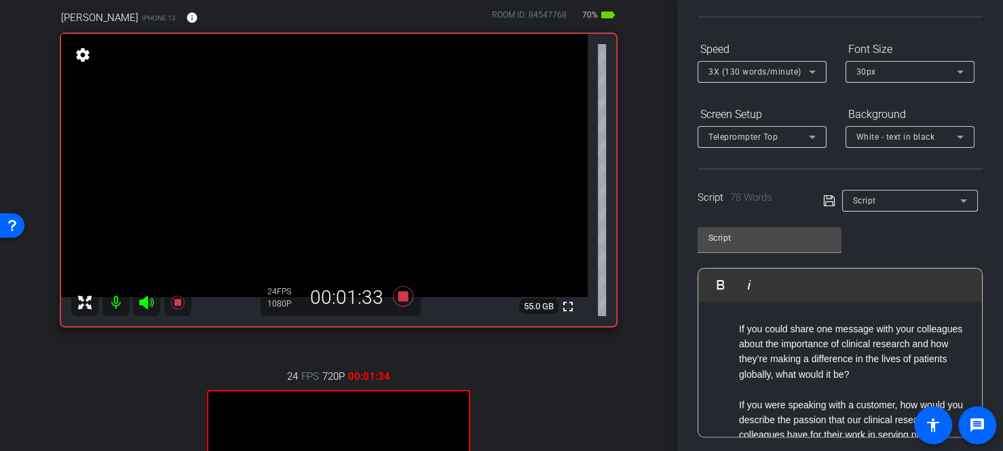
scroll to position [0, 0]
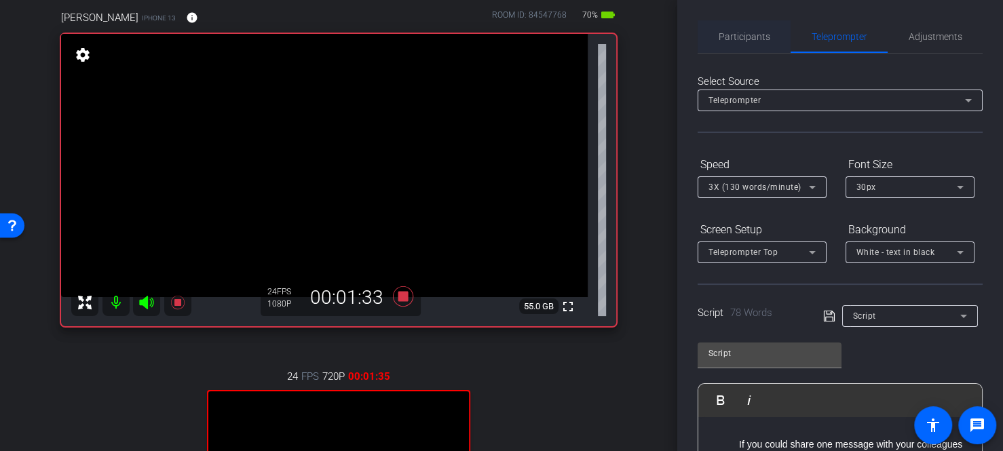
click at [725, 33] on span "Participants" at bounding box center [744, 36] width 52 height 9
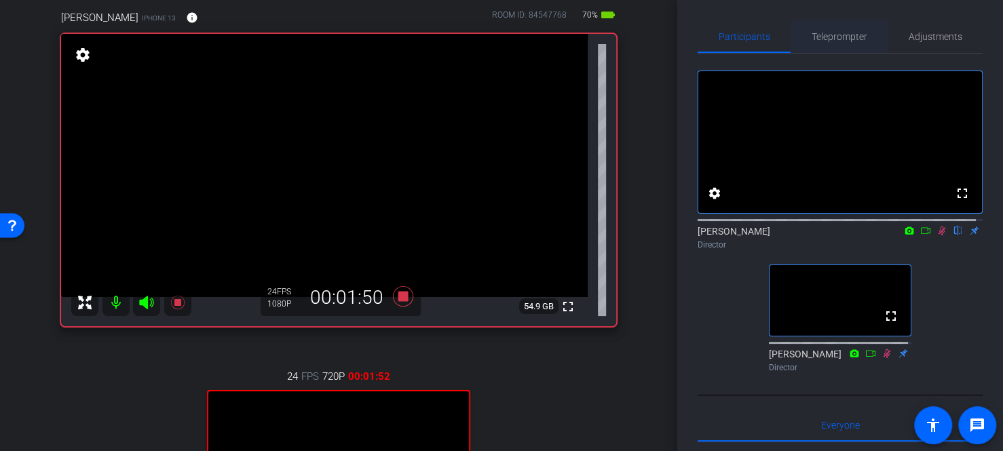
click at [838, 37] on span "Teleprompter" at bounding box center [839, 36] width 56 height 9
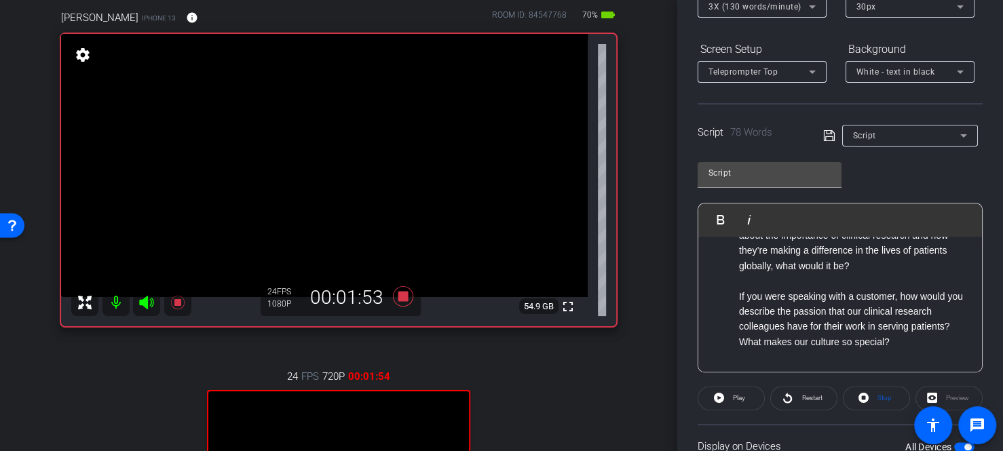
scroll to position [204, 0]
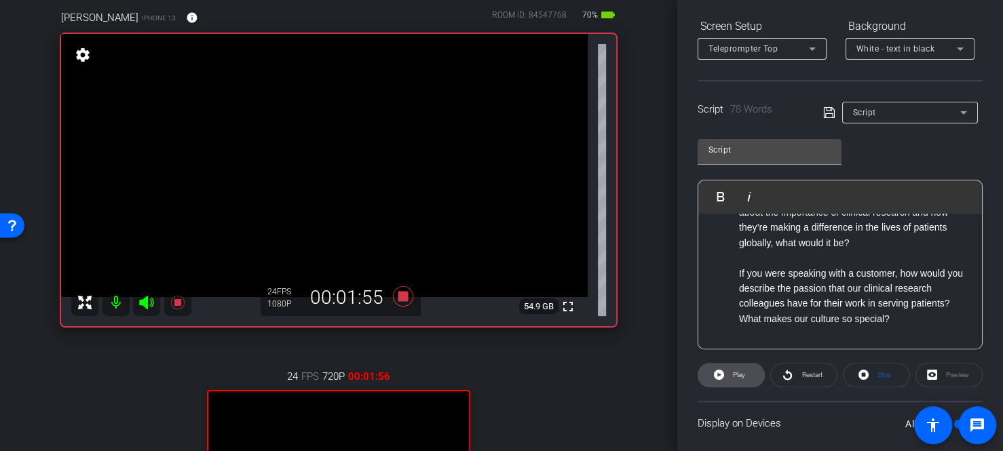
click at [729, 374] on span "Play" at bounding box center [737, 375] width 16 height 19
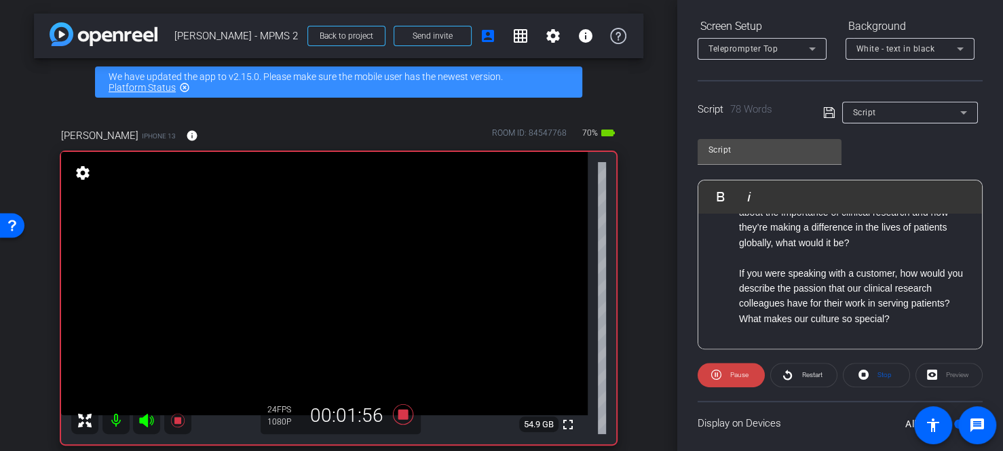
scroll to position [0, 0]
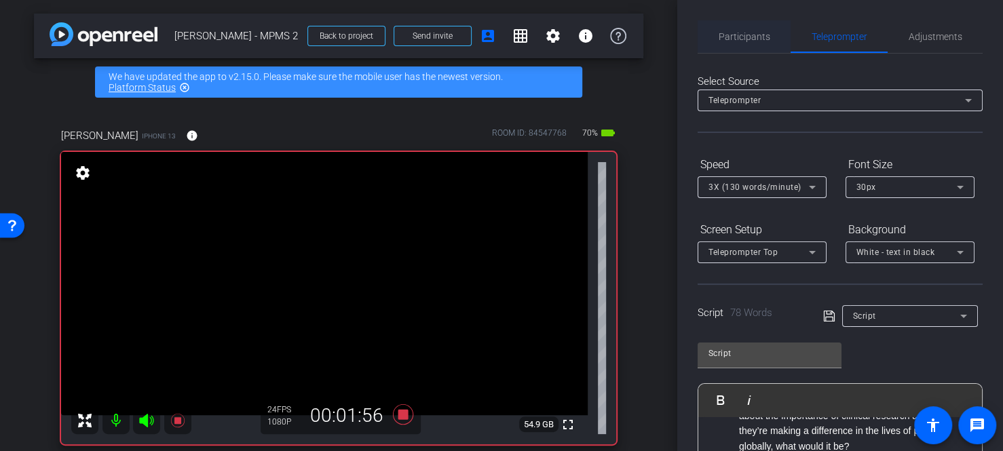
click at [728, 45] on span "Participants" at bounding box center [744, 36] width 52 height 33
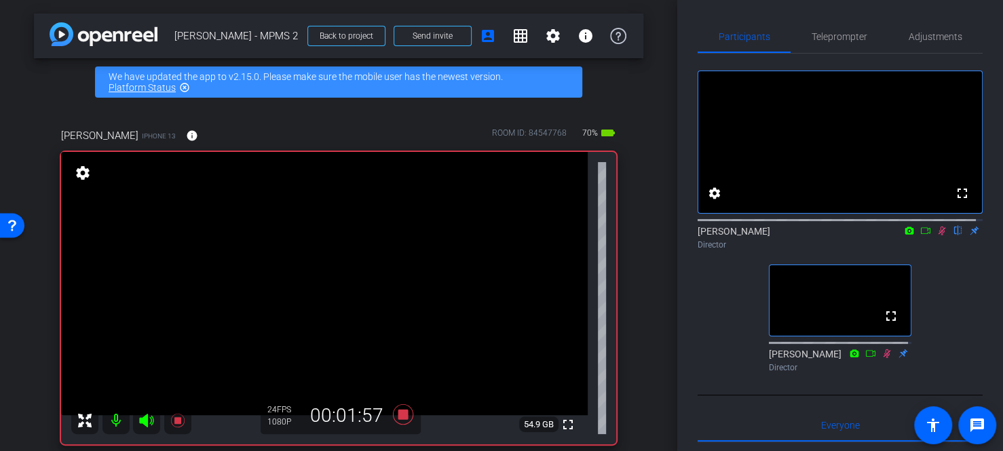
click at [936, 235] on icon at bounding box center [941, 230] width 11 height 9
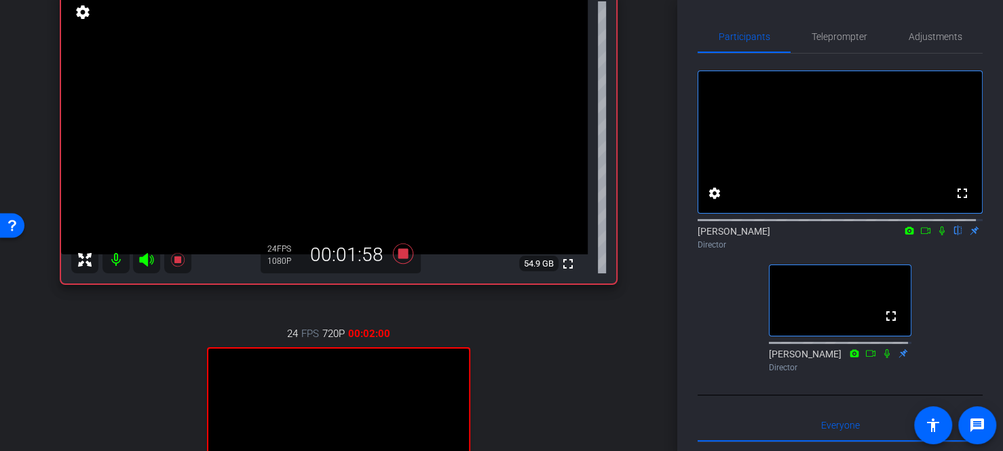
scroll to position [204, 0]
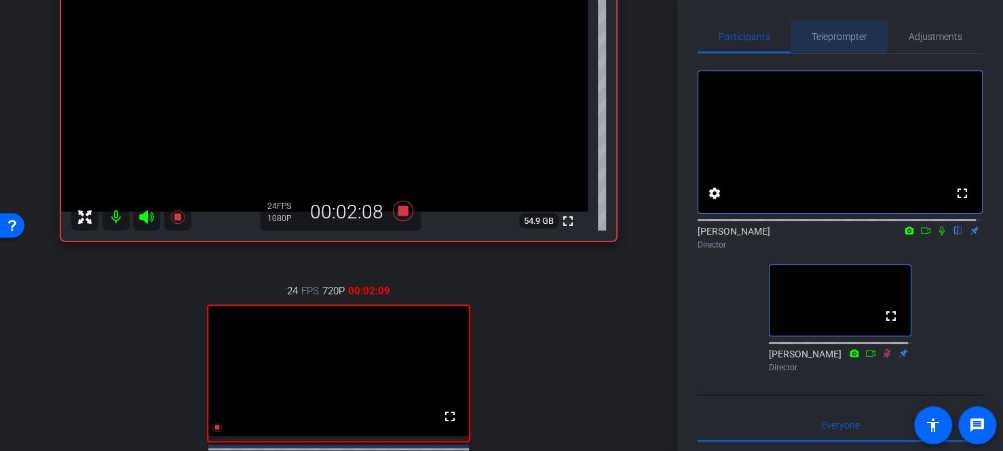
click at [832, 36] on span "Teleprompter" at bounding box center [839, 36] width 56 height 9
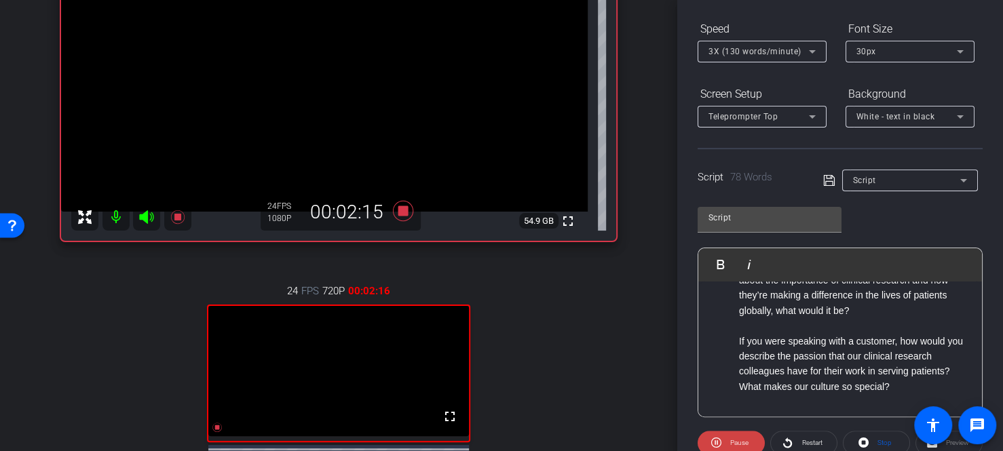
scroll to position [0, 0]
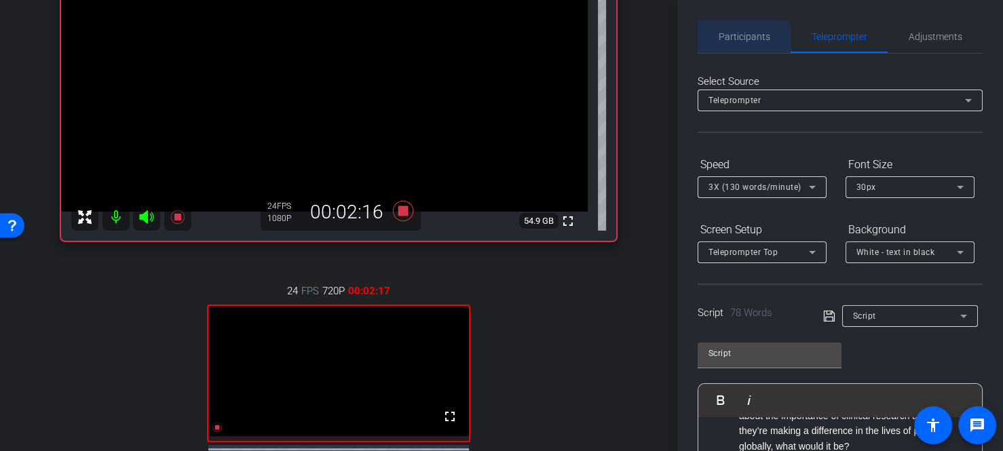
click at [742, 43] on span "Participants" at bounding box center [744, 36] width 52 height 33
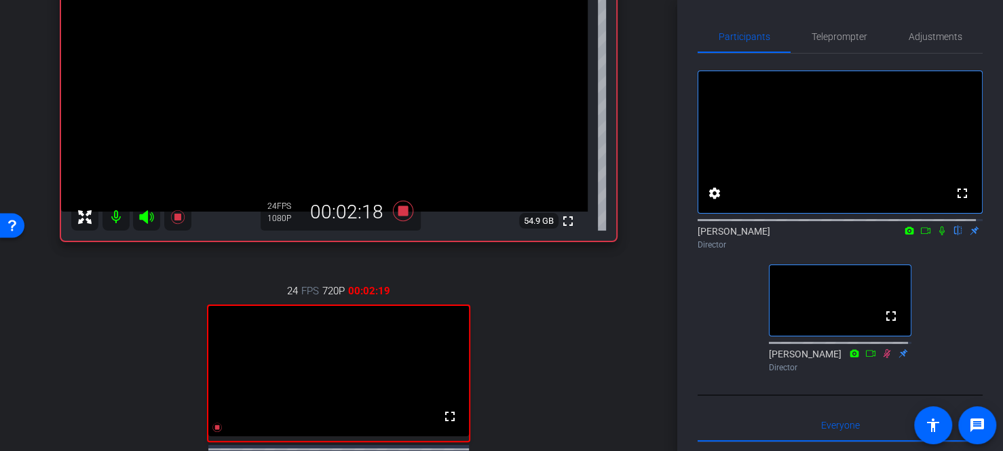
drag, startPoint x: 934, startPoint y: 245, endPoint x: 925, endPoint y: 266, distance: 23.1
click at [936, 235] on icon at bounding box center [941, 230] width 11 height 9
click at [938, 235] on icon at bounding box center [941, 231] width 7 height 9
click at [936, 235] on icon at bounding box center [941, 230] width 11 height 9
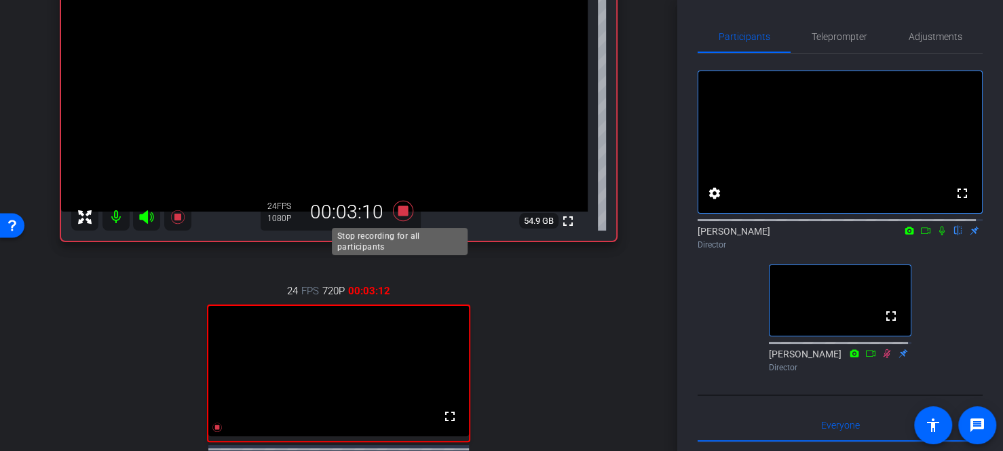
click at [398, 212] on icon at bounding box center [403, 211] width 20 height 20
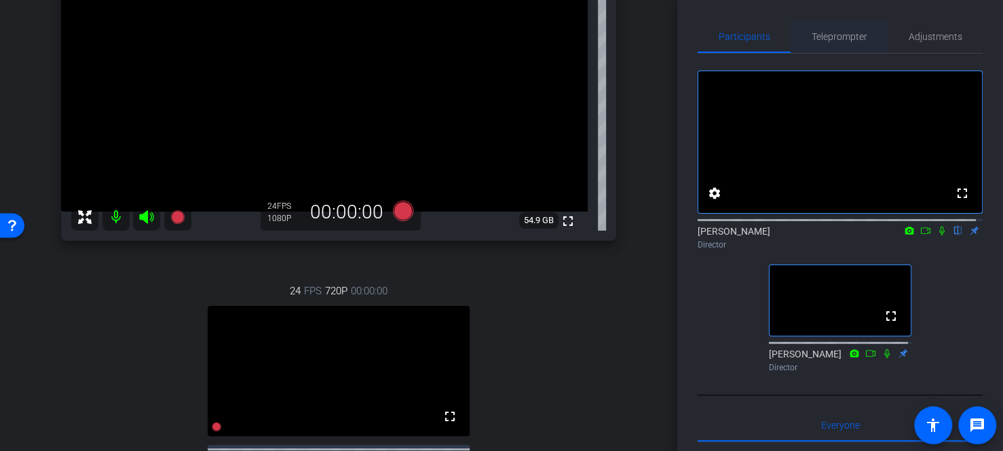
click at [828, 44] on span "Teleprompter" at bounding box center [839, 36] width 56 height 33
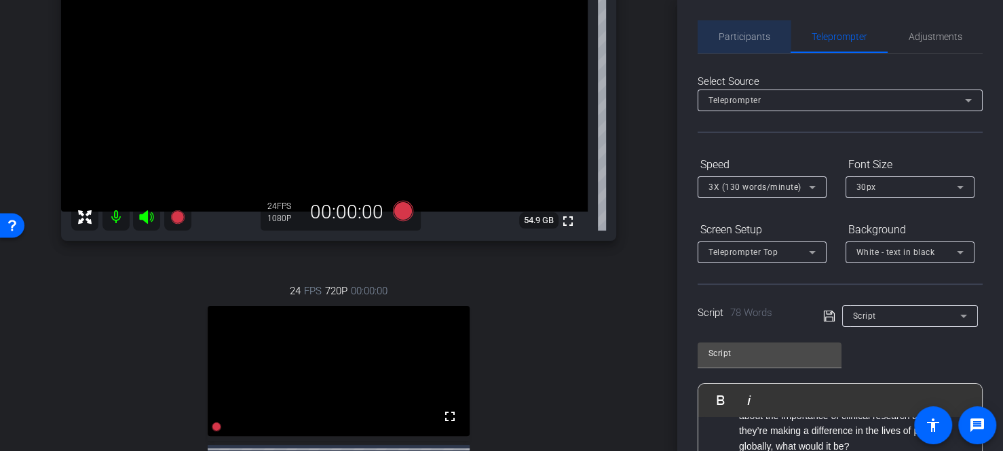
click at [750, 37] on span "Participants" at bounding box center [744, 36] width 52 height 9
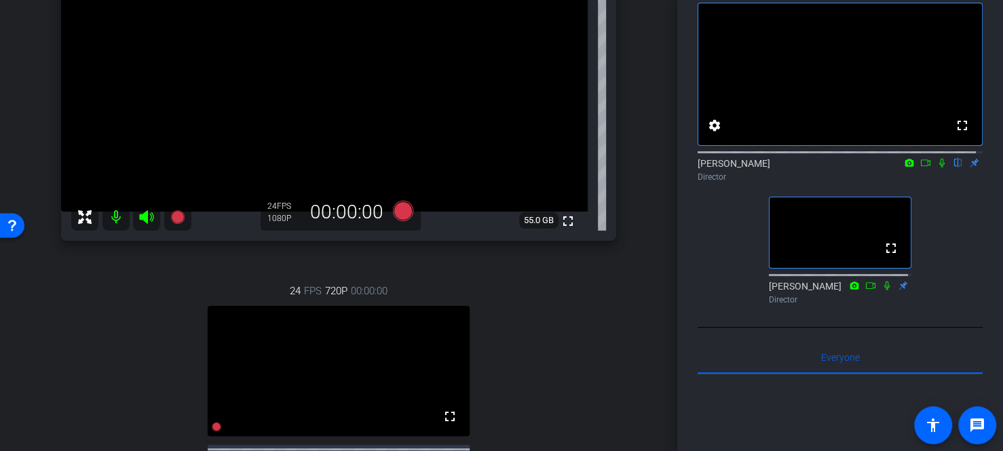
scroll to position [204, 0]
click at [936, 168] on icon at bounding box center [941, 162] width 11 height 9
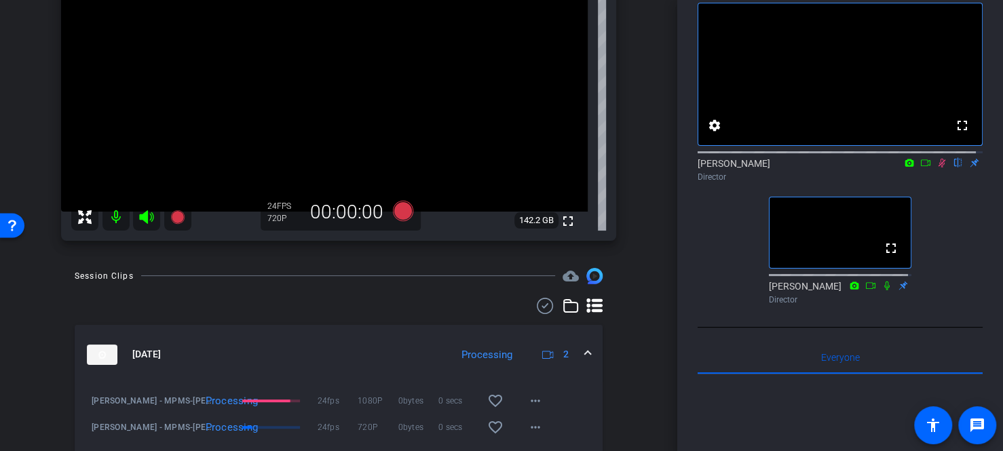
click at [938, 168] on icon at bounding box center [941, 163] width 7 height 9
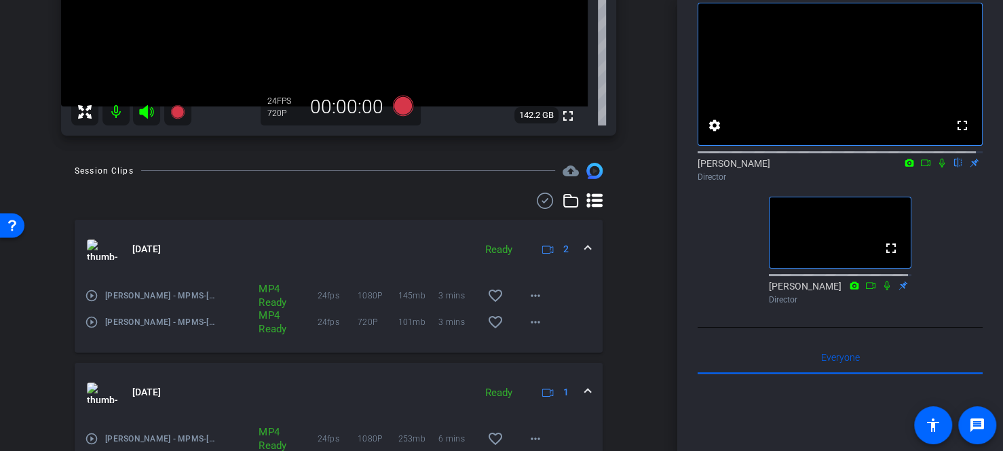
scroll to position [339, 0]
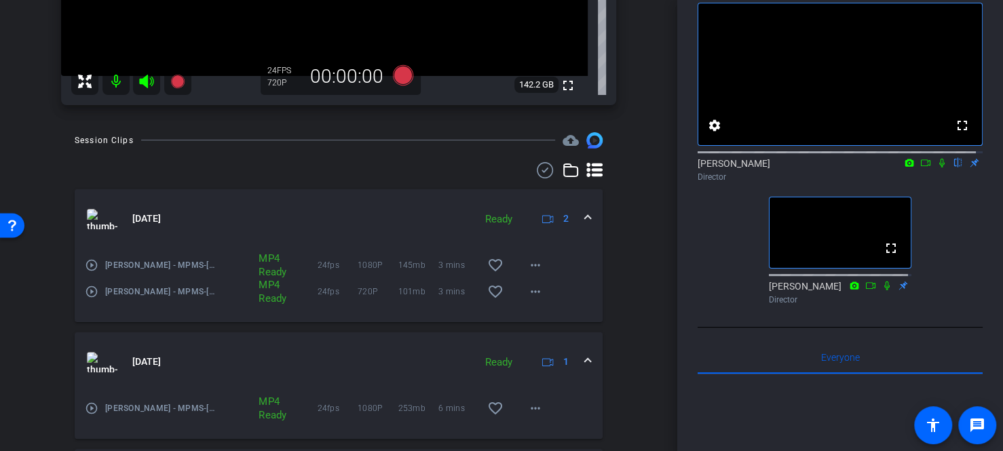
click at [585, 218] on span at bounding box center [587, 219] width 5 height 14
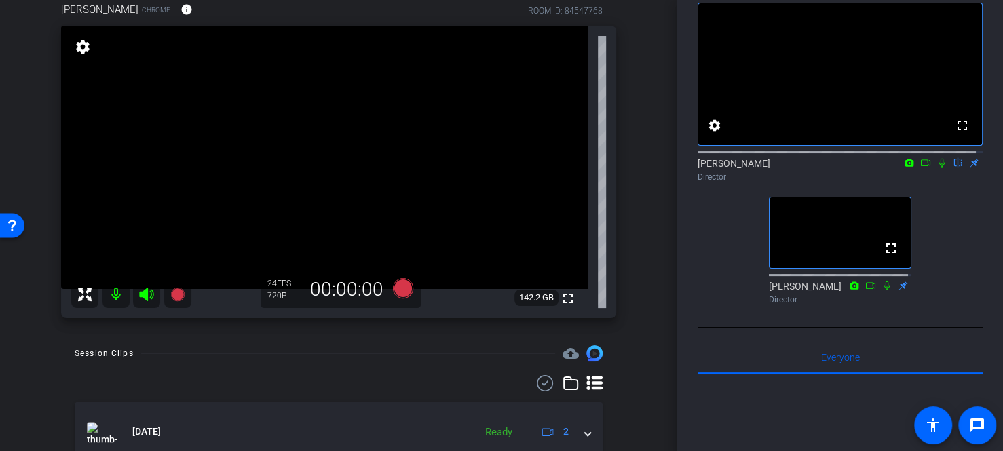
scroll to position [204, 0]
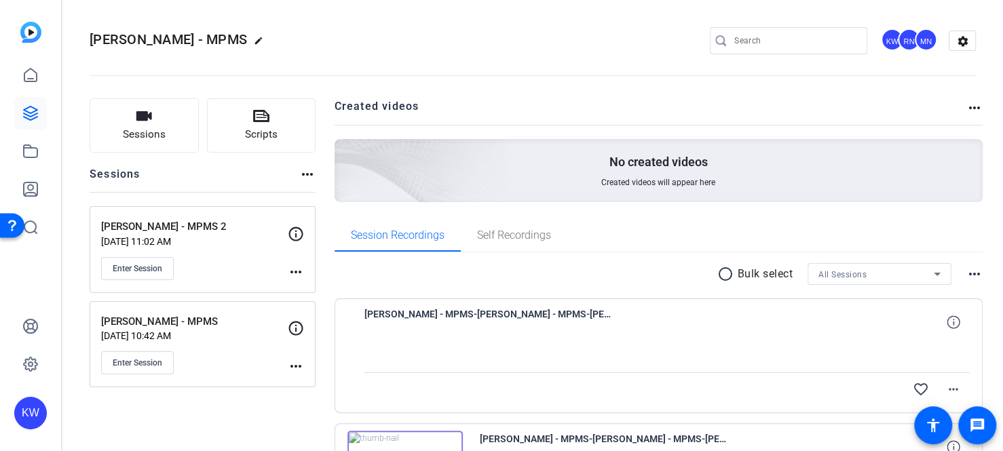
scroll to position [136, 0]
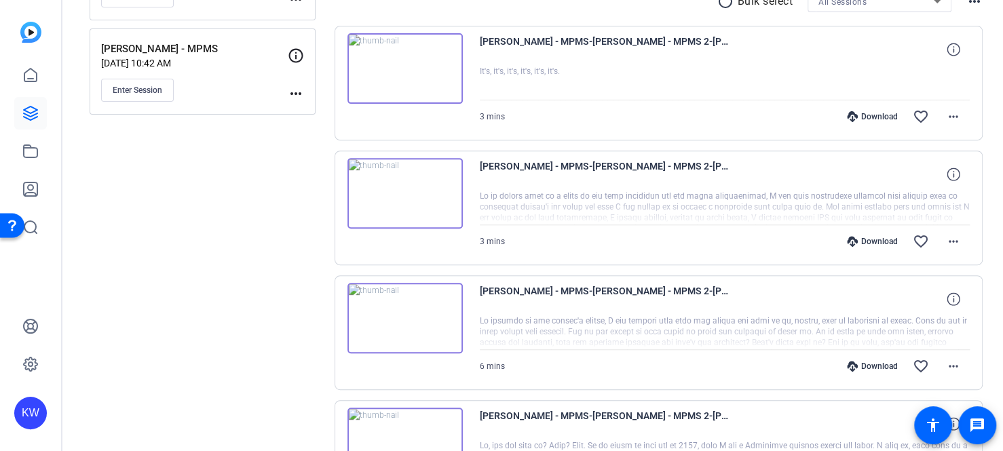
scroll to position [339, 0]
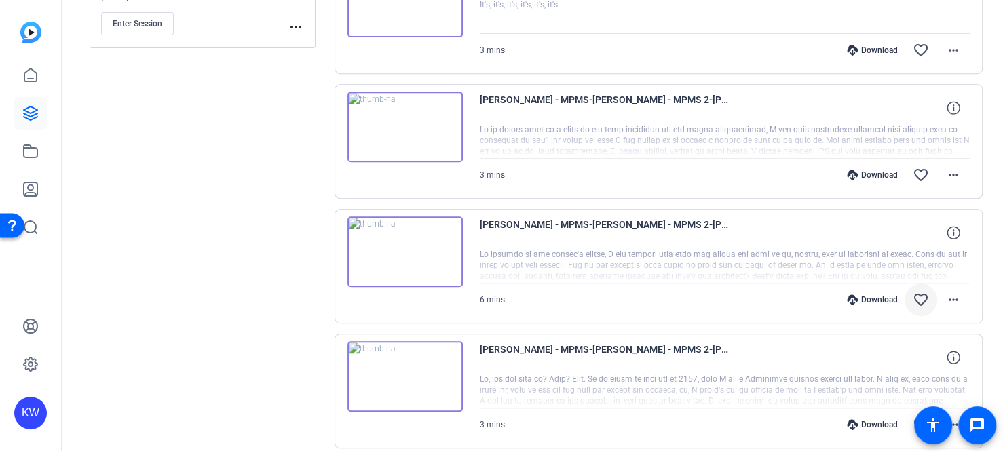
click at [913, 301] on mat-icon "favorite_border" at bounding box center [920, 300] width 16 height 16
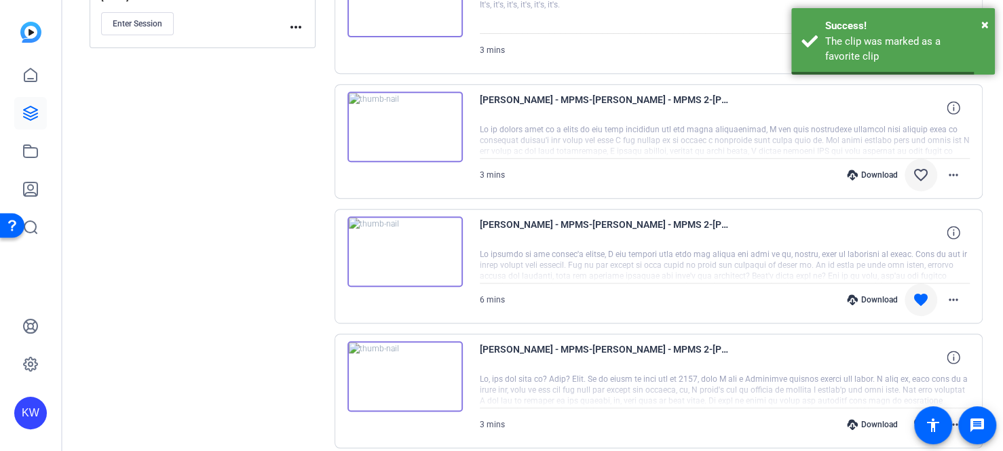
click at [912, 171] on mat-icon "favorite_border" at bounding box center [920, 175] width 16 height 16
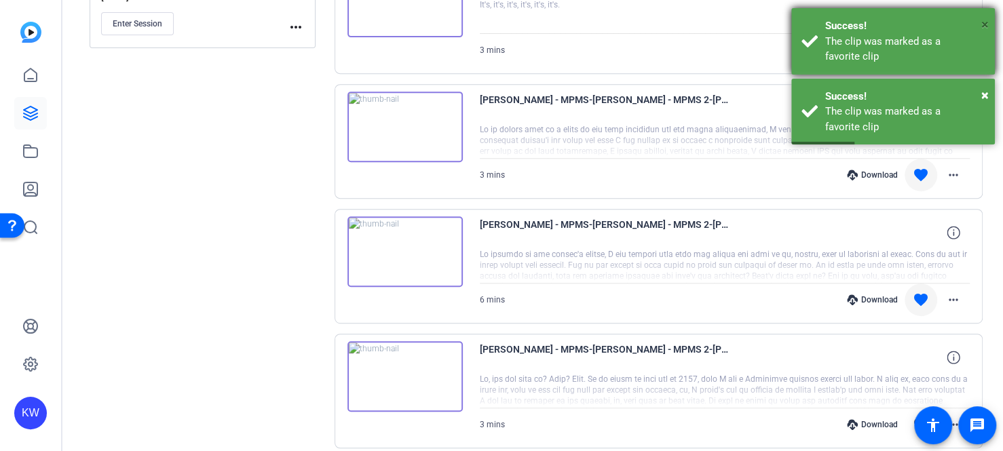
click at [986, 19] on span "×" at bounding box center [984, 24] width 7 height 16
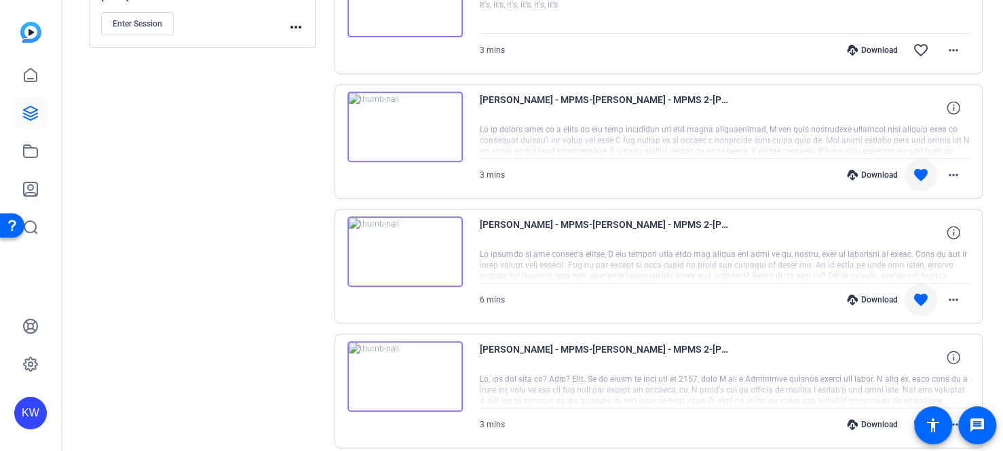
click at [983, 94] on div "Sessions Scripts Sessions more_horiz Helen Neal - MPMS 2 Sep 05, 2025 @ 11:02 A…" at bounding box center [532, 250] width 940 height 1016
click at [912, 47] on mat-icon "favorite_border" at bounding box center [920, 50] width 16 height 16
click at [912, 50] on mat-icon "favorite" at bounding box center [920, 50] width 16 height 16
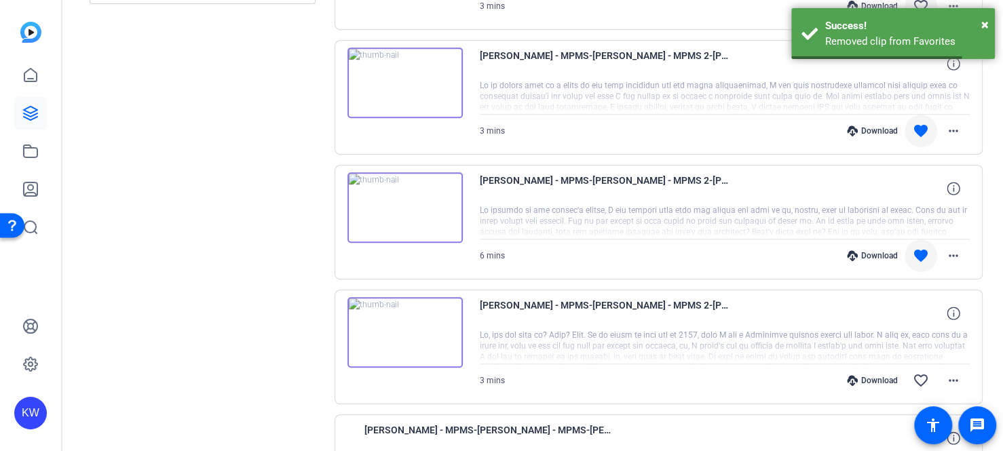
scroll to position [407, 0]
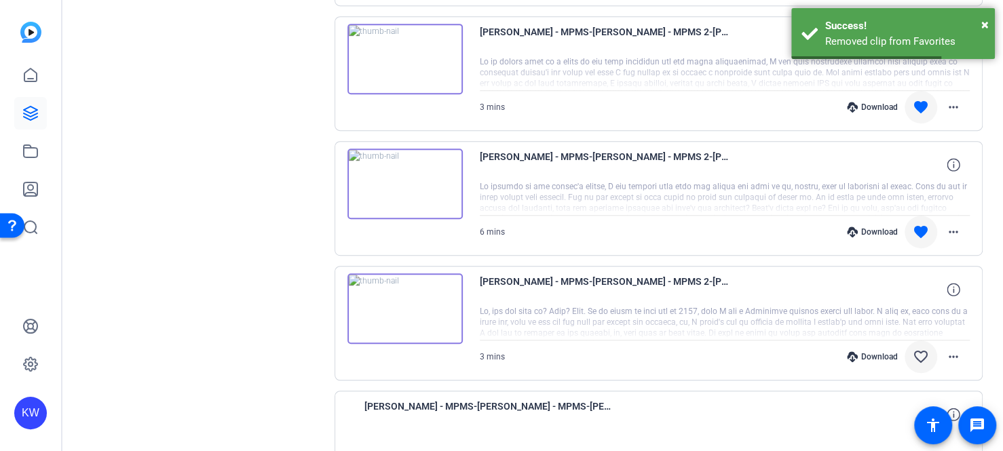
click at [915, 354] on mat-icon "favorite_border" at bounding box center [920, 357] width 16 height 16
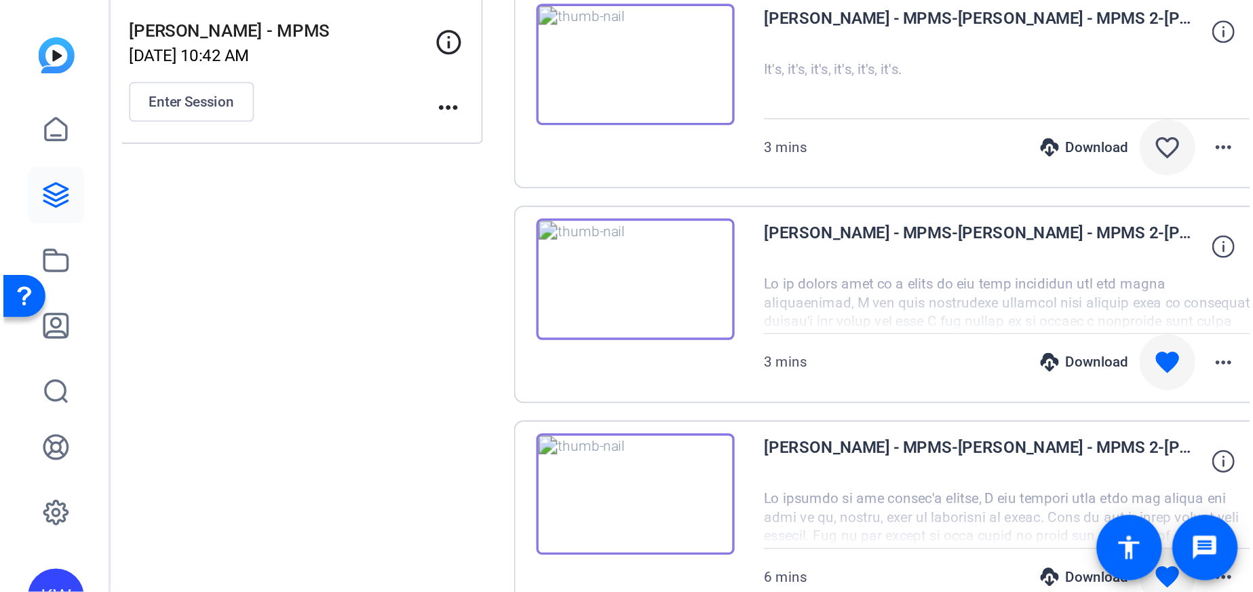
scroll to position [304, 0]
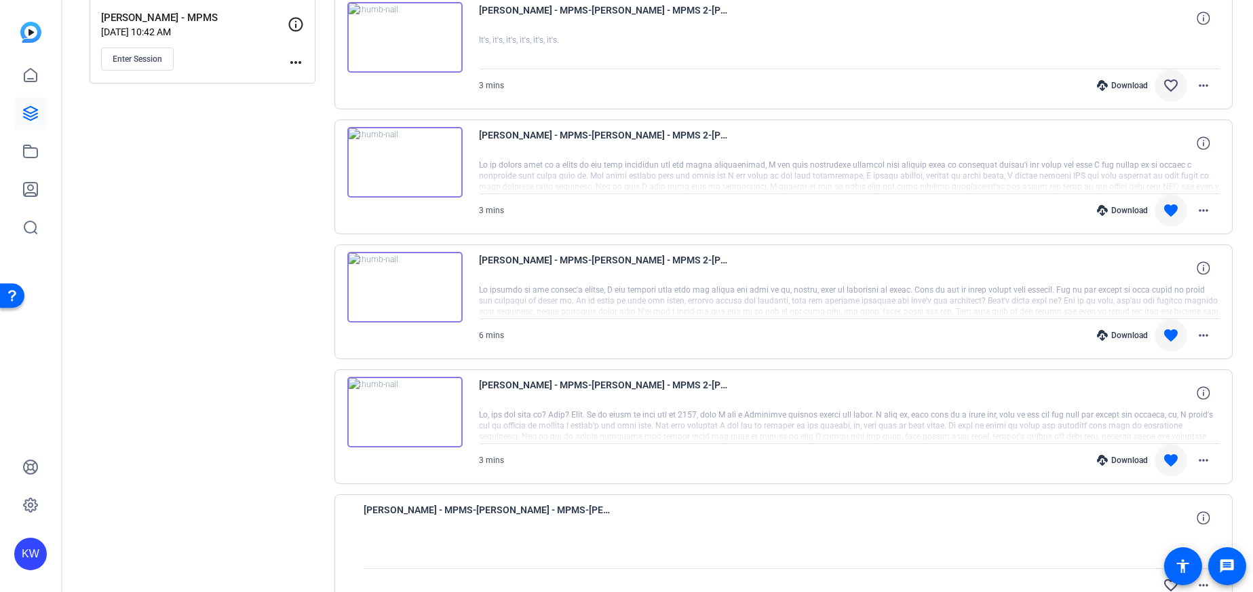
click at [404, 419] on img at bounding box center [404, 412] width 115 height 71
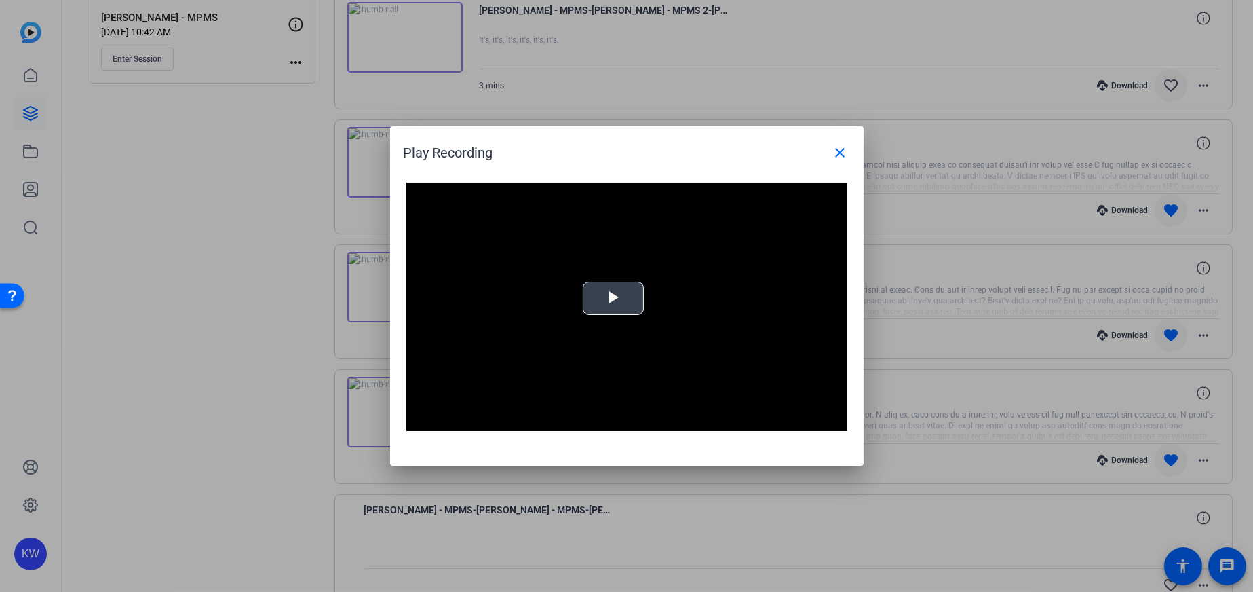
click at [613, 299] on span "Video Player" at bounding box center [613, 299] width 0 height 0
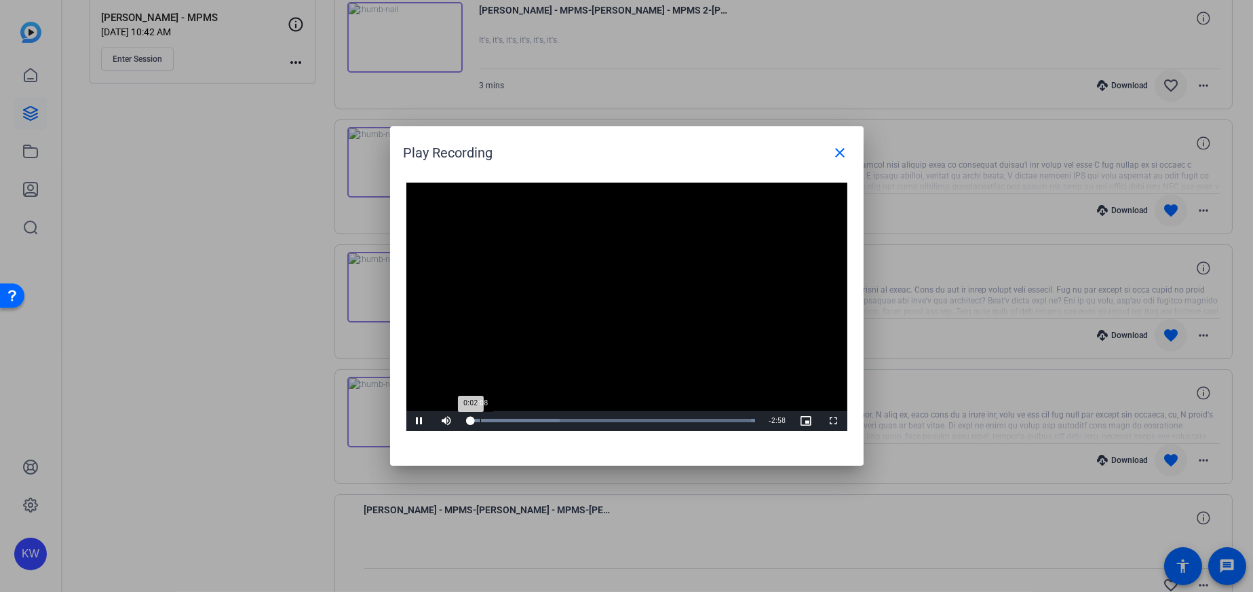
click at [479, 417] on div "Loaded : 100.00% 0:08 0:02" at bounding box center [612, 420] width 302 height 20
click at [481, 149] on div "Play Recording close" at bounding box center [630, 152] width 453 height 33
click at [539, 422] on div "Loaded : 100.00% 0:44 0:34" at bounding box center [612, 420] width 302 height 20
click at [553, 422] on div "Loaded : 100.00% 0:53 0:53" at bounding box center [612, 420] width 302 height 20
click at [572, 423] on div "Loaded : 100.00% 1:05 0:56" at bounding box center [612, 420] width 302 height 20
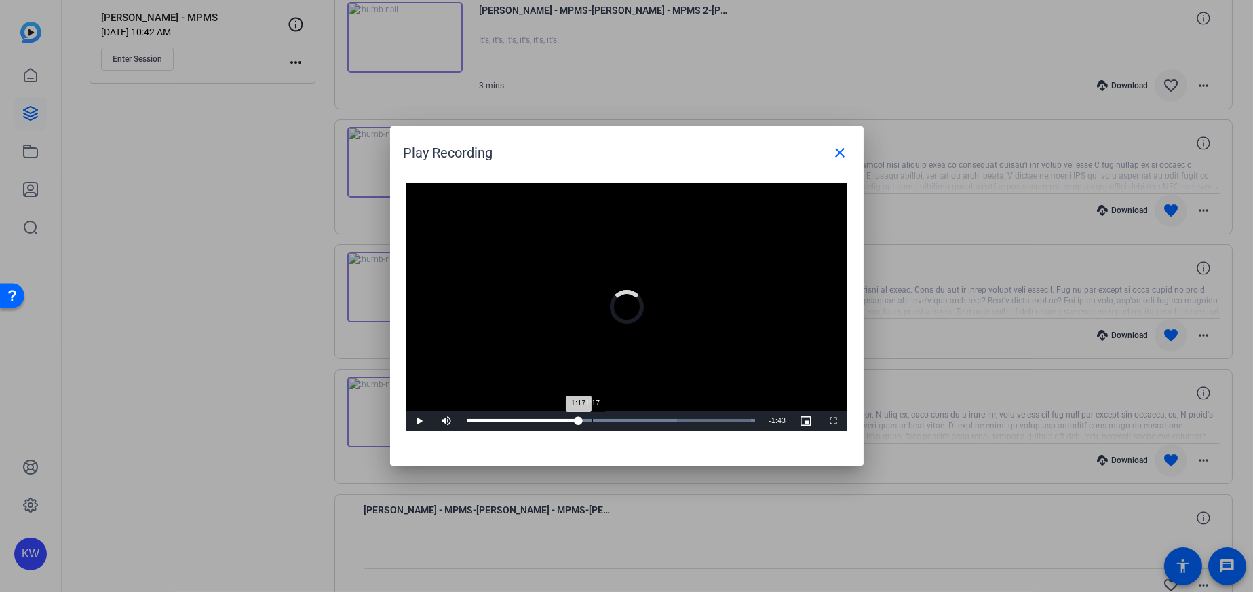
click at [592, 421] on div "1:17" at bounding box center [592, 420] width 1 height 3
click at [616, 424] on div "Loaded : 100.00% 1:33 1:19" at bounding box center [612, 420] width 302 height 20
click at [649, 419] on div "Loaded : 100.00% 1:53 1:47" at bounding box center [611, 420] width 288 height 3
click at [664, 420] on div "Loaded : 100.00% 2:02 1:53" at bounding box center [611, 420] width 288 height 3
click at [682, 420] on div "Loaded : 100.00% 2:14 2:03" at bounding box center [611, 420] width 288 height 3
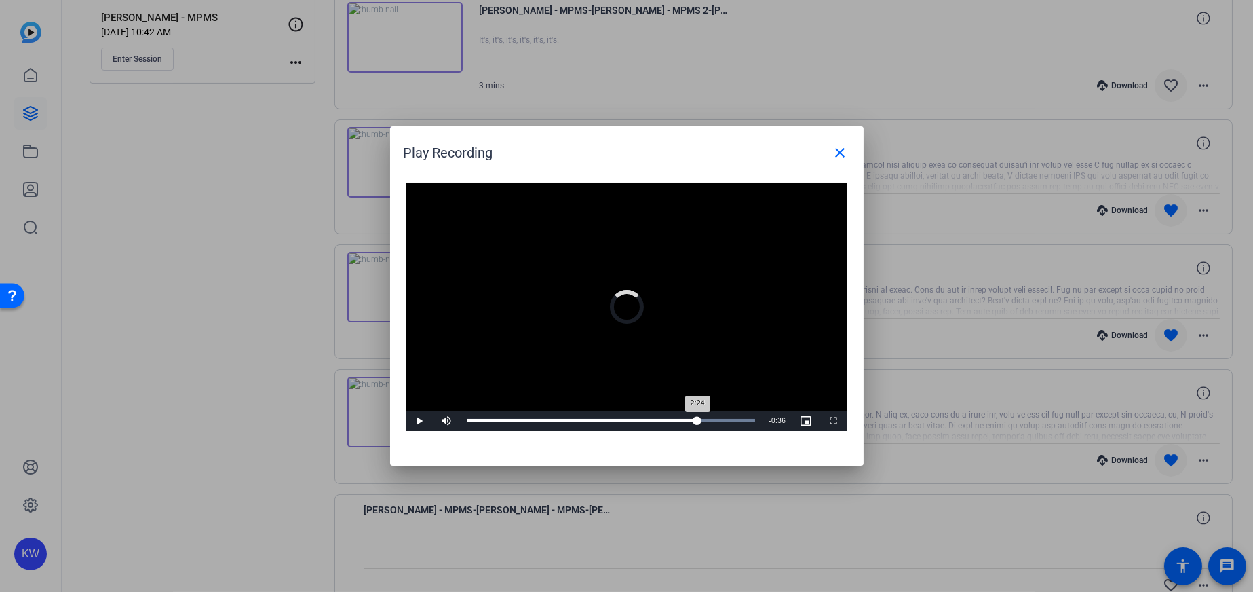
click at [697, 422] on div "Loaded : 100.00% 2:24 2:24" at bounding box center [612, 420] width 302 height 20
click at [712, 421] on div "Loaded : 100.00% 2:32 2:24" at bounding box center [611, 420] width 288 height 3
click at [736, 421] on div "Loaded : 100.00% 2:48 2:33" at bounding box center [611, 420] width 288 height 3
click at [748, 417] on div "Loaded : 100.00% 2:55 2:49" at bounding box center [612, 420] width 302 height 20
drag, startPoint x: 837, startPoint y: 152, endPoint x: 811, endPoint y: 165, distance: 28.8
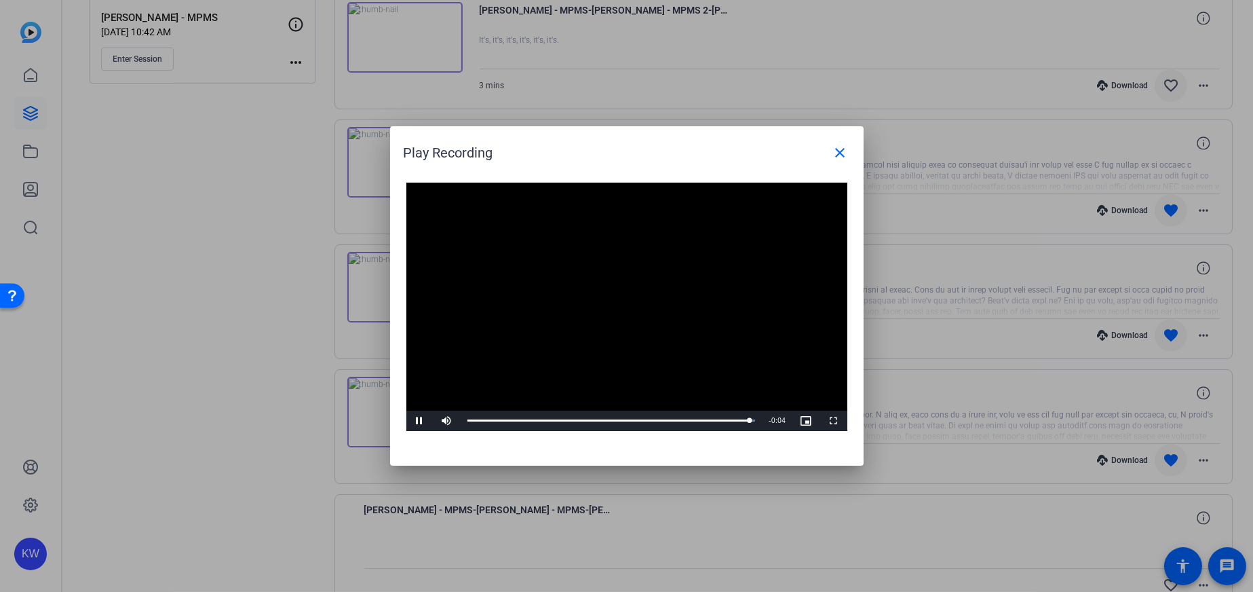
click at [837, 152] on mat-icon "close" at bounding box center [840, 153] width 16 height 16
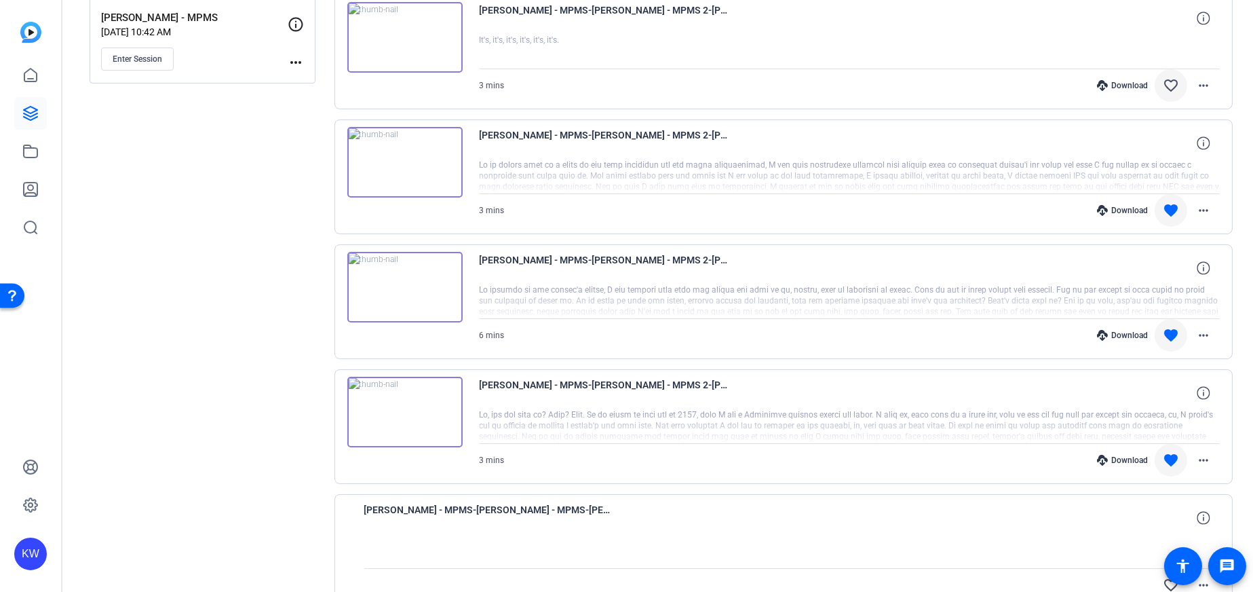
click at [412, 276] on img at bounding box center [404, 287] width 115 height 71
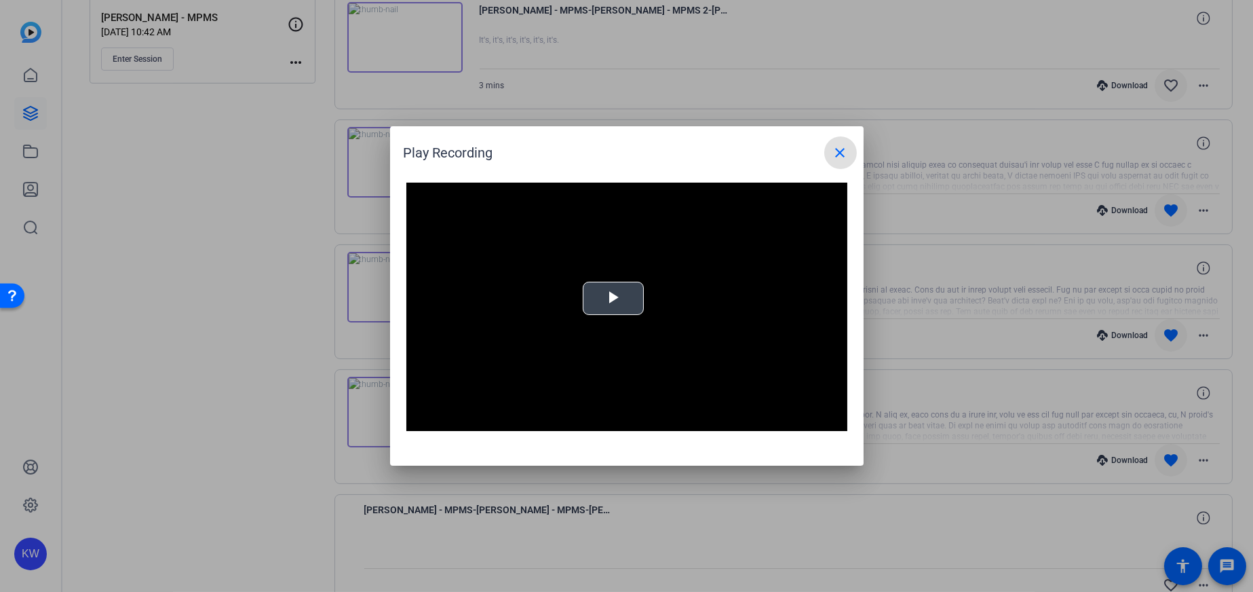
click at [600, 308] on video "Video Player" at bounding box center [626, 306] width 441 height 248
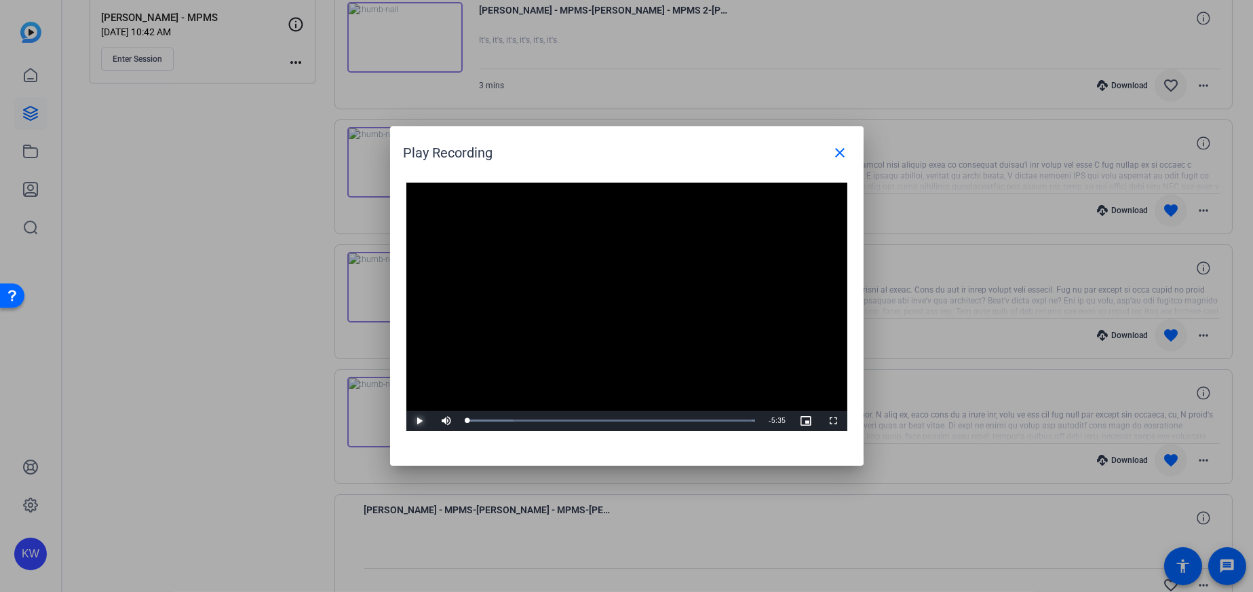
click at [415, 421] on span "Video Player" at bounding box center [419, 421] width 27 height 0
click at [511, 421] on div "Loaded : 100.00% 0:04 0:01" at bounding box center [611, 420] width 288 height 3
click at [569, 422] on div "Loaded : 100.00% 1:38 1:29" at bounding box center [612, 420] width 302 height 20
drag, startPoint x: 592, startPoint y: 418, endPoint x: 613, endPoint y: 415, distance: 21.2
click at [592, 419] on div "2:25" at bounding box center [592, 420] width 1 height 3
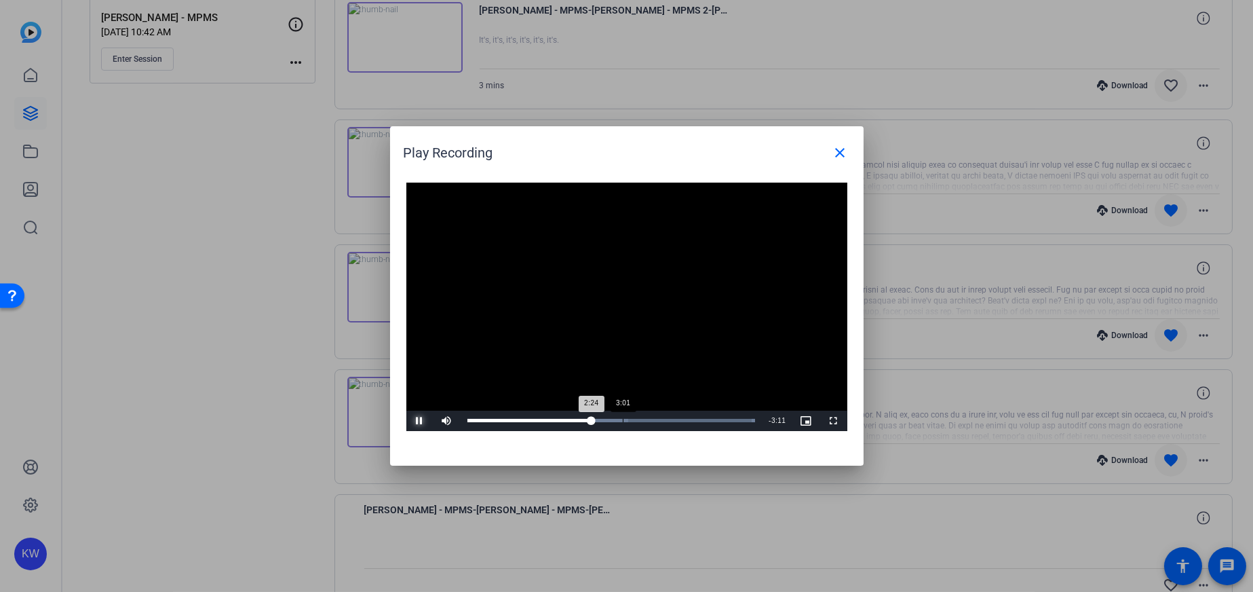
click at [621, 415] on div "Loaded : 100.00% 3:01 2:24" at bounding box center [612, 420] width 302 height 20
click at [649, 418] on div "Loaded : 100.00% 3:31 3:00" at bounding box center [612, 420] width 302 height 20
click at [689, 420] on div "Loaded : 100.00% 4:19 3:32" at bounding box center [611, 420] width 288 height 3
click at [719, 419] on div "Loaded : 100.00% 4:54 4:19" at bounding box center [611, 420] width 288 height 3
click at [849, 147] on span at bounding box center [840, 152] width 33 height 33
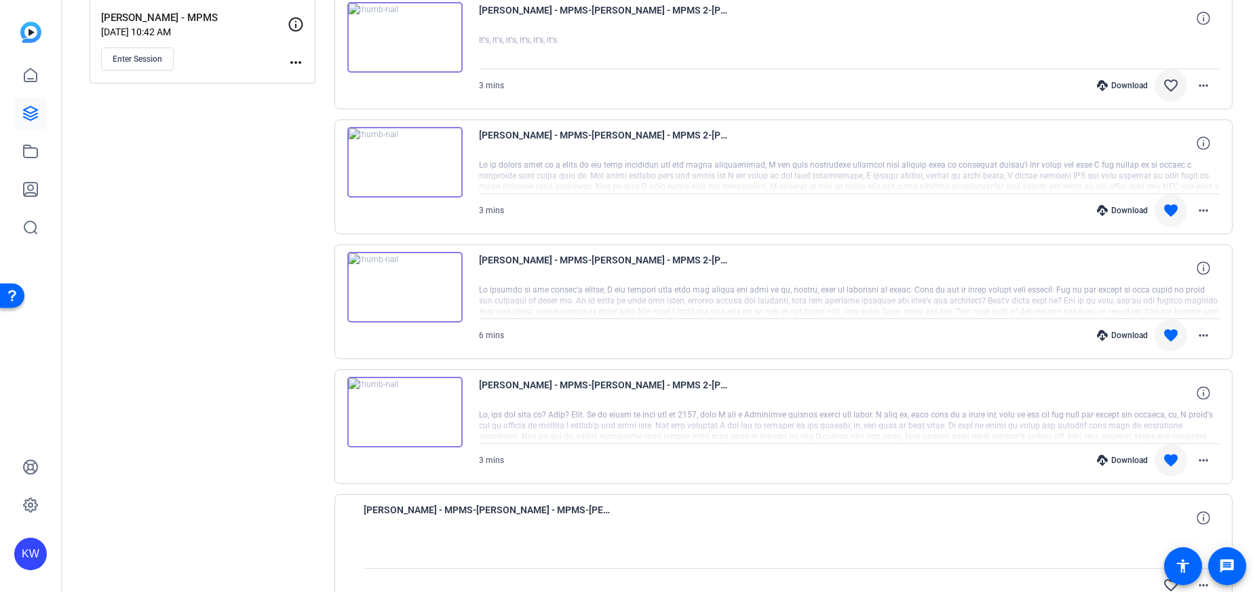
click at [406, 169] on img at bounding box center [404, 162] width 115 height 71
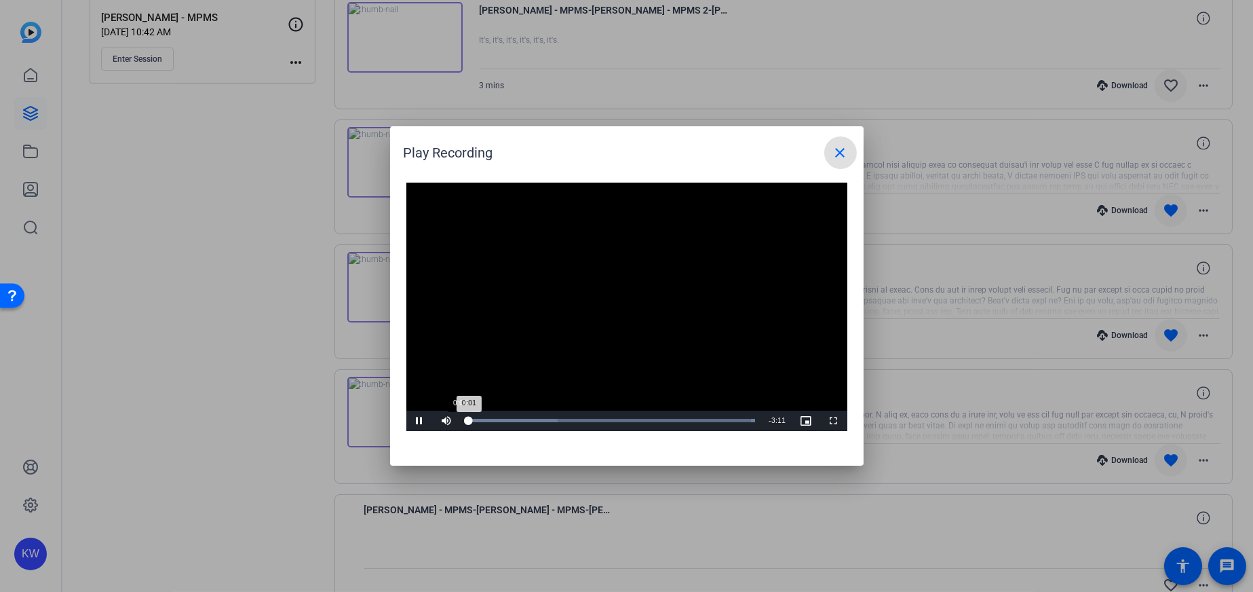
click at [515, 421] on div "Loaded : 100.00% 0:00 0:01" at bounding box center [611, 420] width 288 height 3
click at [573, 421] on div "Loaded : 100.00% 1:24 0:55" at bounding box center [611, 420] width 288 height 3
click at [611, 421] on div "Loaded : 100.00% 1:23 1:11" at bounding box center [611, 420] width 288 height 3
click at [629, 415] on div "Loaded : 100.00% 1:47 1:36" at bounding box center [612, 420] width 302 height 20
click at [659, 413] on div "Loaded : 100.00% 2:06 1:48" at bounding box center [612, 420] width 302 height 20
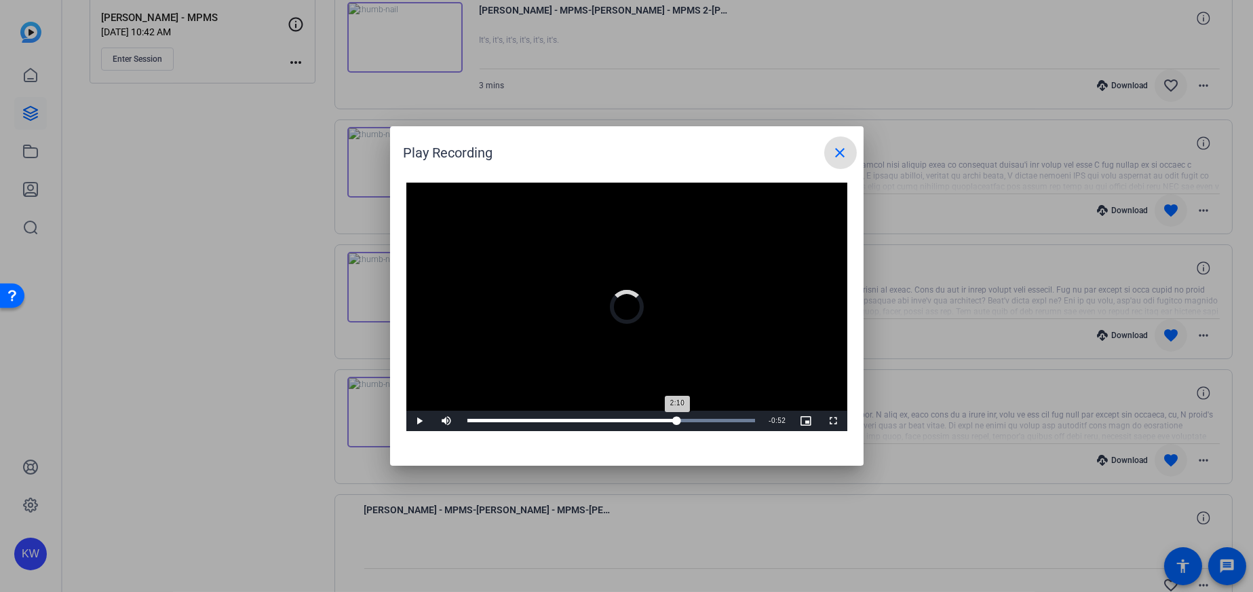
click at [677, 421] on div "Loaded : 100.00% 2:20 2:10" at bounding box center [611, 420] width 288 height 3
click at [416, 421] on span "Video Player" at bounding box center [419, 421] width 27 height 0
